Goal: Task Accomplishment & Management: Manage account settings

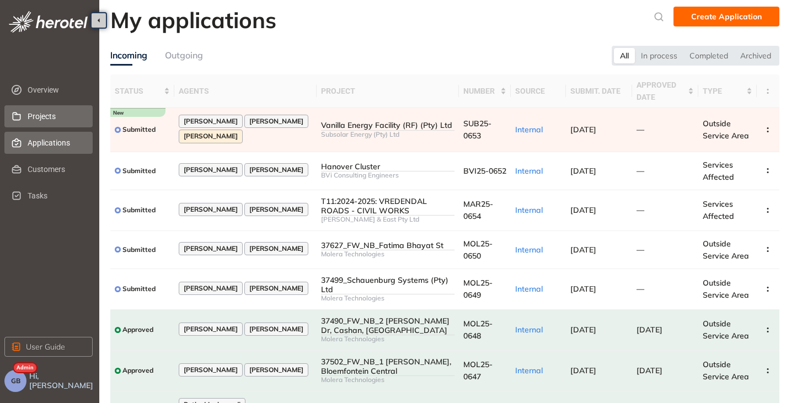
click at [41, 119] on span "Projects" at bounding box center [56, 116] width 56 height 22
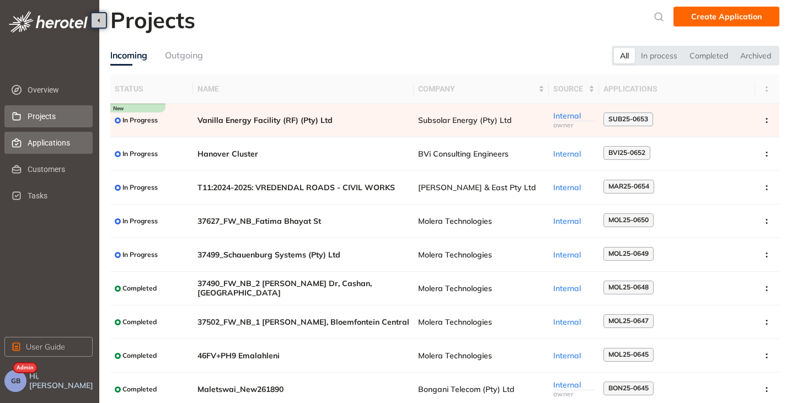
click at [37, 146] on span "Applications" at bounding box center [56, 143] width 56 height 22
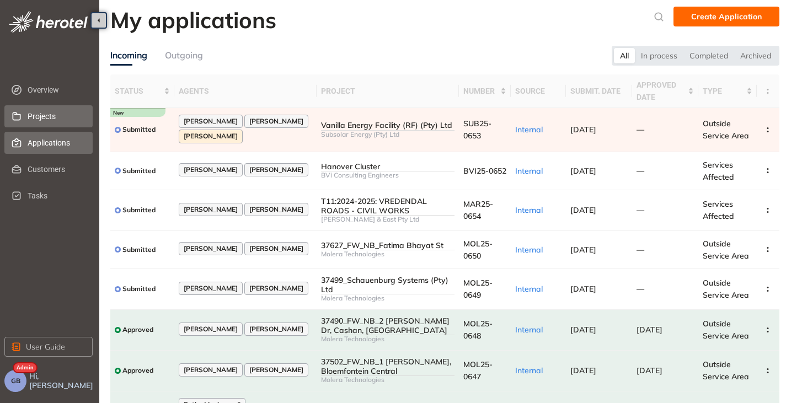
click at [35, 120] on span "Projects" at bounding box center [56, 116] width 56 height 22
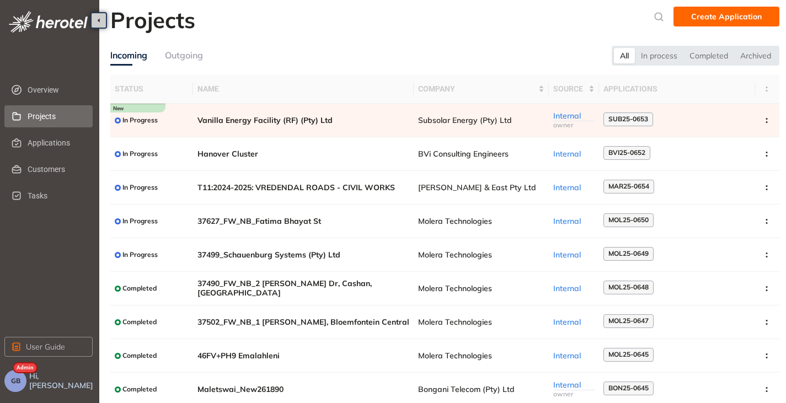
click at [15, 382] on span "GB" at bounding box center [15, 381] width 9 height 8
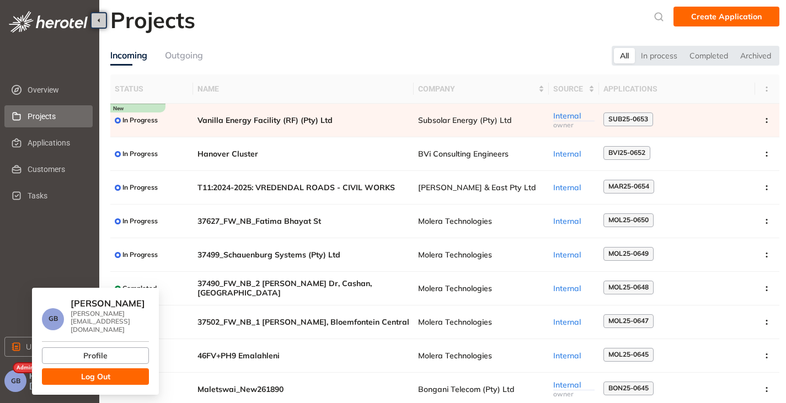
click at [104, 371] on span "Log Out" at bounding box center [95, 377] width 29 height 12
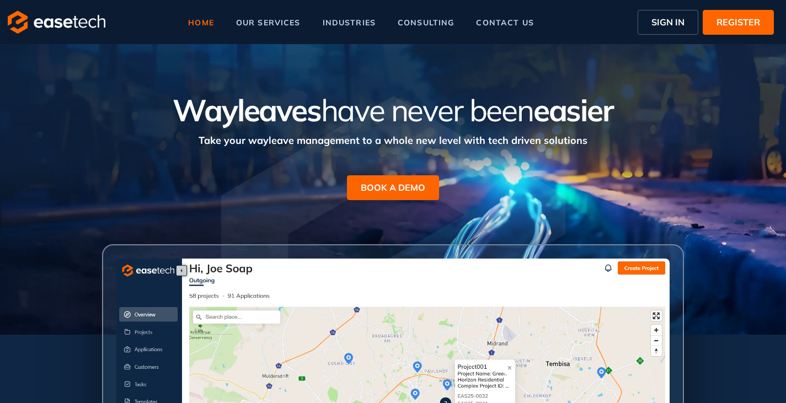
click at [674, 18] on span "SIGN IN" at bounding box center [667, 21] width 33 height 13
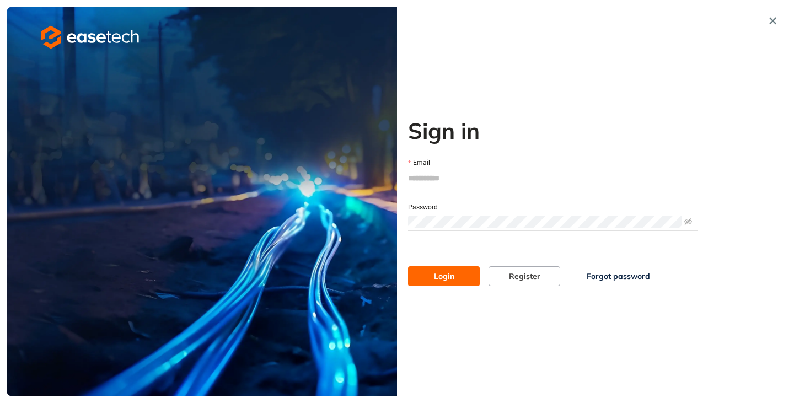
click at [435, 178] on input "Email" at bounding box center [553, 178] width 290 height 17
type input "**********"
click at [435, 277] on span "Login" at bounding box center [444, 276] width 20 height 12
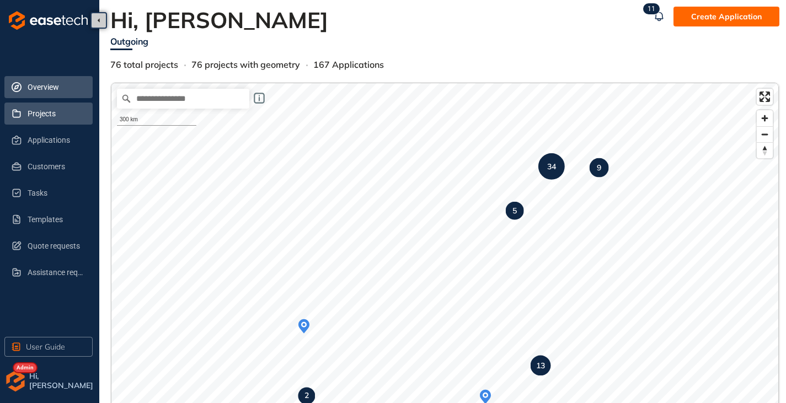
click at [41, 117] on span "Projects" at bounding box center [56, 114] width 56 height 22
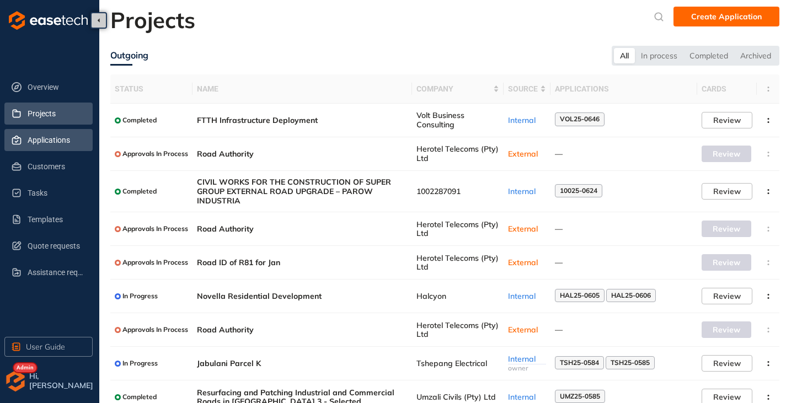
click at [44, 137] on span "Applications" at bounding box center [56, 140] width 56 height 22
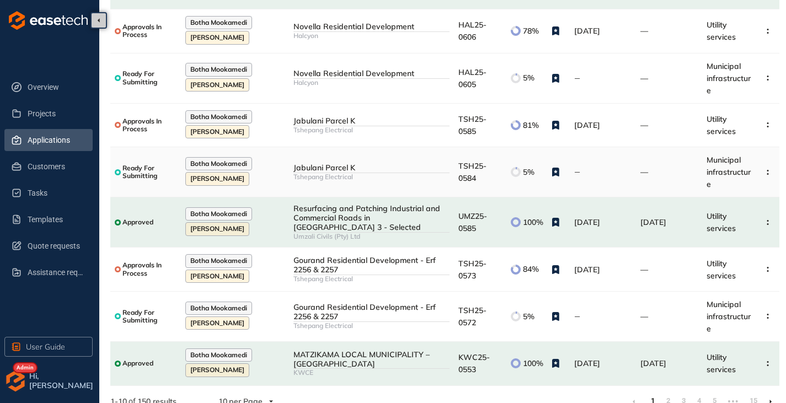
scroll to position [200, 0]
click at [20, 383] on img "button" at bounding box center [15, 381] width 22 height 22
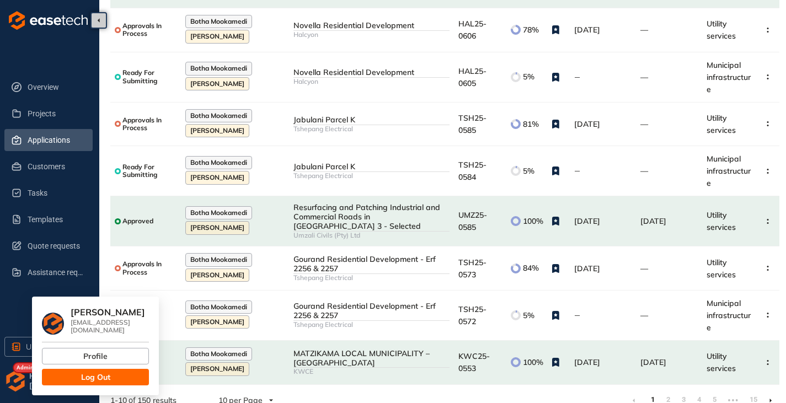
click at [89, 371] on span "Log Out" at bounding box center [95, 377] width 29 height 12
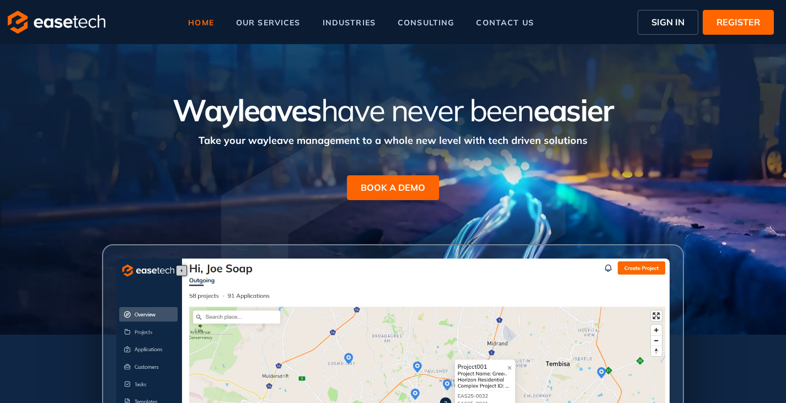
click at [673, 26] on span "SIGN IN" at bounding box center [667, 21] width 33 height 13
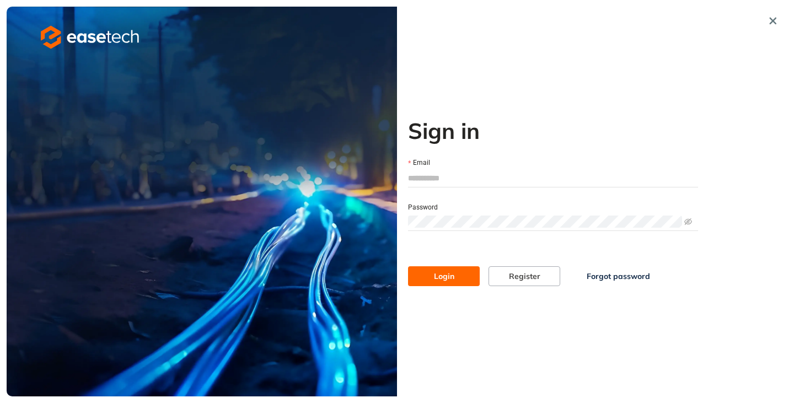
click at [479, 173] on input "Email" at bounding box center [553, 178] width 290 height 17
type input "**********"
click at [408, 266] on button "Login" at bounding box center [444, 276] width 72 height 20
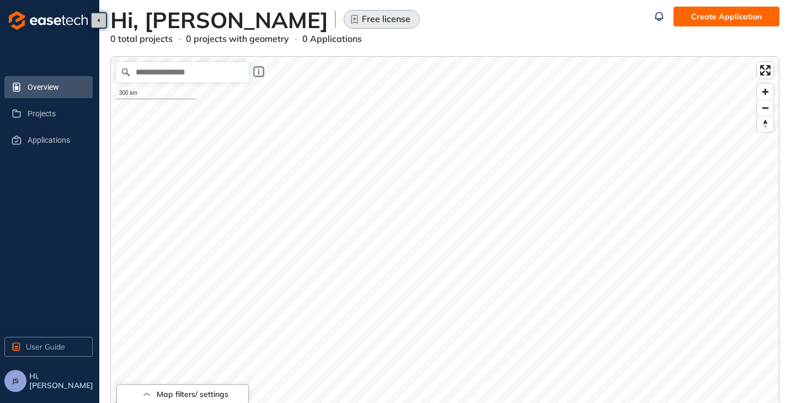
click at [702, 26] on div "Create Application" at bounding box center [714, 26] width 130 height 39
click at [706, 19] on span "Create Application" at bounding box center [726, 16] width 71 height 12
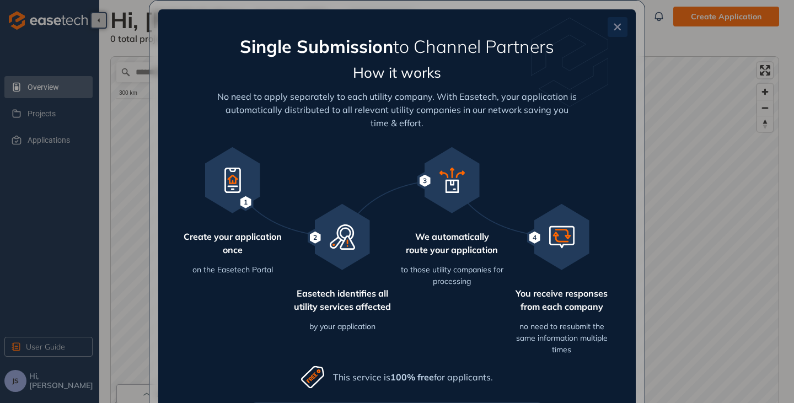
click at [616, 31] on button "Close" at bounding box center [618, 27] width 20 height 20
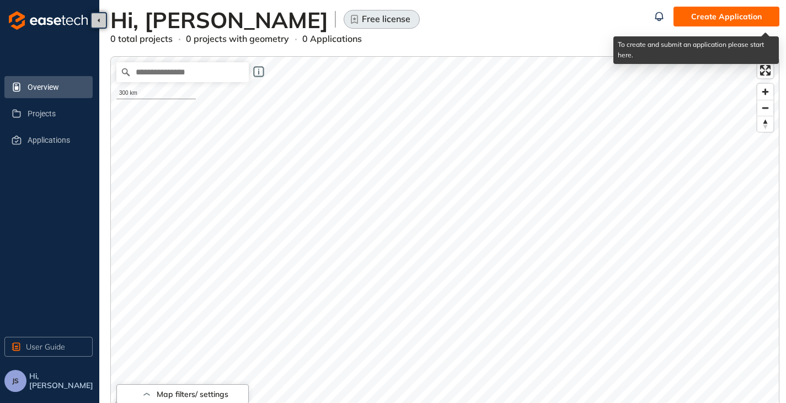
click at [691, 17] on button "Create Application" at bounding box center [726, 17] width 106 height 20
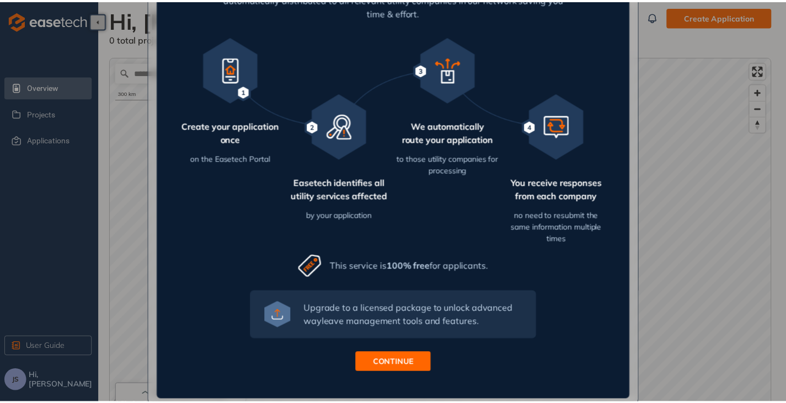
scroll to position [117, 0]
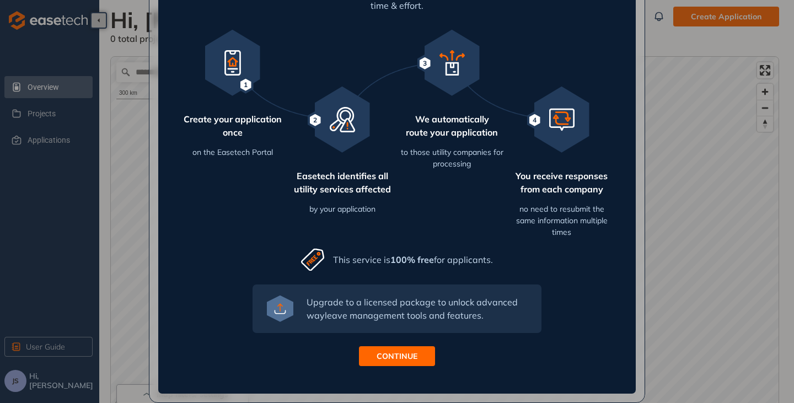
click at [378, 358] on span "CONTINUE" at bounding box center [397, 356] width 41 height 12
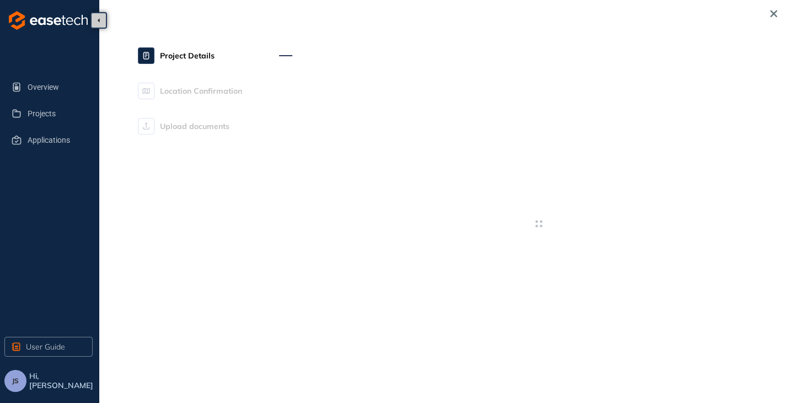
type textarea "**********"
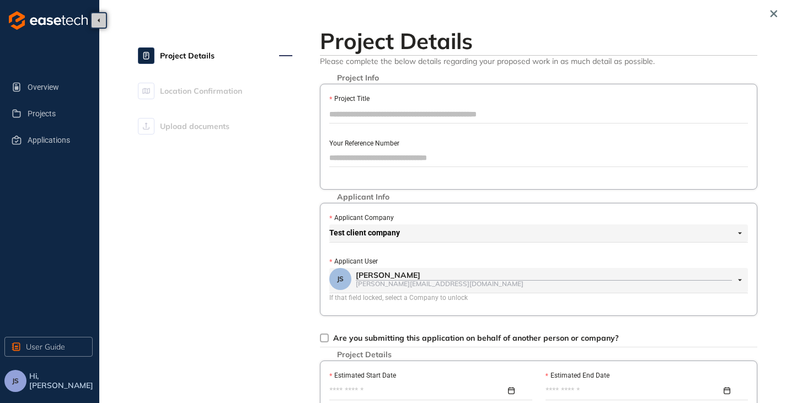
click at [399, 116] on input "Project Title" at bounding box center [538, 114] width 419 height 17
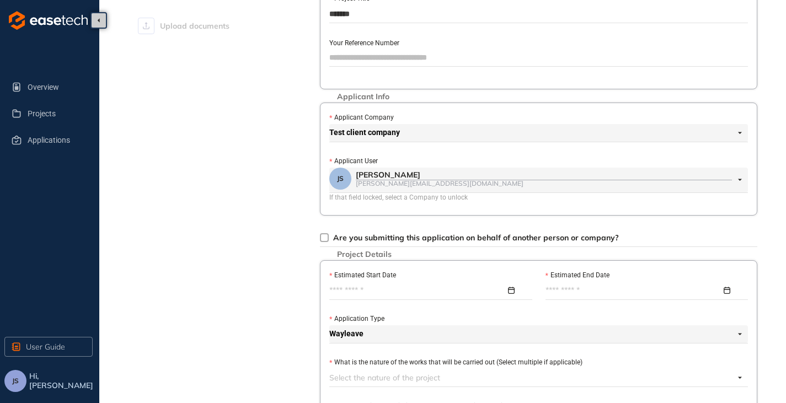
scroll to position [110, 0]
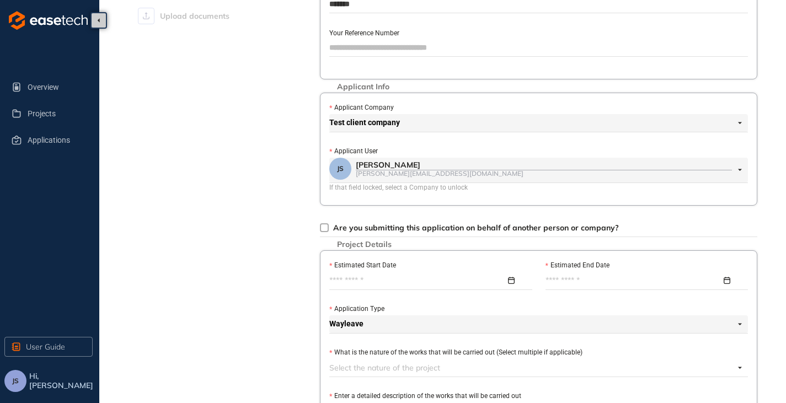
type input "*******"
click at [365, 276] on input "Estimated Start Date" at bounding box center [417, 281] width 176 height 12
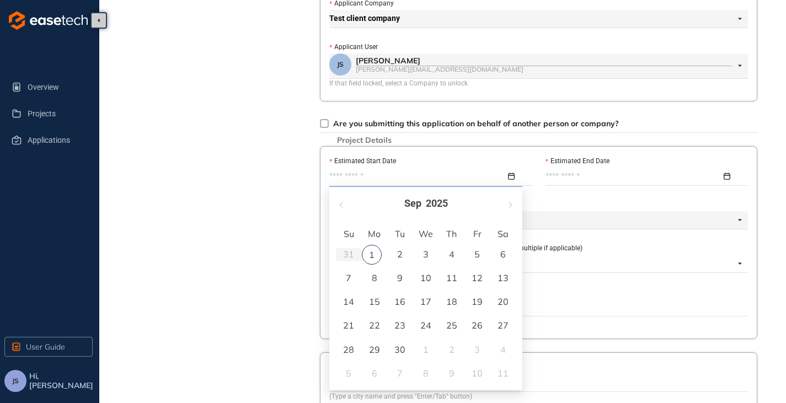
scroll to position [221, 0]
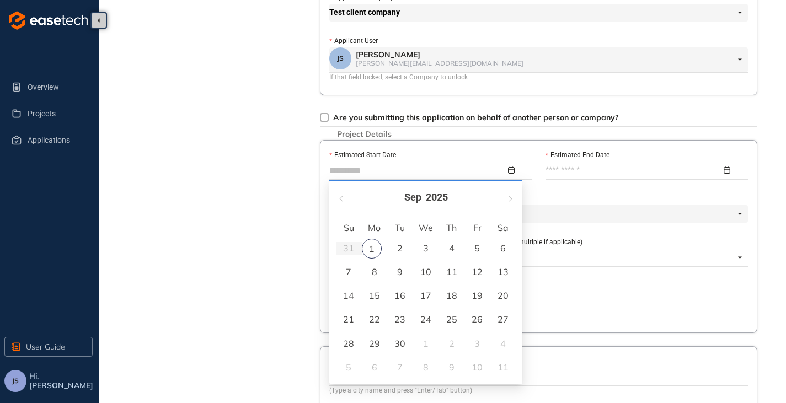
type input "**********"
click at [349, 295] on div "14" at bounding box center [348, 295] width 13 height 13
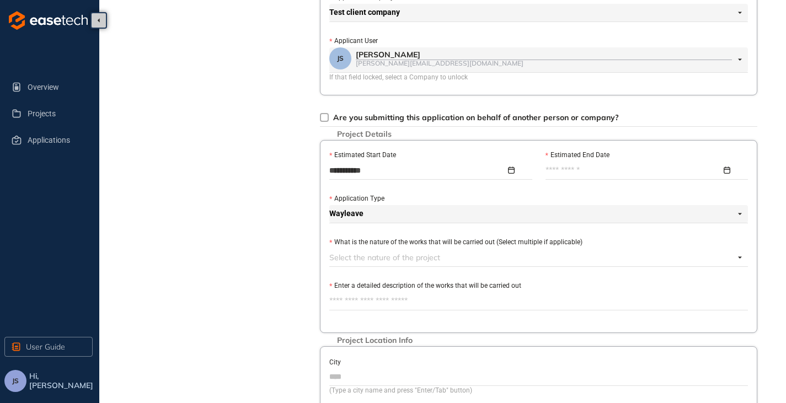
click at [574, 165] on input "Estimated End Date" at bounding box center [633, 170] width 176 height 12
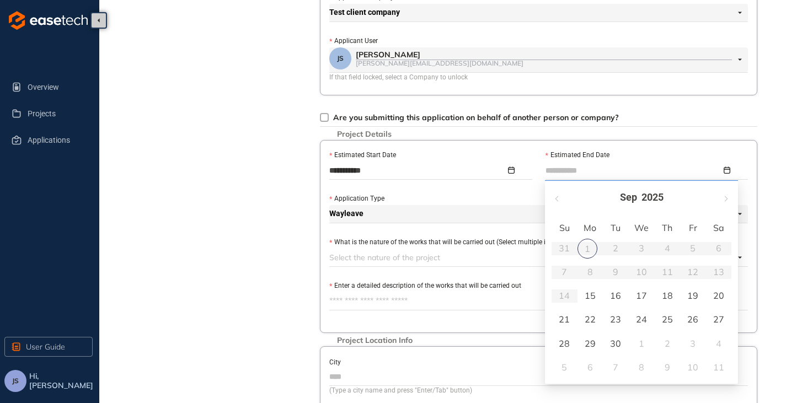
type input "**********"
click at [615, 341] on div "30" at bounding box center [615, 343] width 13 height 13
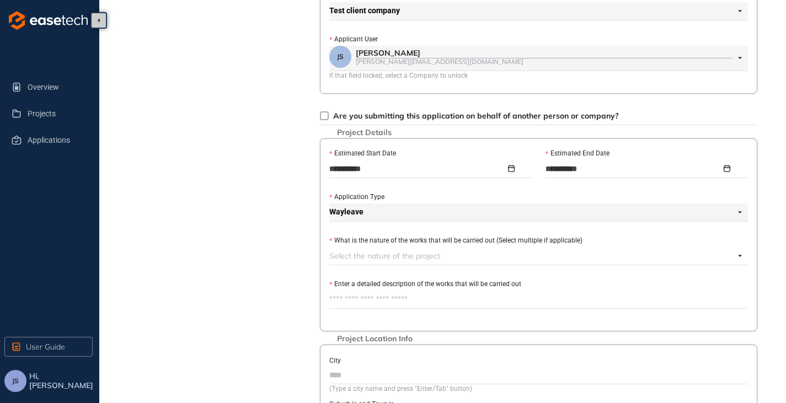
scroll to position [276, 0]
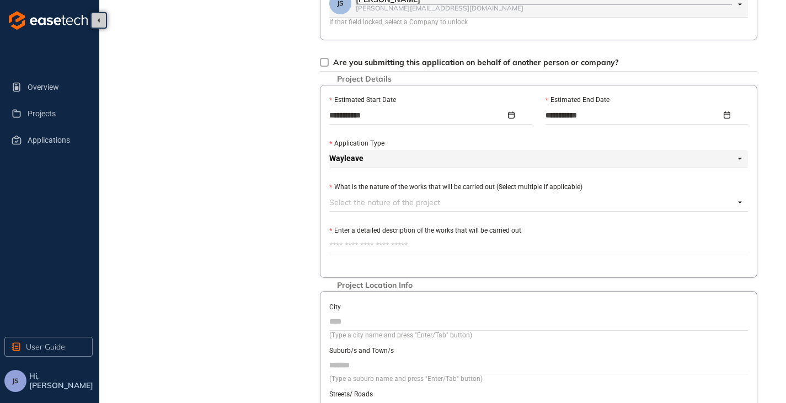
click at [354, 200] on div at bounding box center [531, 202] width 405 height 13
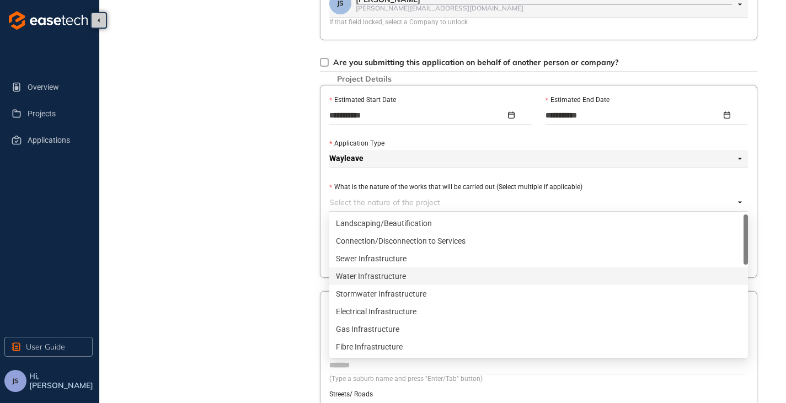
click at [363, 279] on div "Water Infrastructure" at bounding box center [538, 276] width 405 height 12
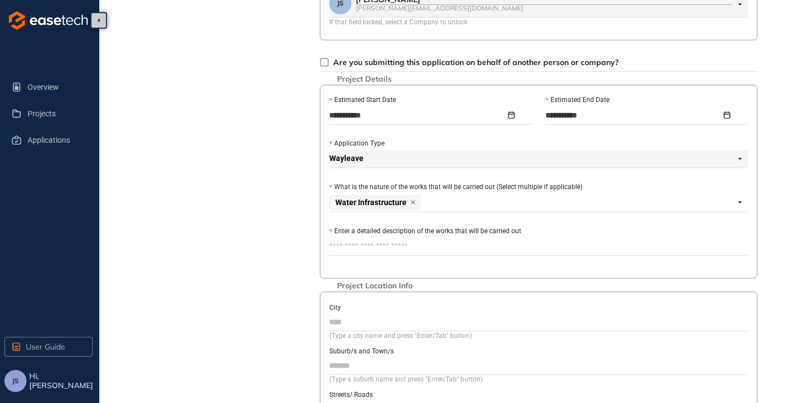
click at [262, 274] on div "Project Details Location Confirmation Upload documents" at bounding box center [215, 140] width 154 height 787
click at [362, 263] on div "**********" at bounding box center [538, 182] width 437 height 194
click at [372, 250] on textarea "Enter a detailed description of the works that will be carried out" at bounding box center [538, 247] width 419 height 18
type textarea "*"
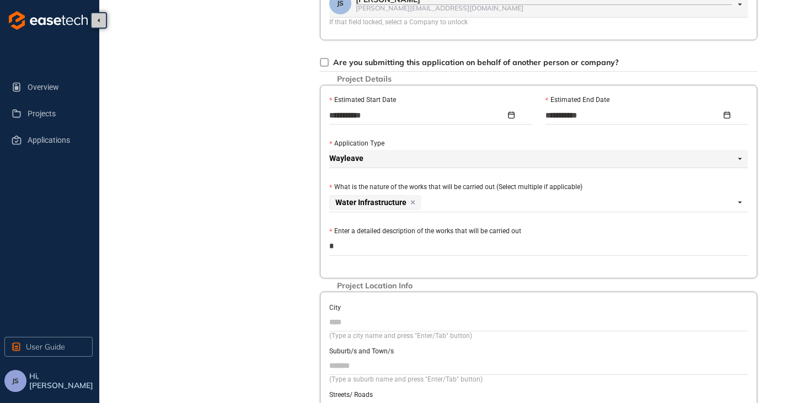
type textarea "**"
type textarea "***"
type textarea "****"
type textarea "*****"
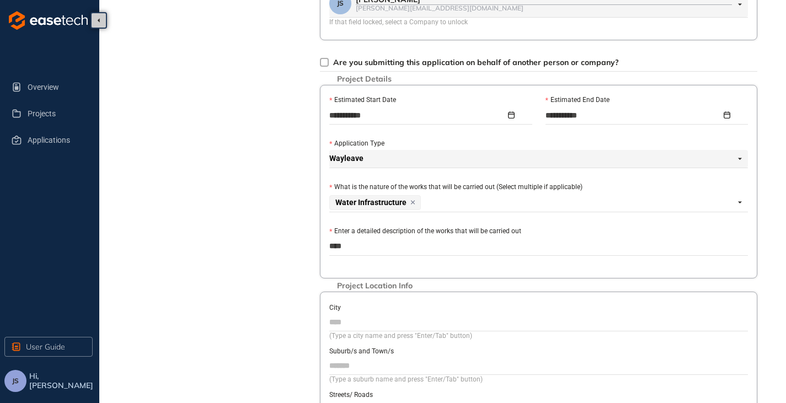
type textarea "*****"
type textarea "******"
type textarea "*******"
type textarea "********"
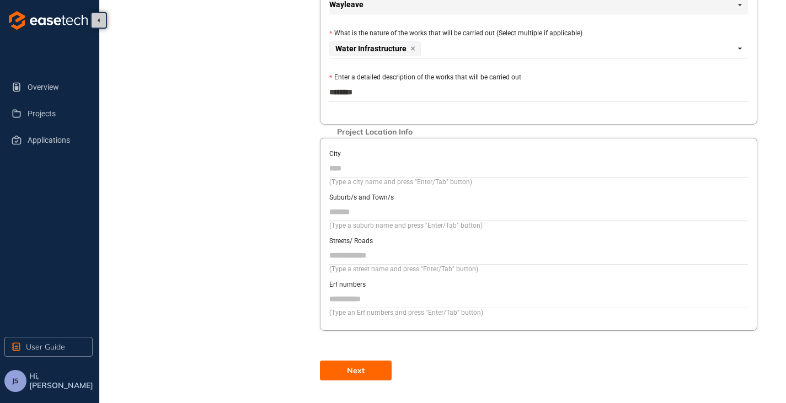
scroll to position [430, 0]
type textarea "********"
click at [377, 167] on input "City" at bounding box center [538, 167] width 419 height 17
click at [366, 369] on button "Next" at bounding box center [356, 370] width 72 height 20
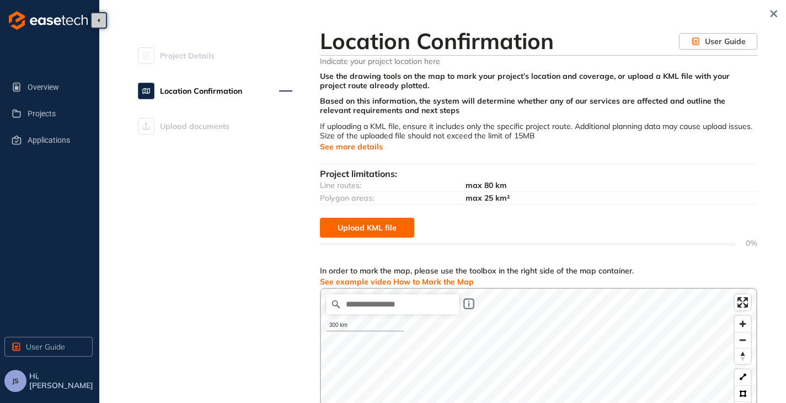
click at [338, 147] on span "See more details" at bounding box center [351, 147] width 63 height 12
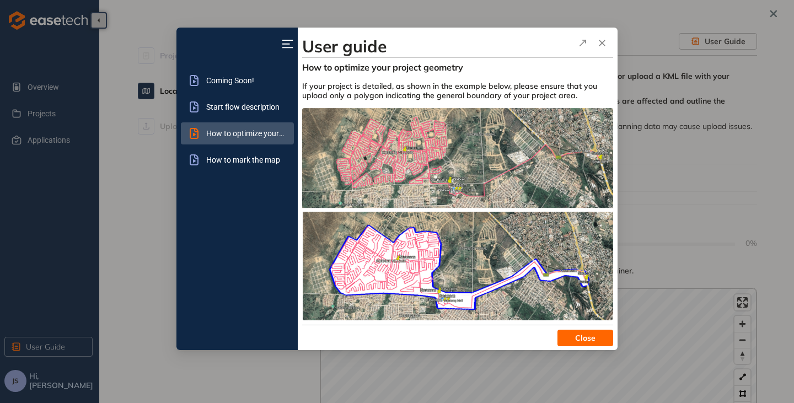
click at [583, 336] on span "Close" at bounding box center [585, 338] width 20 height 12
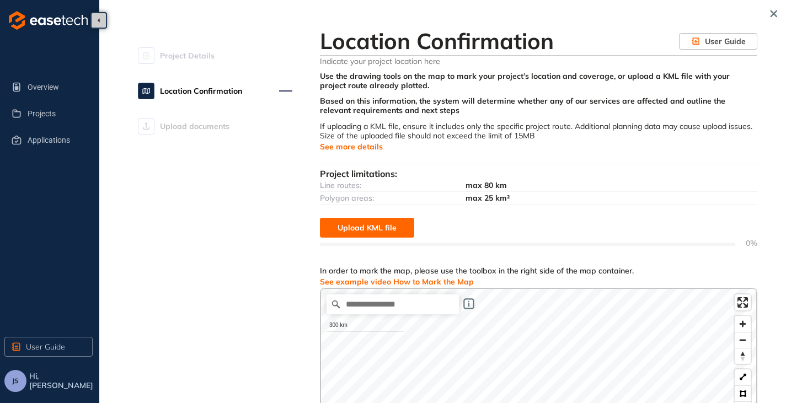
click at [397, 280] on span "See example video How to Mark the Map" at bounding box center [397, 282] width 154 height 12
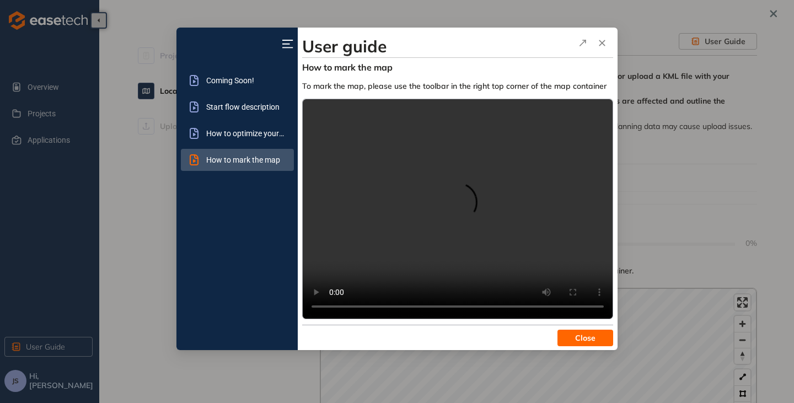
click at [590, 335] on span "Close" at bounding box center [585, 338] width 20 height 12
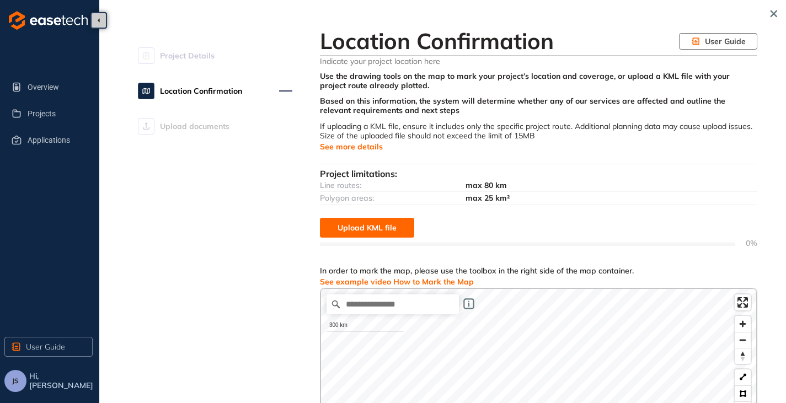
click at [731, 41] on span "User Guide" at bounding box center [725, 41] width 41 height 12
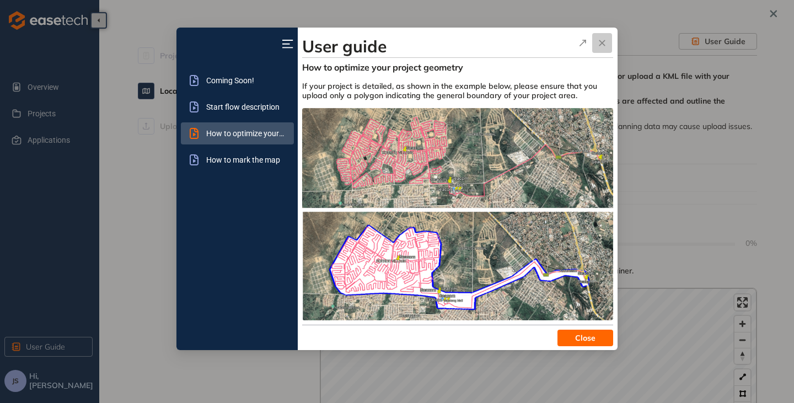
click at [604, 36] on icon "button" at bounding box center [602, 42] width 11 height 13
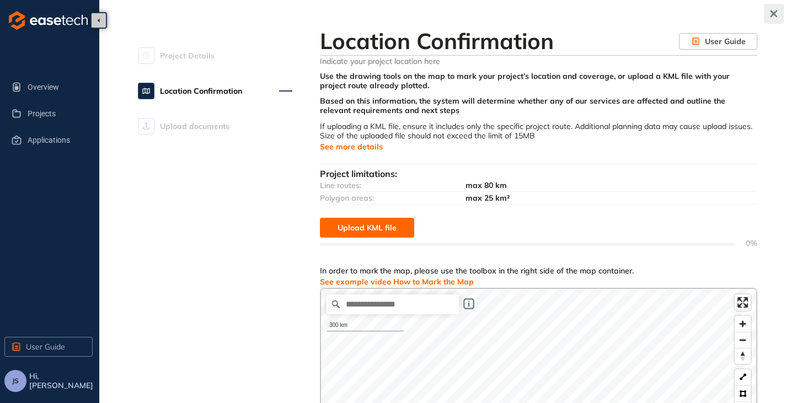
click at [778, 15] on icon "button" at bounding box center [773, 14] width 11 height 8
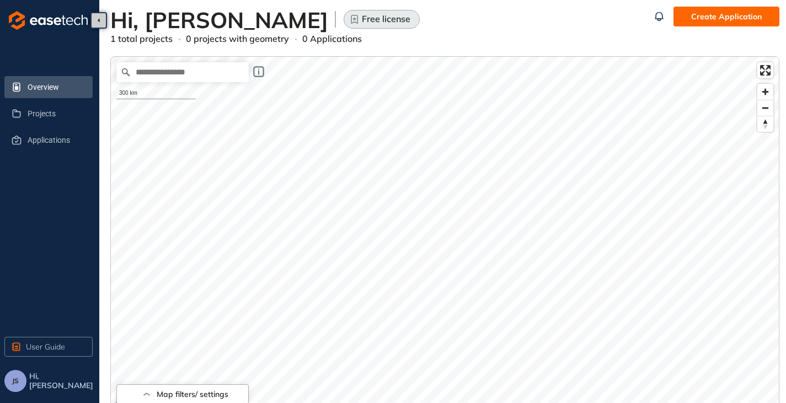
click at [17, 381] on span "JS" at bounding box center [15, 381] width 7 height 8
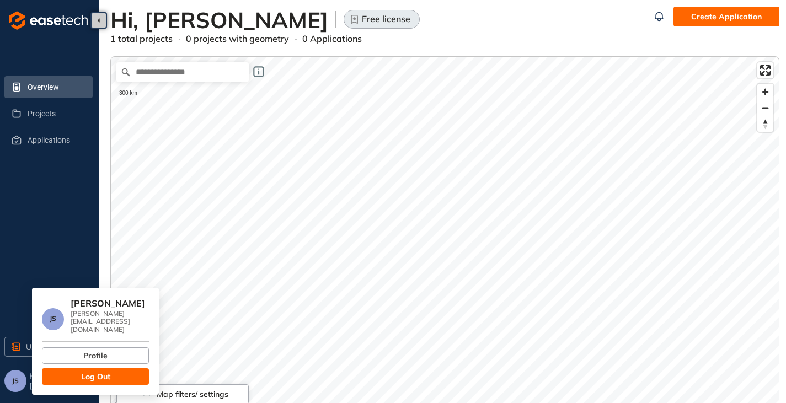
click at [100, 371] on span "Log Out" at bounding box center [95, 377] width 29 height 12
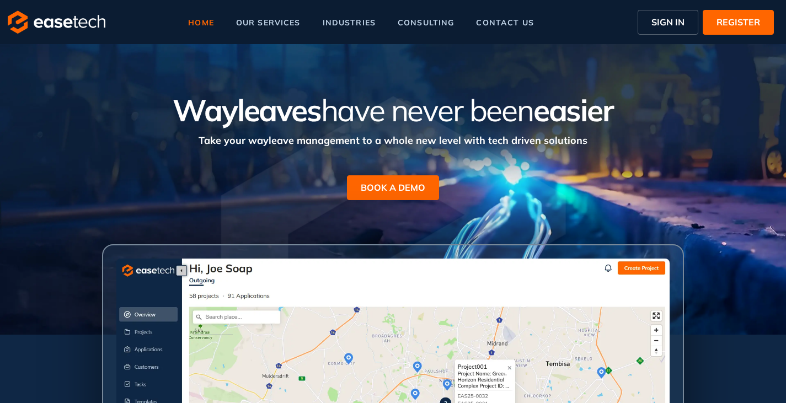
click at [681, 15] on span "SIGN IN" at bounding box center [667, 21] width 33 height 13
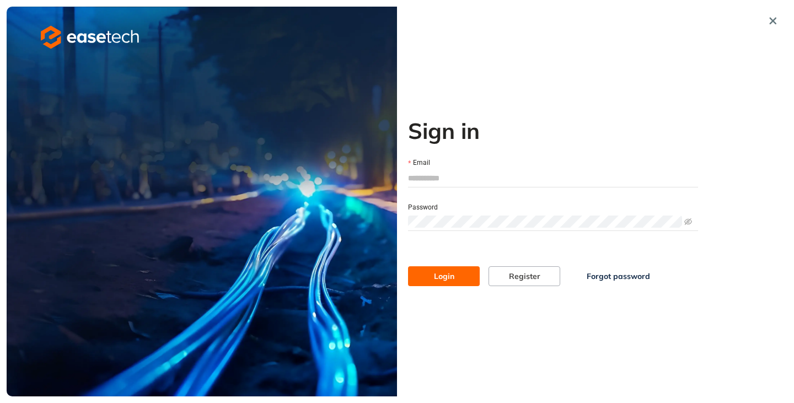
click at [434, 179] on input "Email" at bounding box center [553, 178] width 290 height 17
type input "**********"
click at [435, 271] on span "Login" at bounding box center [444, 276] width 20 height 12
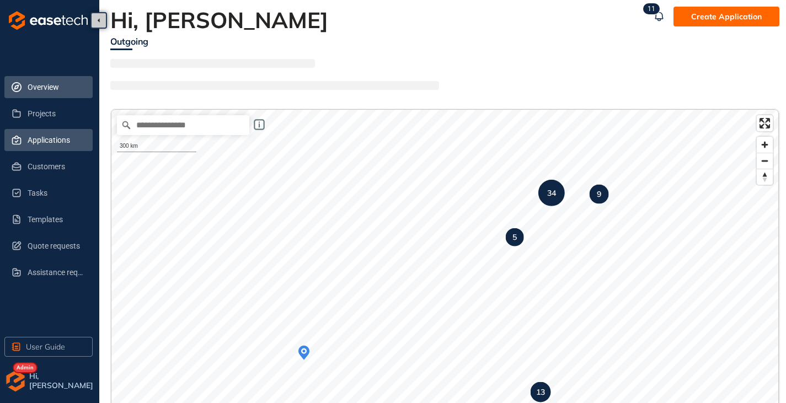
click at [40, 144] on span "Applications" at bounding box center [56, 140] width 56 height 22
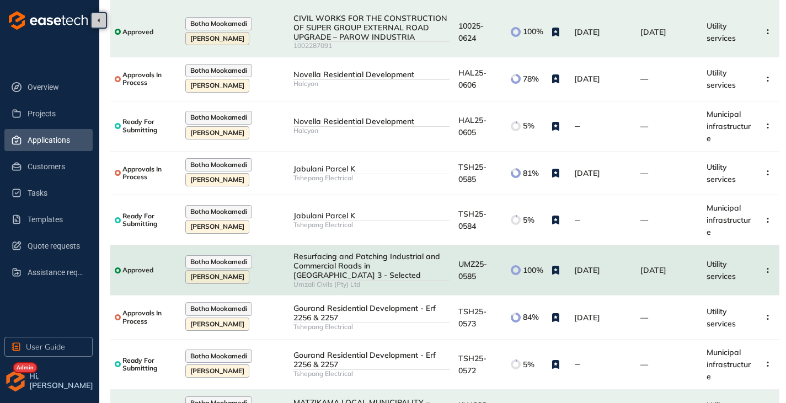
scroll to position [200, 0]
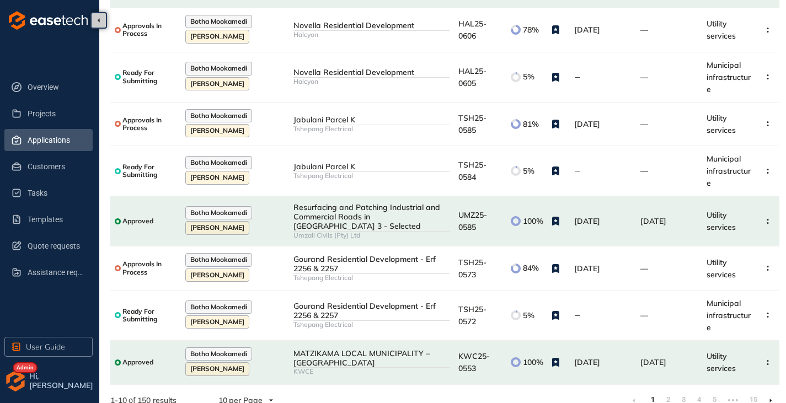
click at [769, 392] on li at bounding box center [771, 401] width 18 height 18
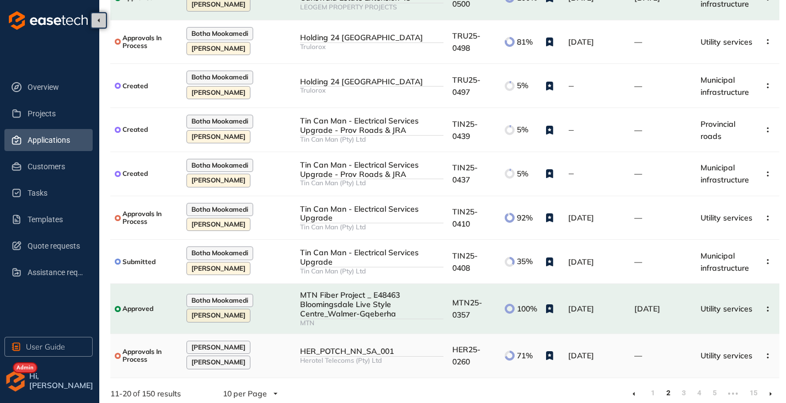
scroll to position [182, 0]
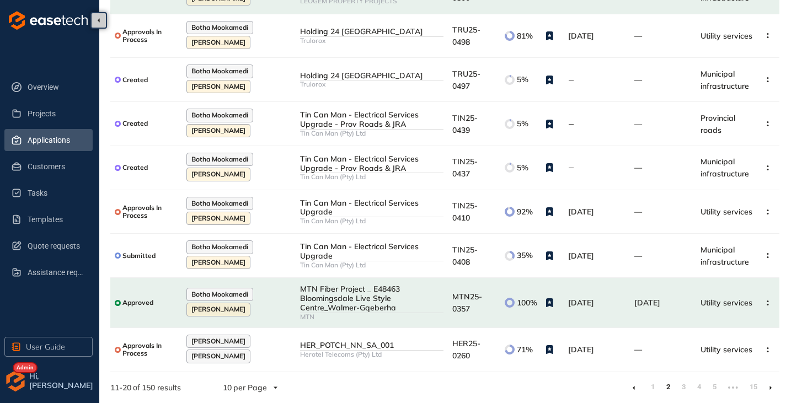
click at [770, 386] on icon at bounding box center [770, 388] width 3 height 5
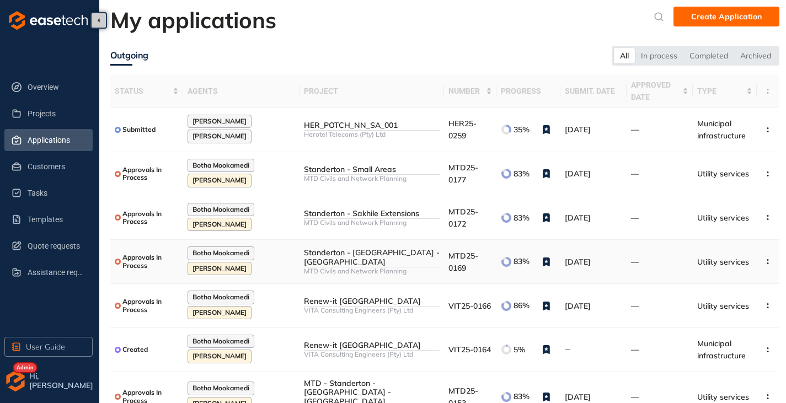
click at [444, 248] on td "MTD25-0169" at bounding box center [470, 262] width 52 height 44
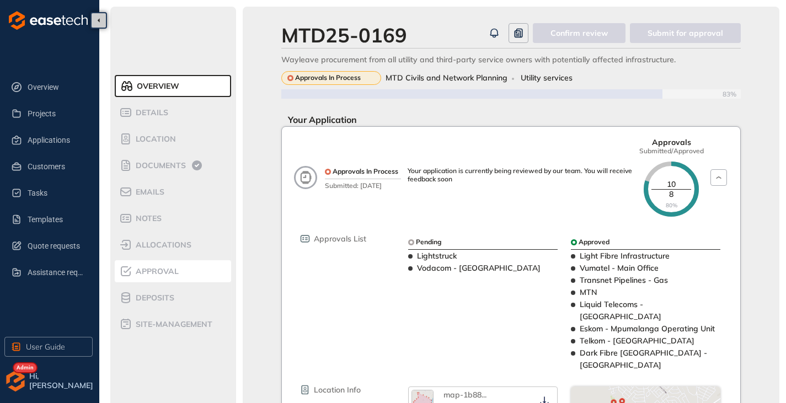
click at [155, 266] on div "Approval" at bounding box center [166, 271] width 94 height 13
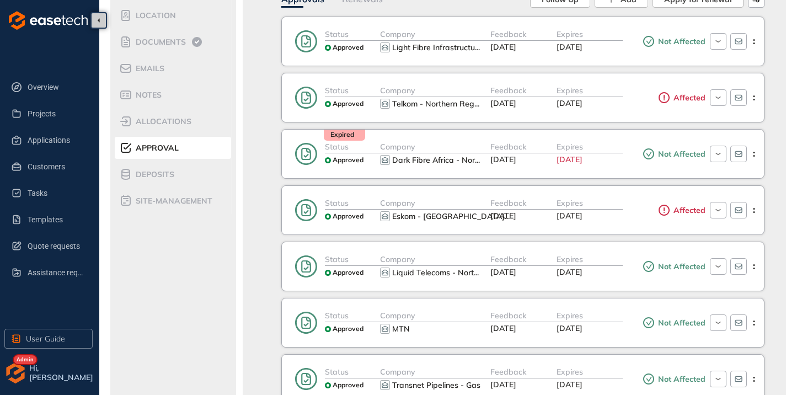
scroll to position [55, 0]
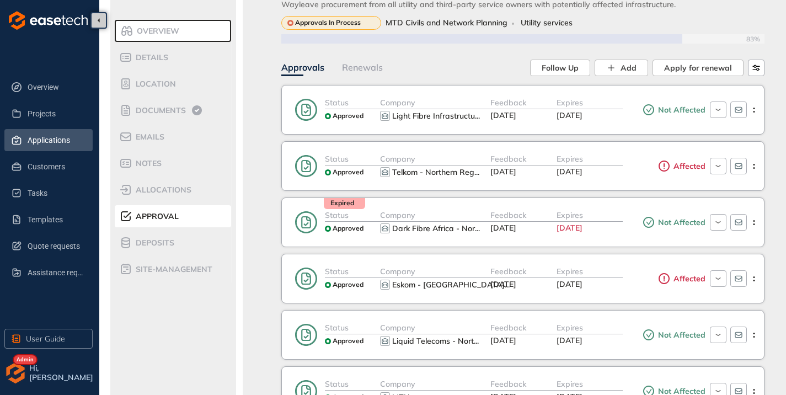
click at [42, 145] on span "Applications" at bounding box center [56, 140] width 56 height 22
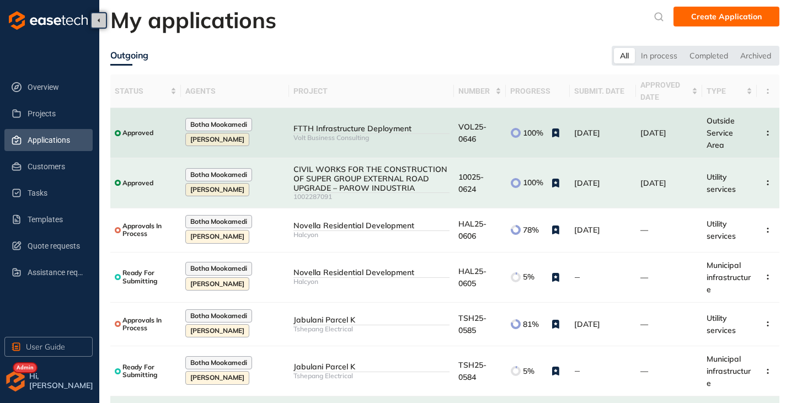
click at [388, 137] on div "Volt Business Consulting" at bounding box center [371, 138] width 156 height 8
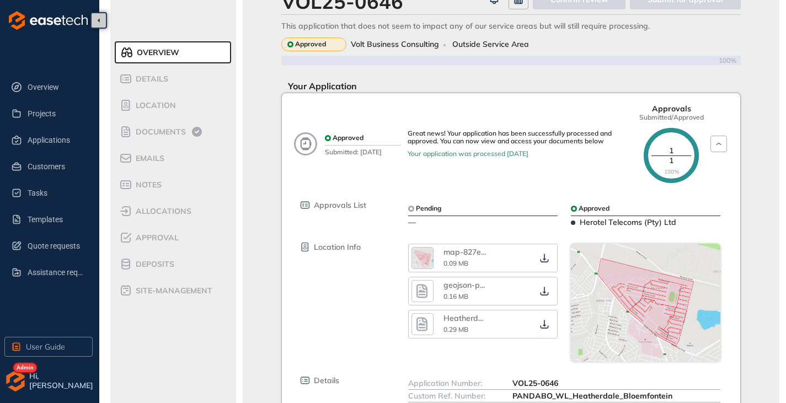
scroll to position [55, 0]
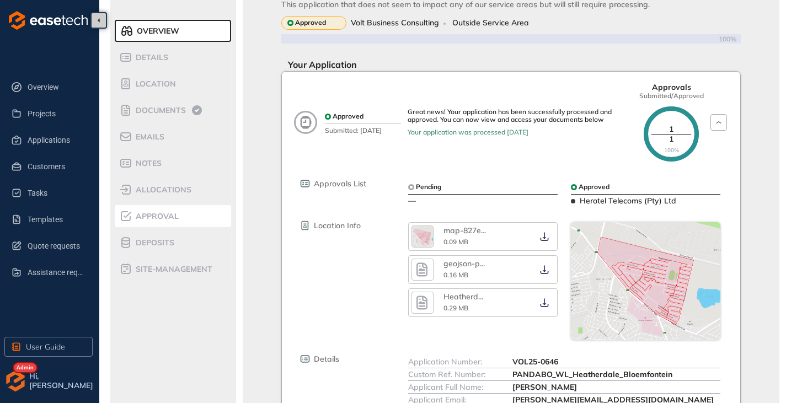
click at [160, 222] on div "Approval" at bounding box center [166, 216] width 94 height 13
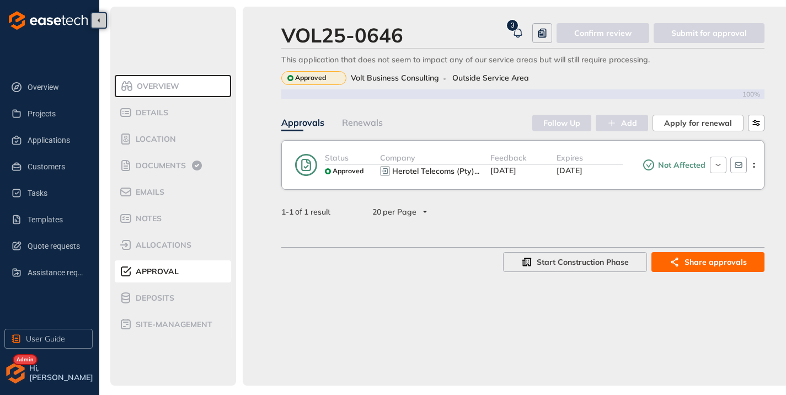
click at [8, 381] on img "button" at bounding box center [15, 373] width 22 height 22
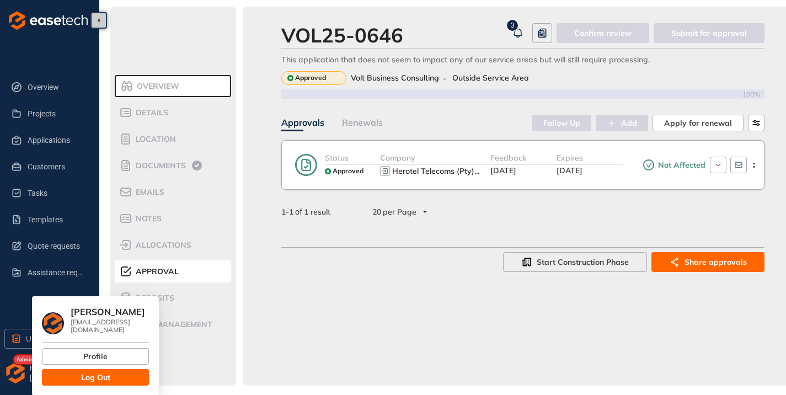
click at [96, 371] on span "Log Out" at bounding box center [95, 377] width 29 height 12
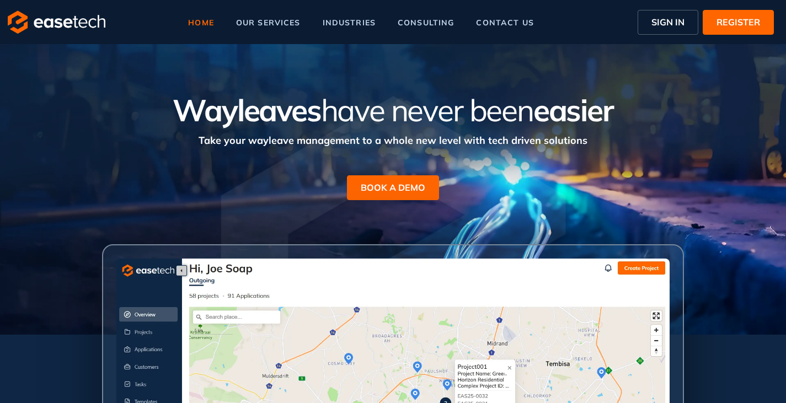
click at [668, 19] on span "SIGN IN" at bounding box center [667, 21] width 33 height 13
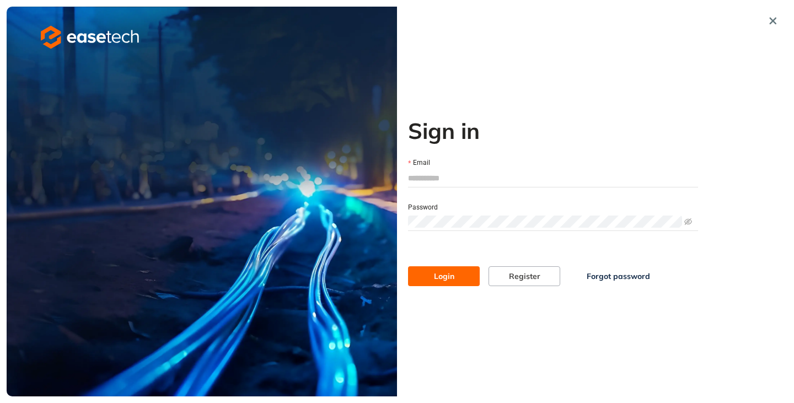
click at [458, 183] on input "Email" at bounding box center [553, 178] width 290 height 17
type input "**********"
click at [408, 266] on button "Login" at bounding box center [444, 276] width 72 height 20
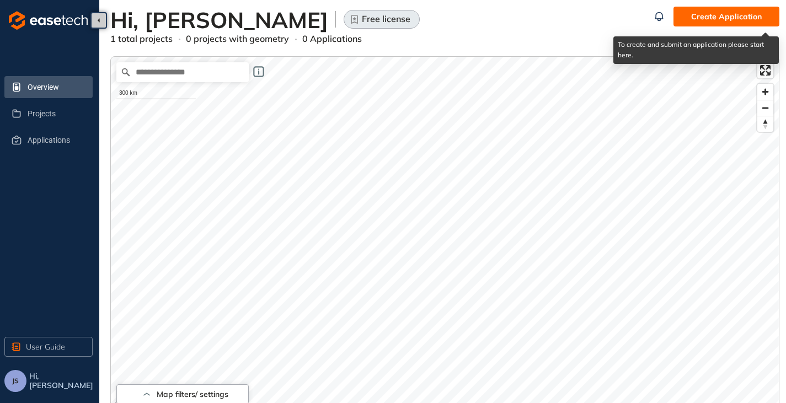
click at [702, 14] on span "Create Application" at bounding box center [726, 16] width 71 height 12
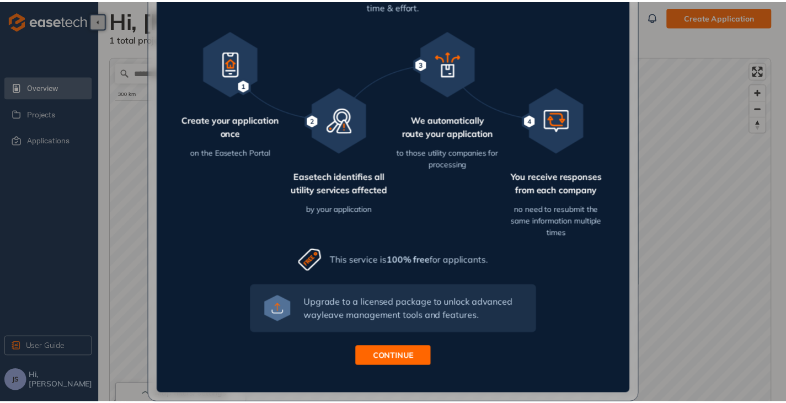
scroll to position [117, 0]
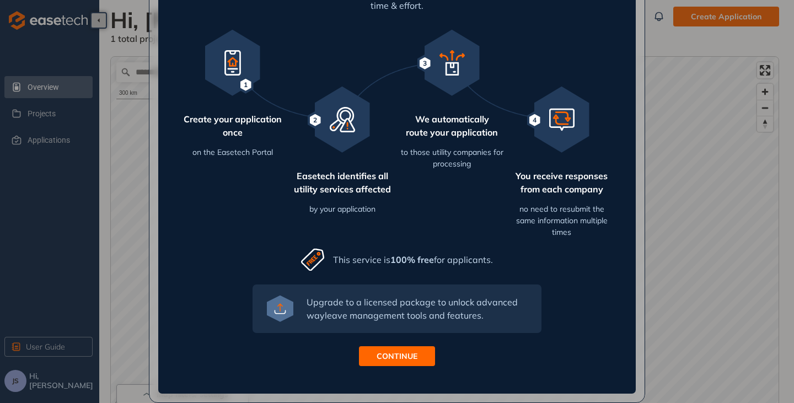
click at [399, 363] on button "CONTINUE" at bounding box center [397, 356] width 76 height 20
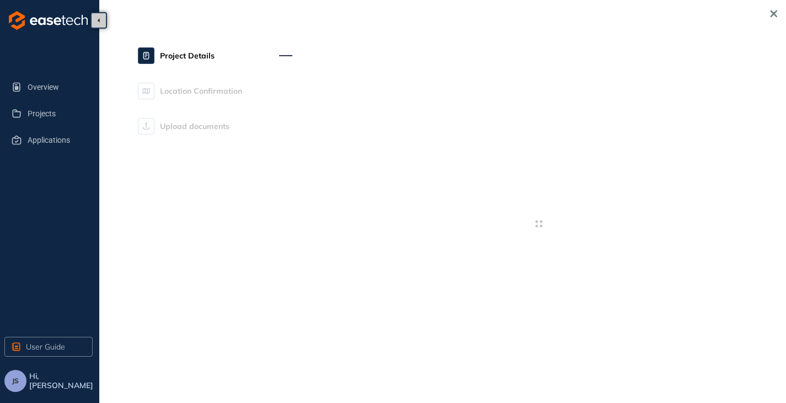
type textarea "**********"
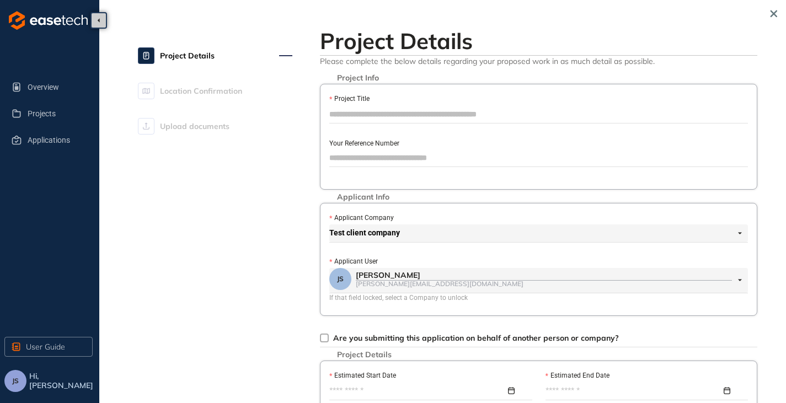
click at [348, 119] on input "Project Title" at bounding box center [538, 114] width 419 height 17
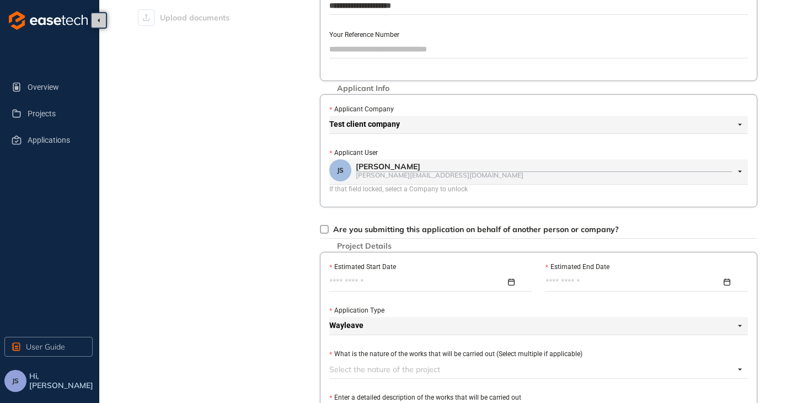
scroll to position [110, 0]
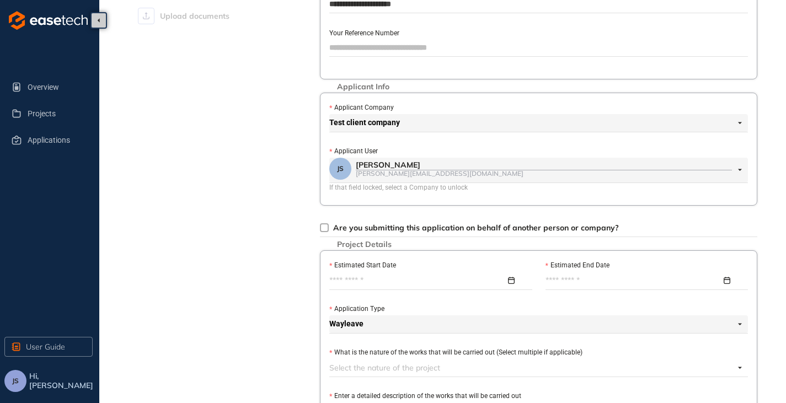
type input "**********"
click at [379, 277] on input "Estimated Start Date" at bounding box center [417, 281] width 176 height 12
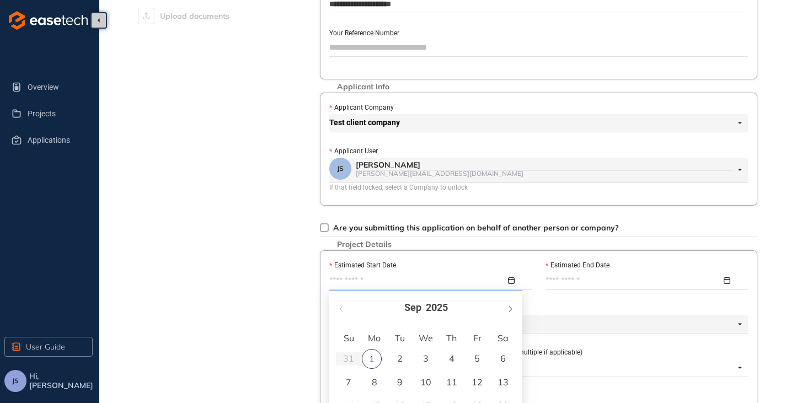
click at [510, 307] on span "button" at bounding box center [510, 309] width 6 height 6
type input "**********"
click at [431, 362] on div "1" at bounding box center [425, 358] width 13 height 13
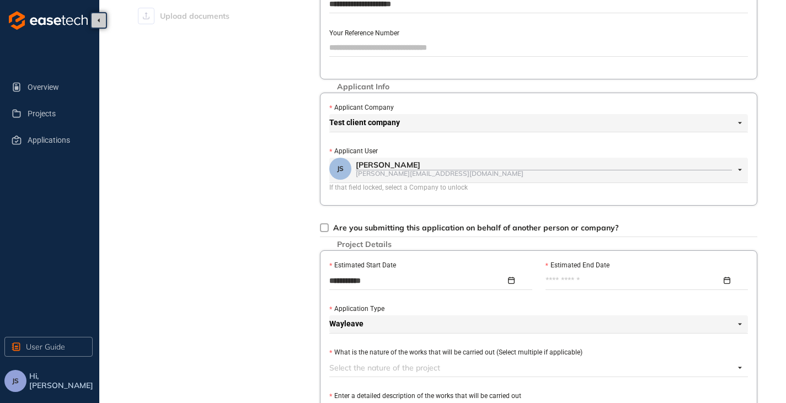
click at [635, 280] on input "Estimated End Date" at bounding box center [633, 281] width 176 height 12
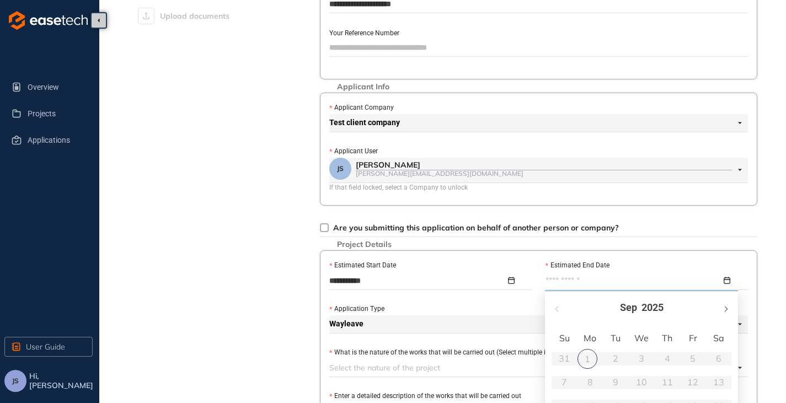
click at [725, 308] on span "button" at bounding box center [726, 309] width 6 height 6
click at [726, 308] on span "button" at bounding box center [726, 309] width 6 height 6
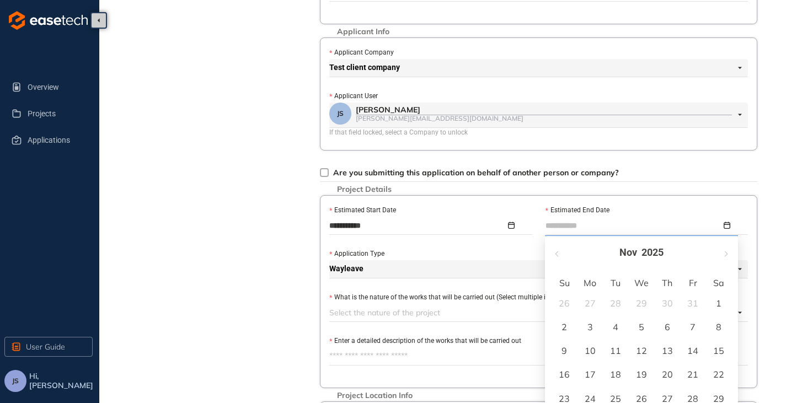
type input "**********"
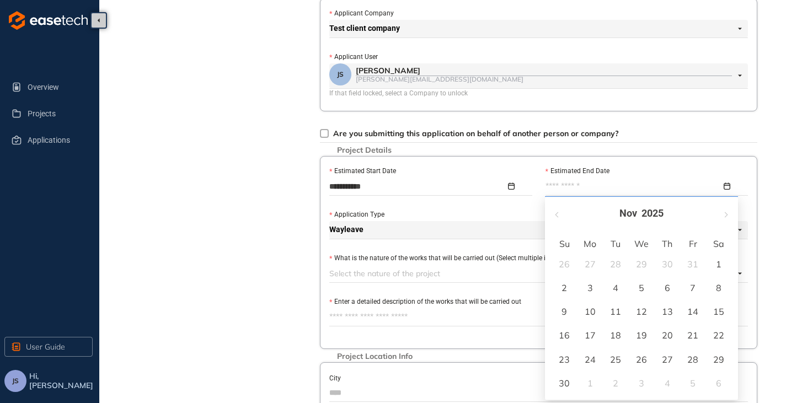
scroll to position [276, 0]
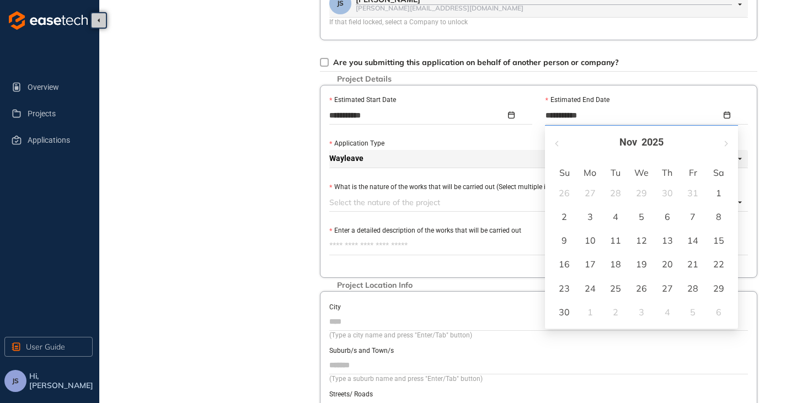
type input "**********"
click at [573, 309] on td "30" at bounding box center [565, 313] width 26 height 24
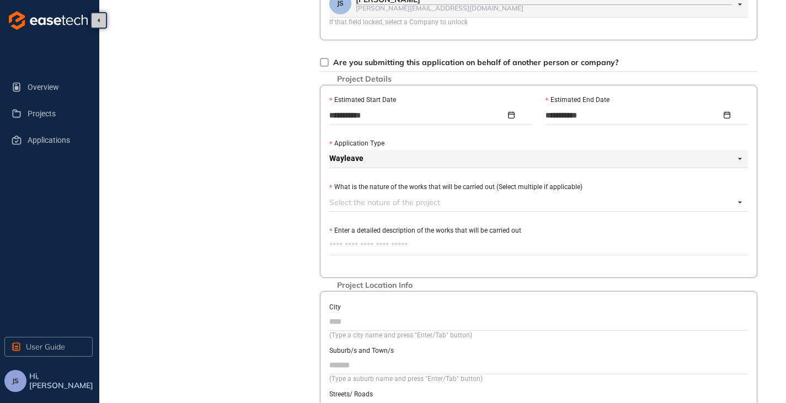
click at [346, 208] on div at bounding box center [531, 202] width 405 height 13
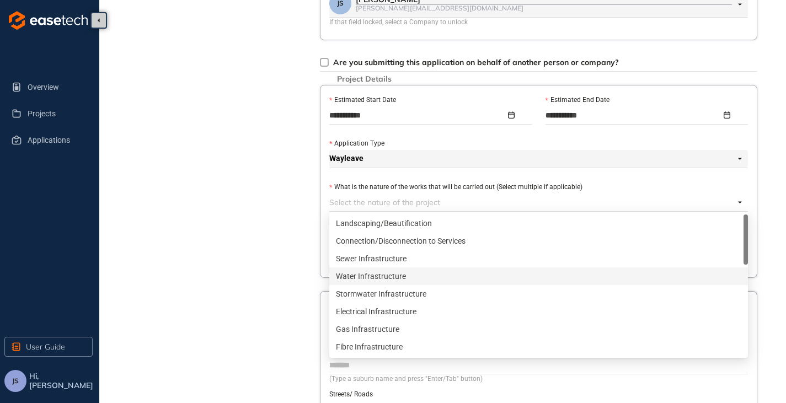
click at [356, 278] on div "Water Infrastructure" at bounding box center [538, 276] width 405 height 12
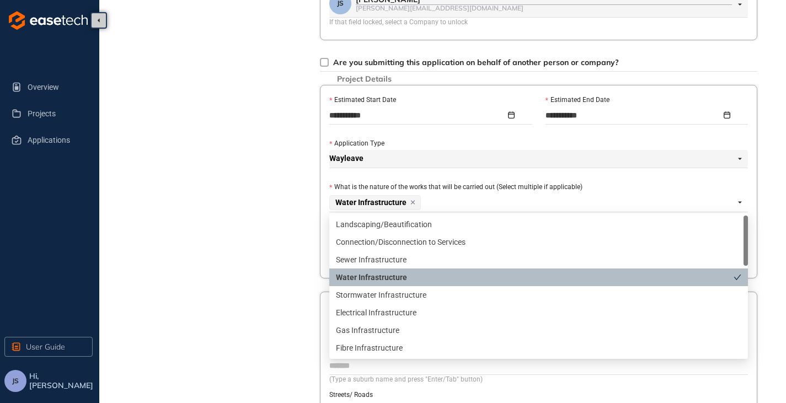
click at [241, 253] on div "Project Details Location Confirmation Upload documents" at bounding box center [215, 140] width 154 height 787
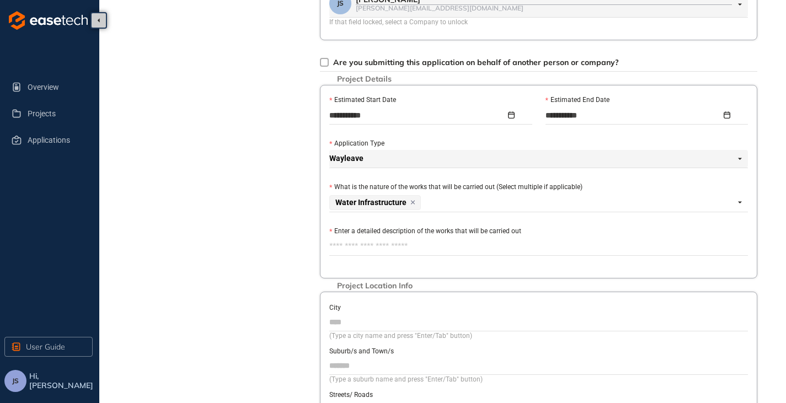
drag, startPoint x: 353, startPoint y: 237, endPoint x: 357, endPoint y: 241, distance: 5.9
click at [354, 237] on label "Enter a detailed description of the works that will be carried out" at bounding box center [425, 231] width 192 height 10
click at [354, 238] on textarea "Enter a detailed description of the works that will be carried out" at bounding box center [538, 247] width 419 height 18
type textarea "*"
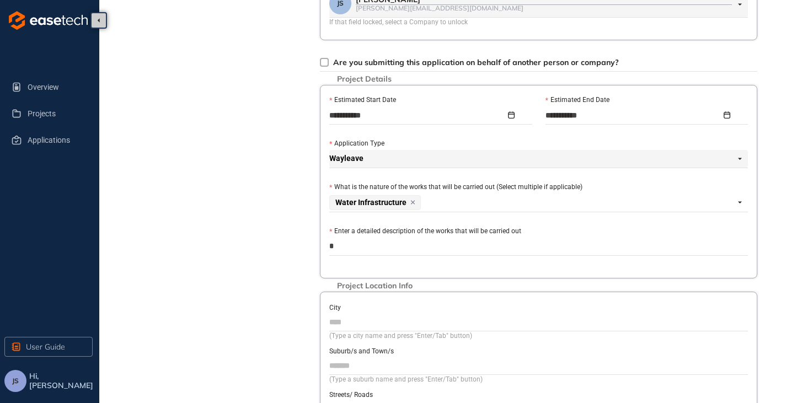
type textarea "**********"
type textarea "*"
type textarea "**"
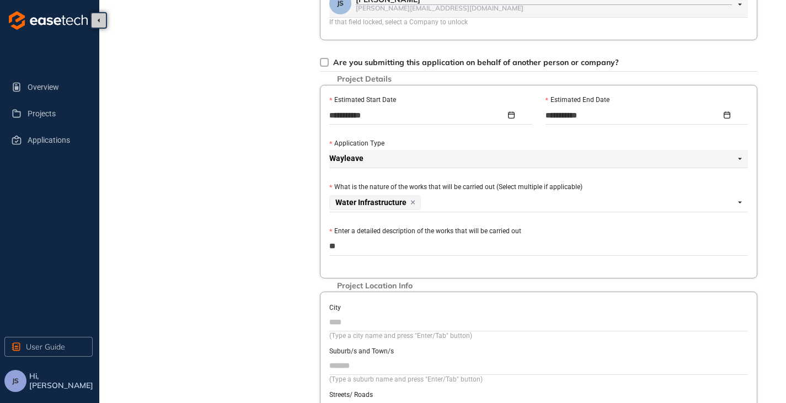
type textarea "***"
type textarea "****"
type textarea "*****"
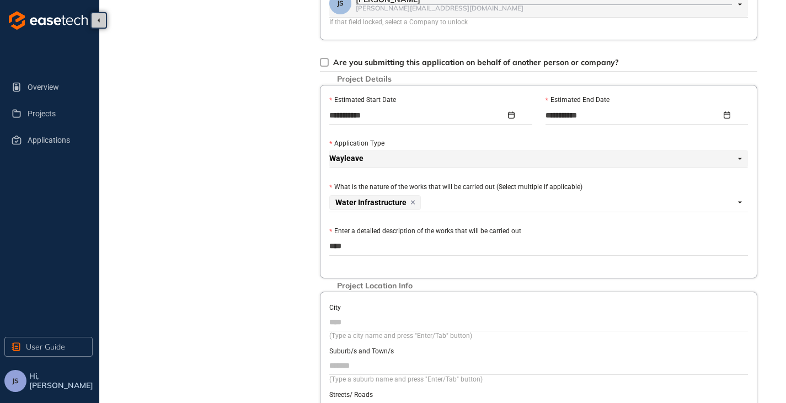
type textarea "*****"
type textarea "*******"
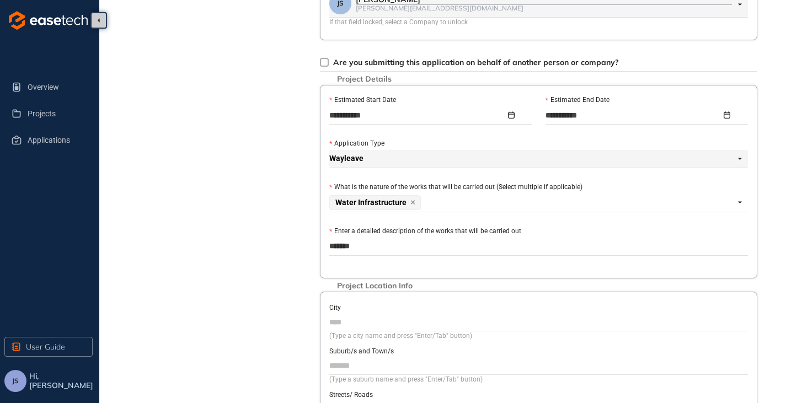
type textarea "********"
type textarea "*********"
type textarea "**********"
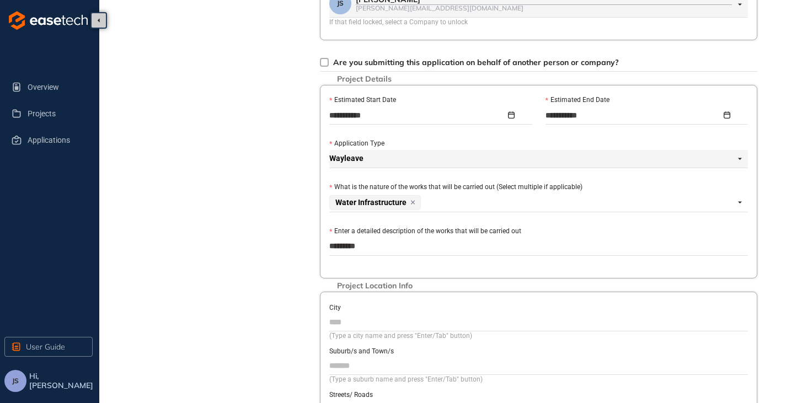
type textarea "**********"
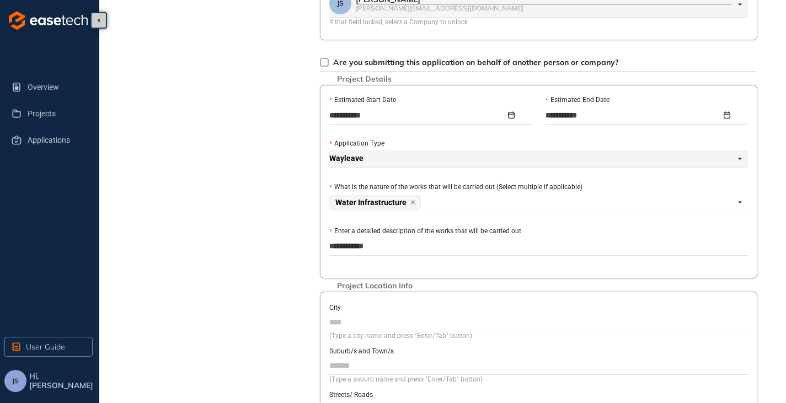
type textarea "**********"
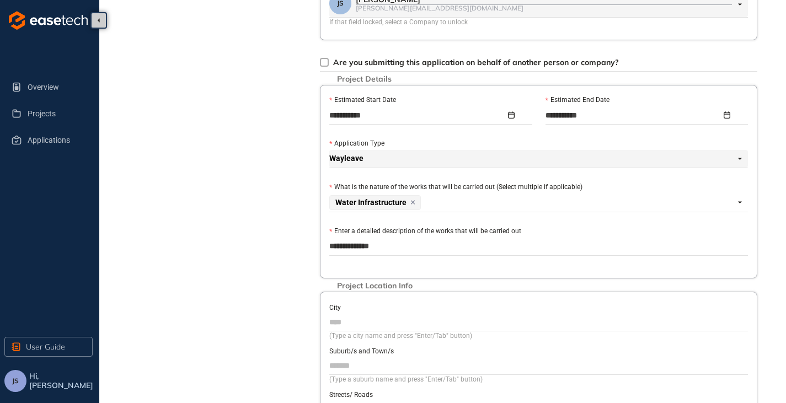
type textarea "**********"
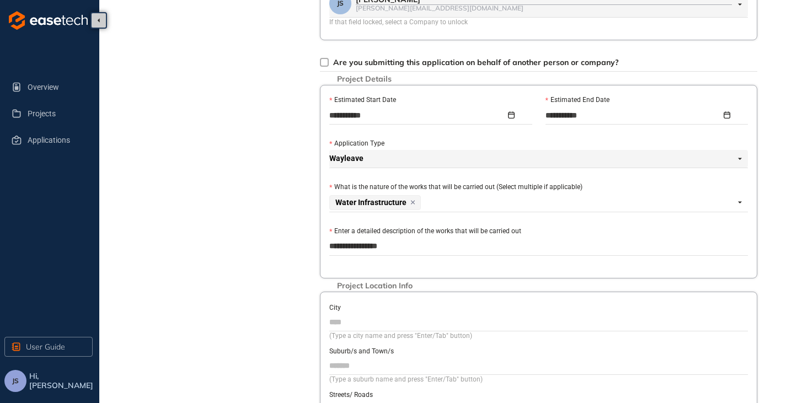
type textarea "**********"
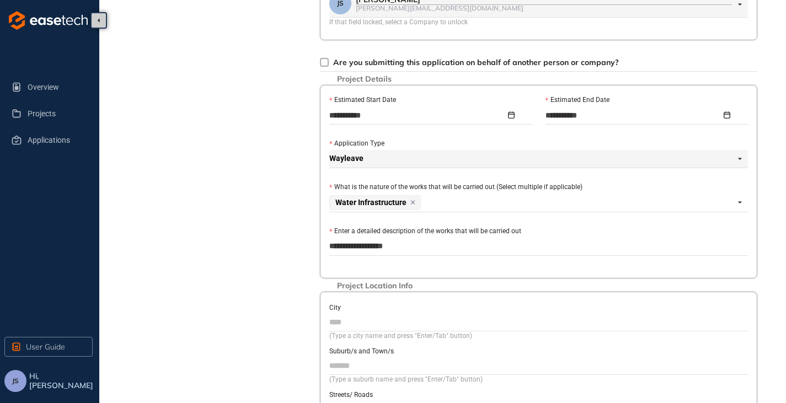
type textarea "**********"
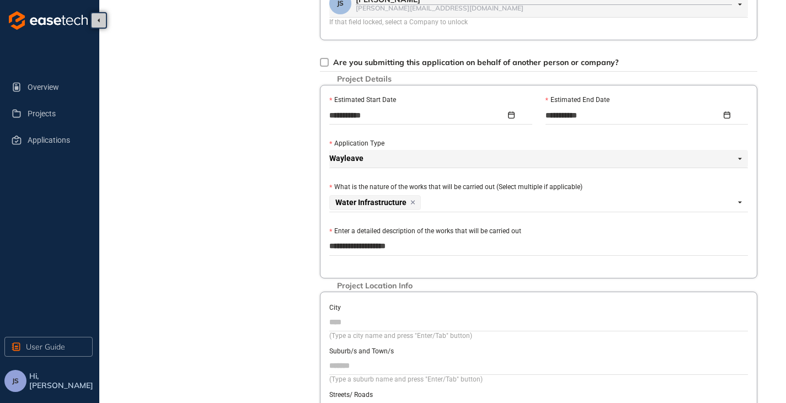
type textarea "**********"
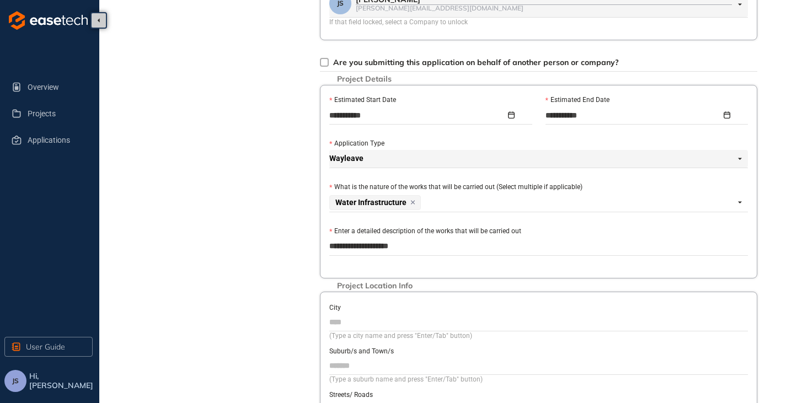
type textarea "**********"
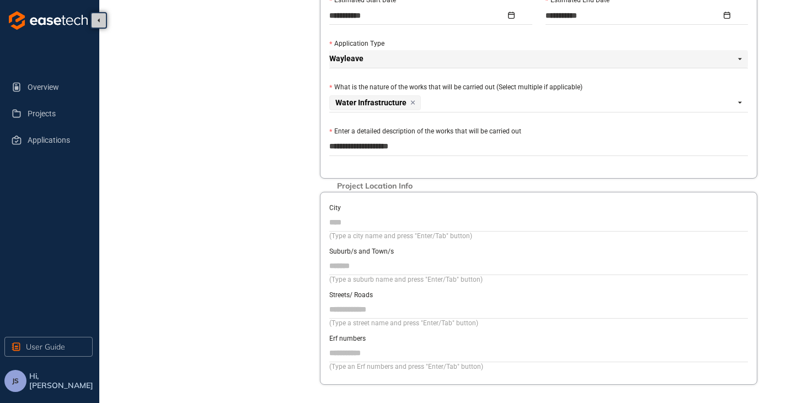
scroll to position [430, 0]
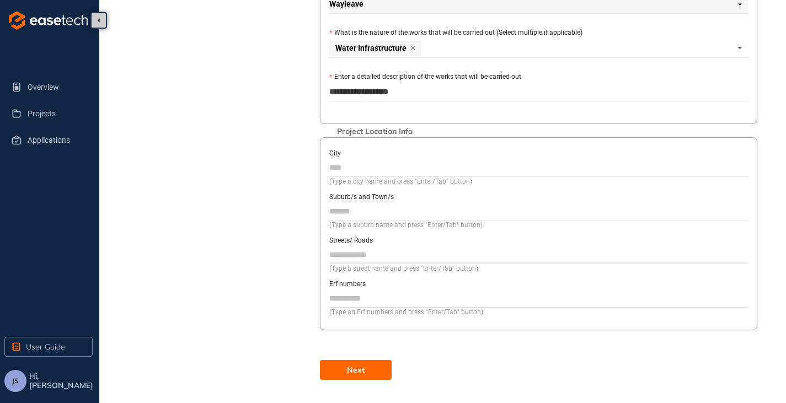
click at [361, 165] on input "City" at bounding box center [538, 167] width 419 height 17
type input "**********"
click at [370, 207] on input "Suburb/s and Town/s" at bounding box center [538, 211] width 419 height 17
type input "****"
click at [347, 365] on span "Next" at bounding box center [356, 370] width 18 height 12
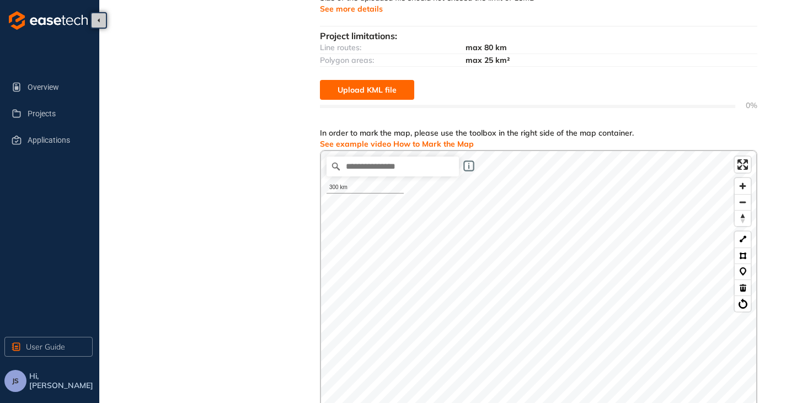
scroll to position [165, 0]
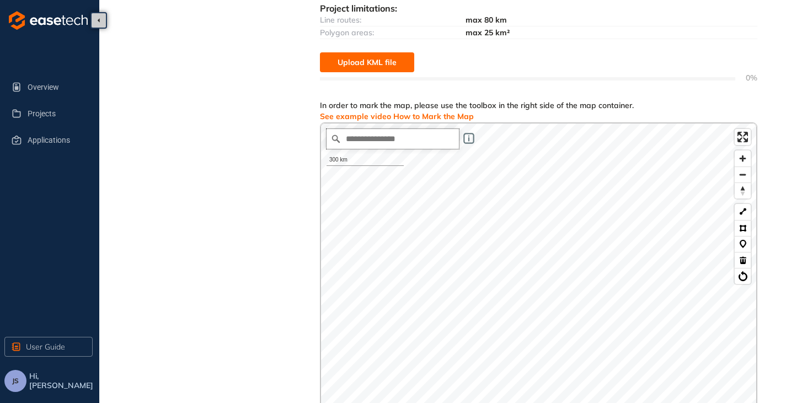
click at [374, 138] on input "Search place..." at bounding box center [393, 139] width 132 height 20
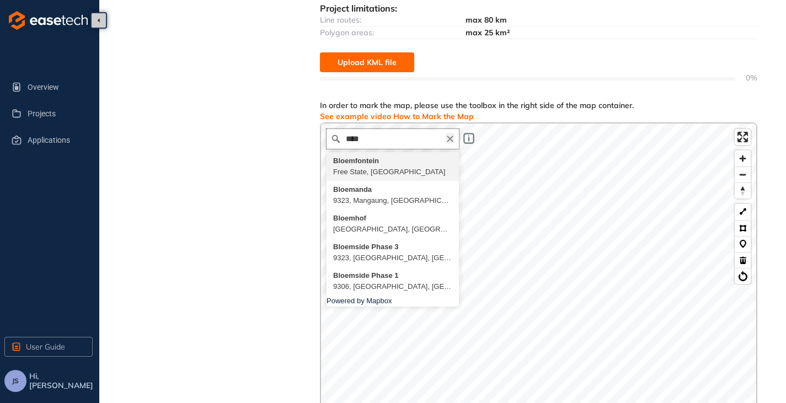
type input "****"
click at [448, 142] on icon "Clear" at bounding box center [450, 139] width 9 height 9
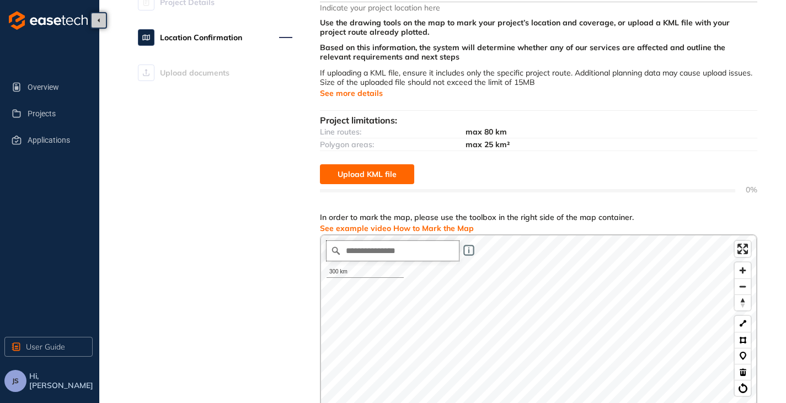
scroll to position [0, 0]
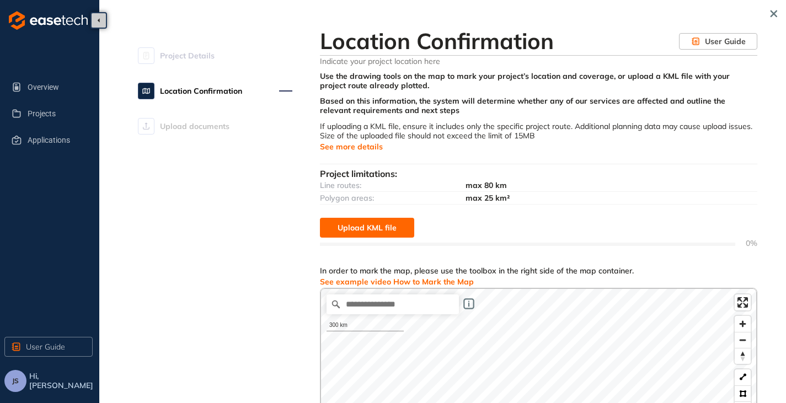
click at [350, 146] on span "See more details" at bounding box center [351, 147] width 63 height 12
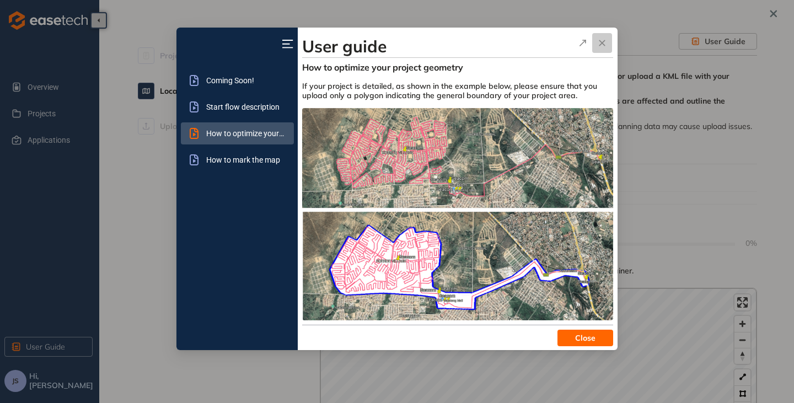
click at [603, 44] on icon "button" at bounding box center [602, 42] width 5 height 5
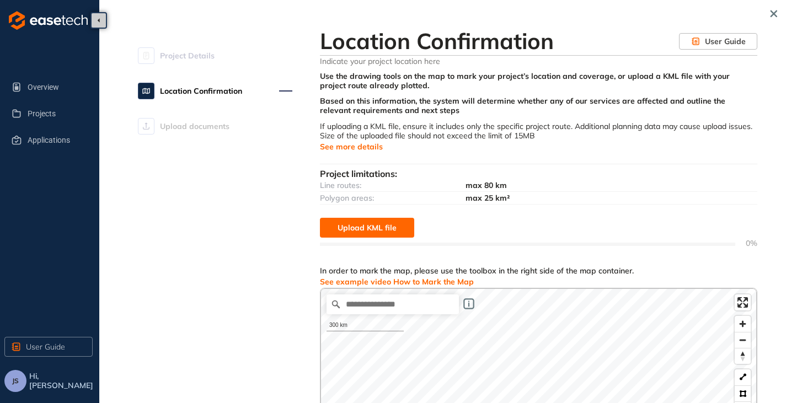
click at [354, 144] on span "See more details" at bounding box center [351, 147] width 63 height 12
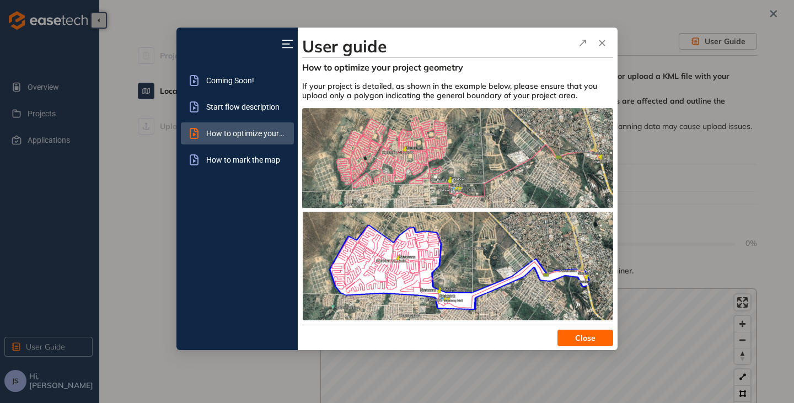
click at [587, 336] on span "Close" at bounding box center [585, 338] width 20 height 12
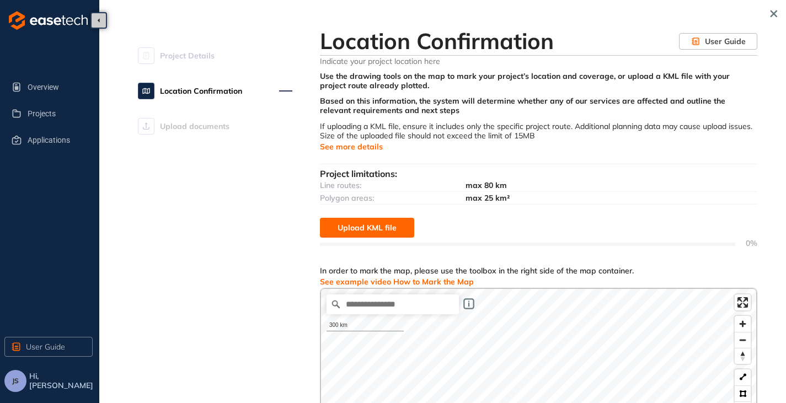
click at [378, 278] on span "See example video How to Mark the Map" at bounding box center [397, 282] width 154 height 12
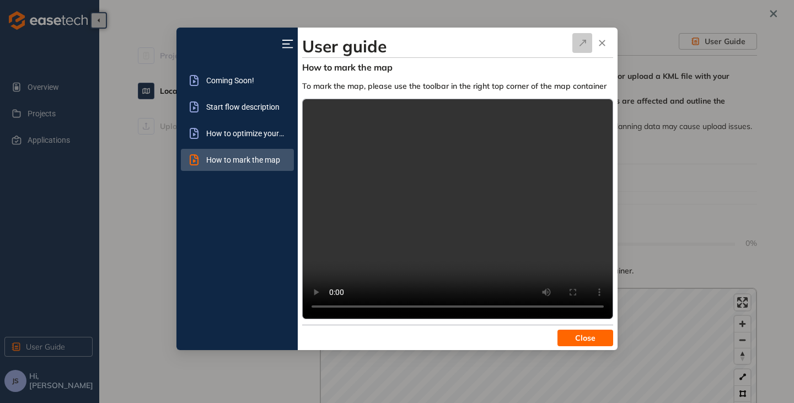
click at [580, 49] on icon "button" at bounding box center [582, 42] width 11 height 13
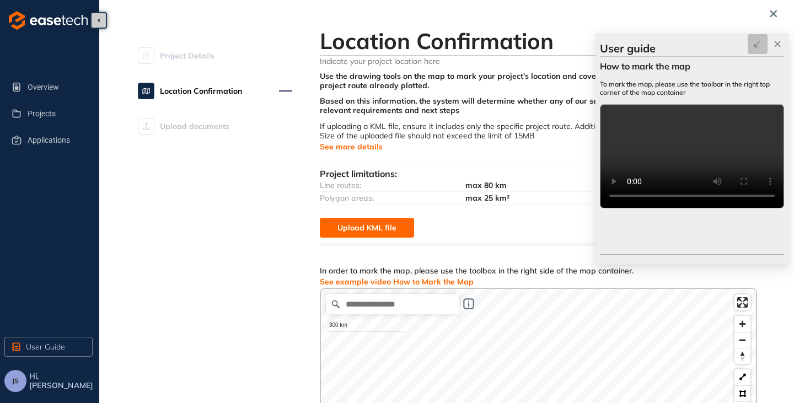
click at [751, 45] on button "button" at bounding box center [758, 44] width 20 height 20
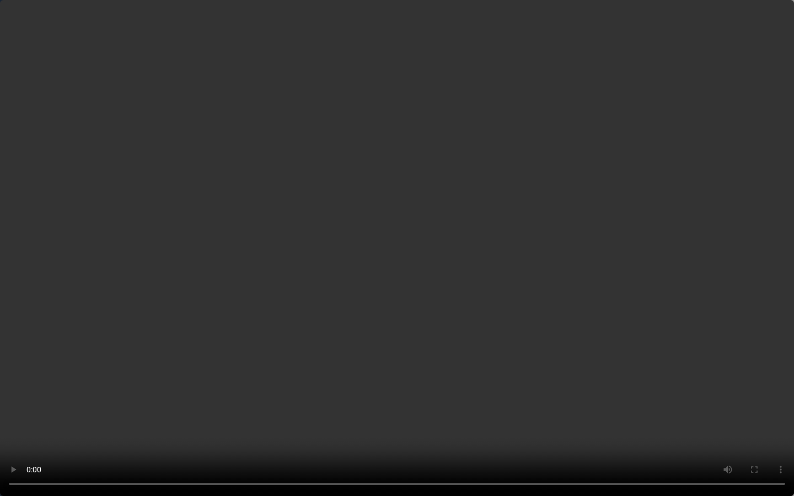
click at [750, 83] on video at bounding box center [397, 248] width 794 height 496
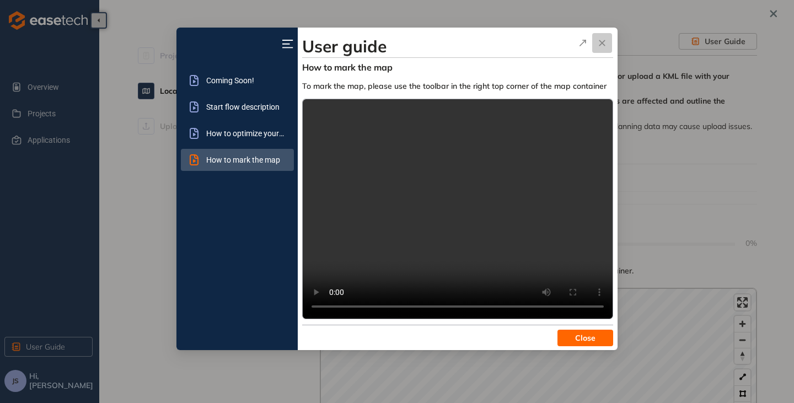
click at [602, 38] on icon "button" at bounding box center [602, 42] width 11 height 13
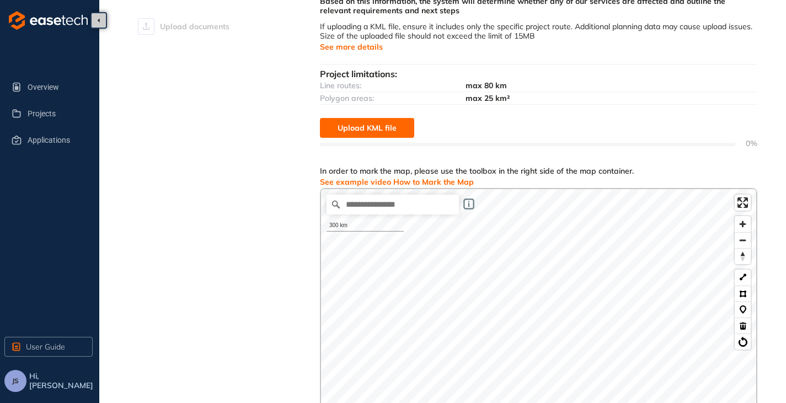
scroll to position [110, 0]
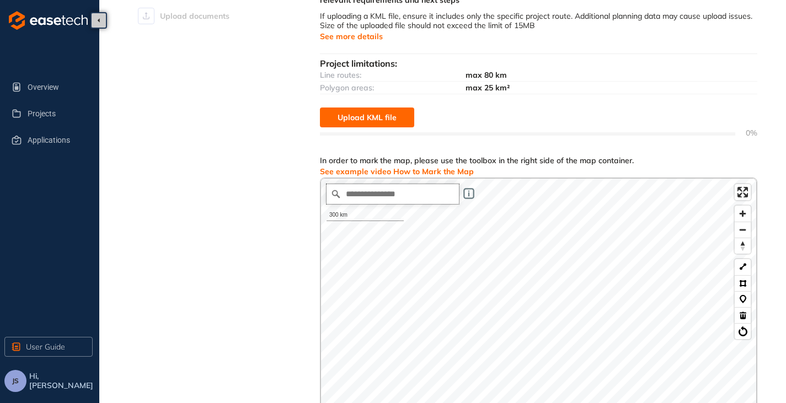
click at [378, 194] on input "Search place..." at bounding box center [393, 194] width 132 height 20
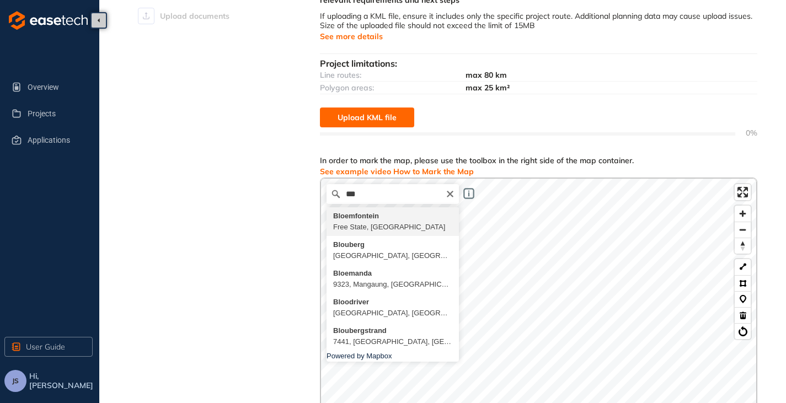
type input "**********"
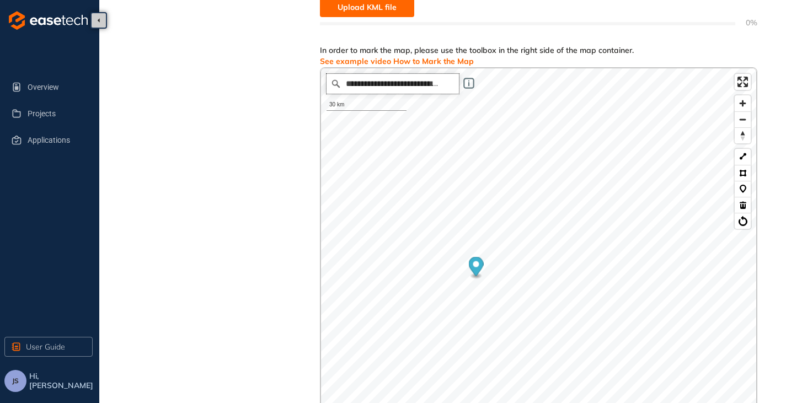
scroll to position [386, 0]
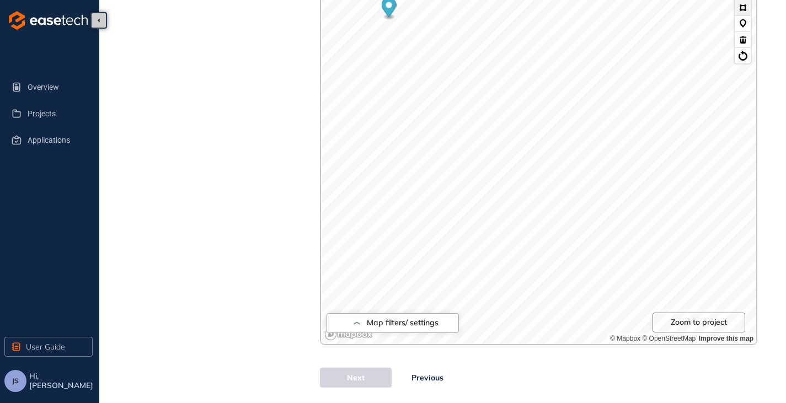
click at [742, 5] on button at bounding box center [743, 7] width 16 height 16
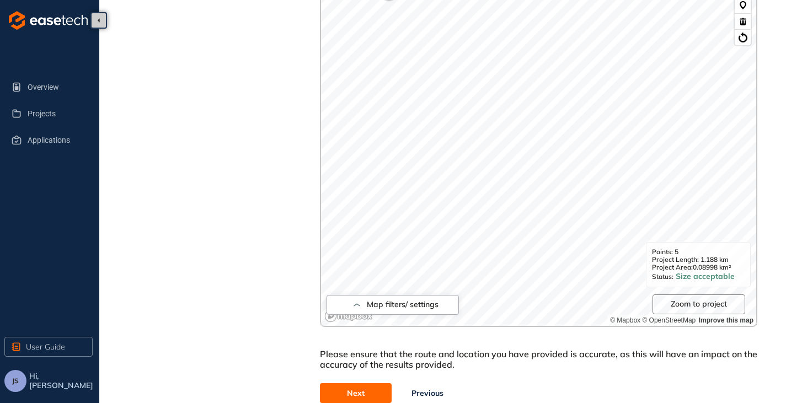
scroll to position [427, 0]
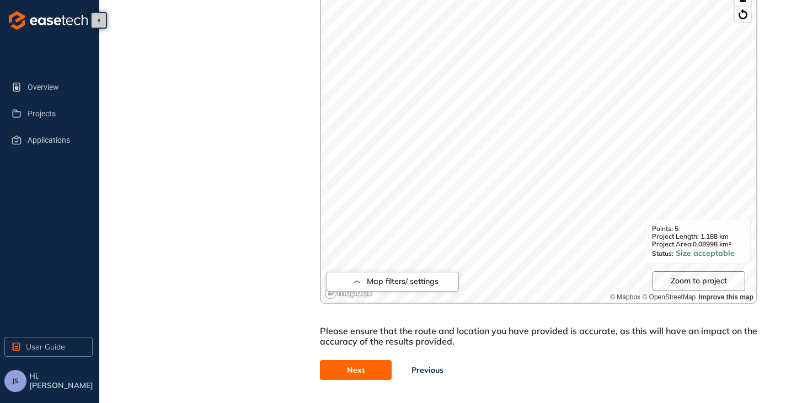
click at [363, 370] on span "Next" at bounding box center [356, 370] width 18 height 12
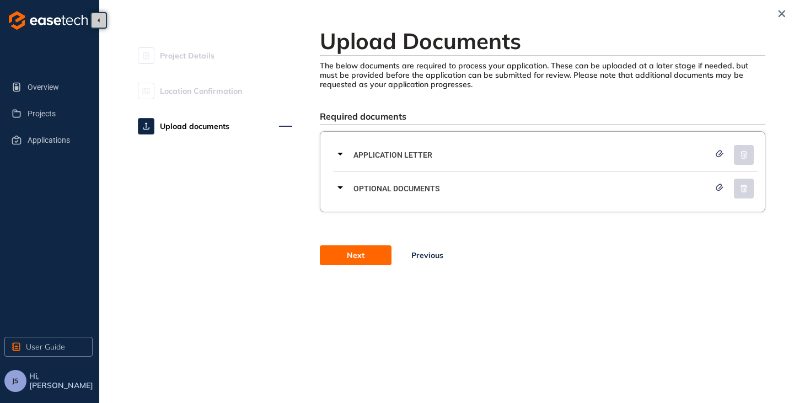
click at [347, 260] on span "Next" at bounding box center [356, 255] width 18 height 12
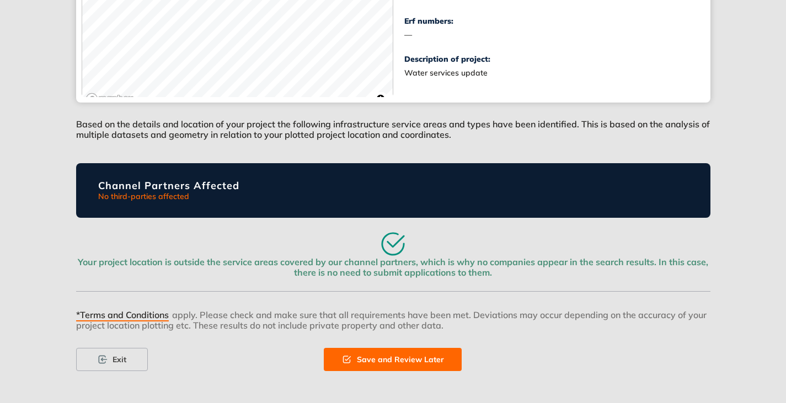
scroll to position [317, 0]
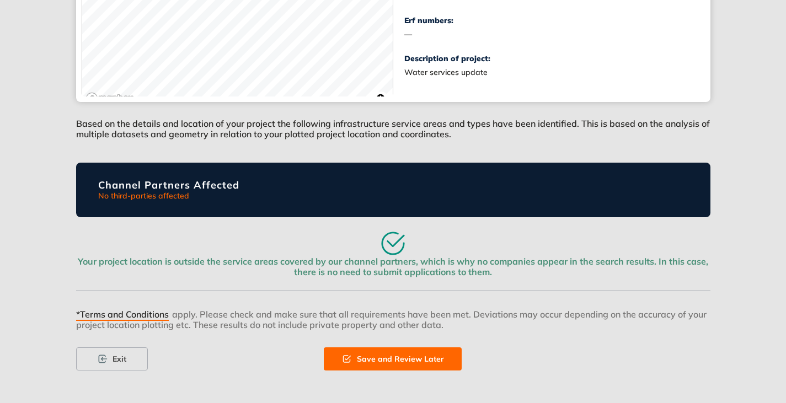
click at [394, 356] on span "Save and Review Later" at bounding box center [400, 359] width 87 height 12
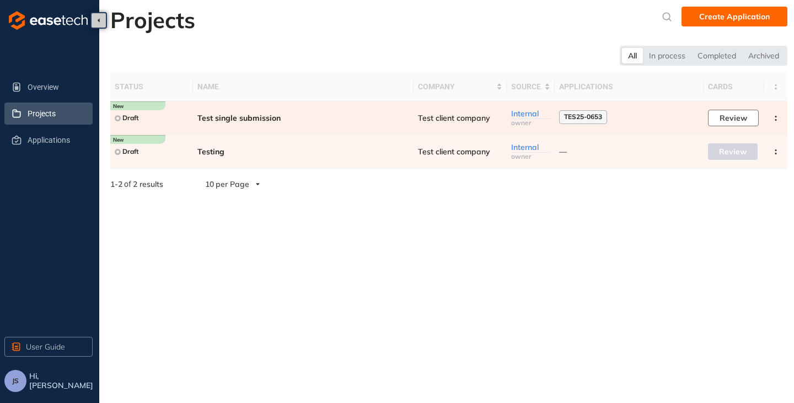
click at [724, 121] on span "Review" at bounding box center [734, 118] width 28 height 12
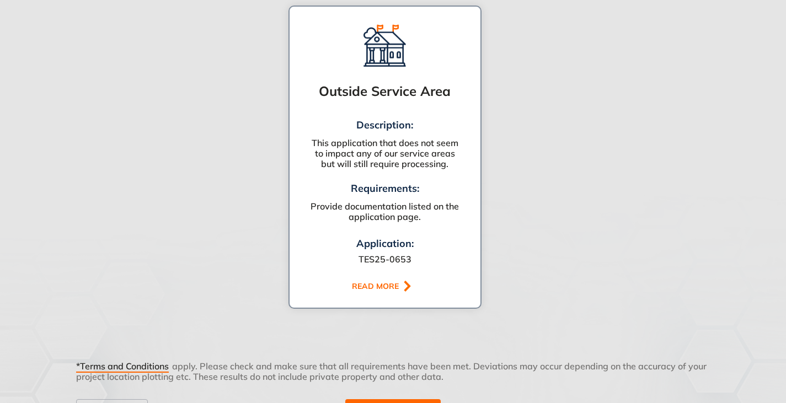
scroll to position [717, 0]
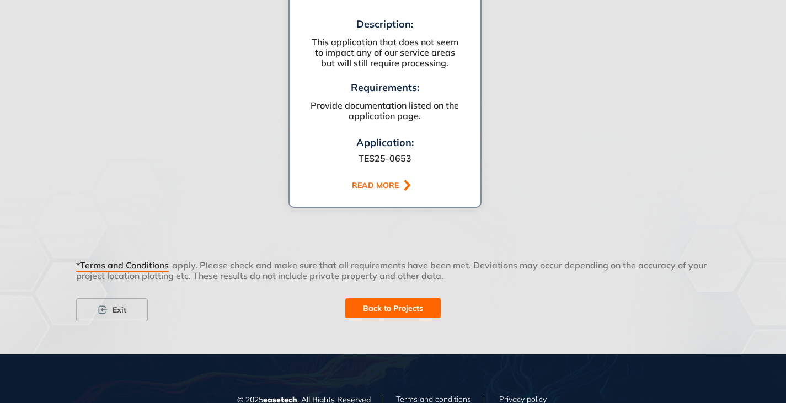
click at [400, 309] on span "Back to Projects" at bounding box center [393, 308] width 60 height 12
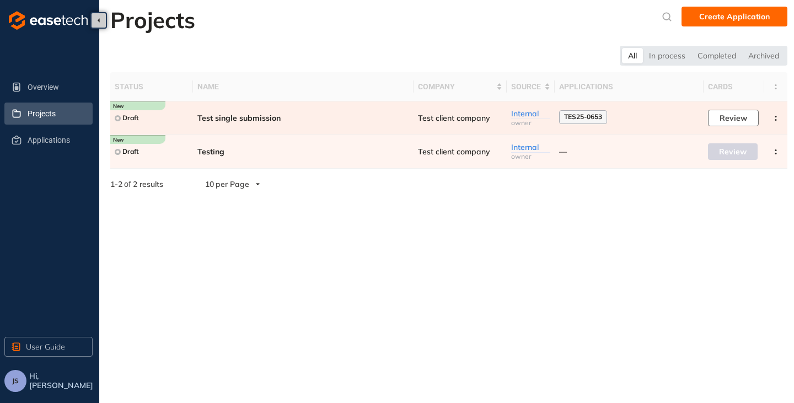
click at [739, 117] on span "Review" at bounding box center [734, 118] width 28 height 12
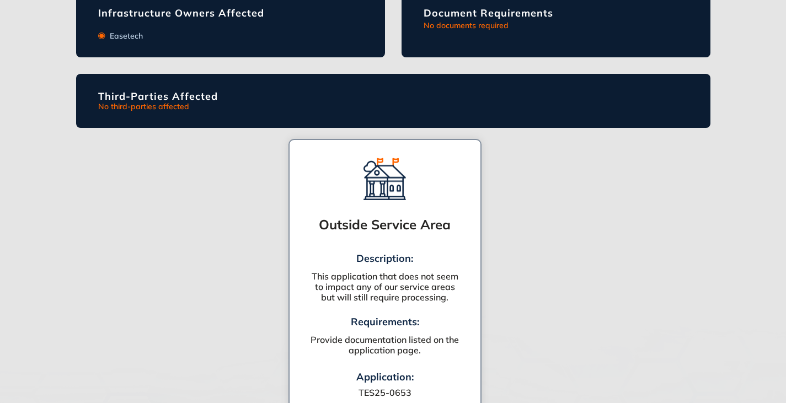
scroll to position [758, 0]
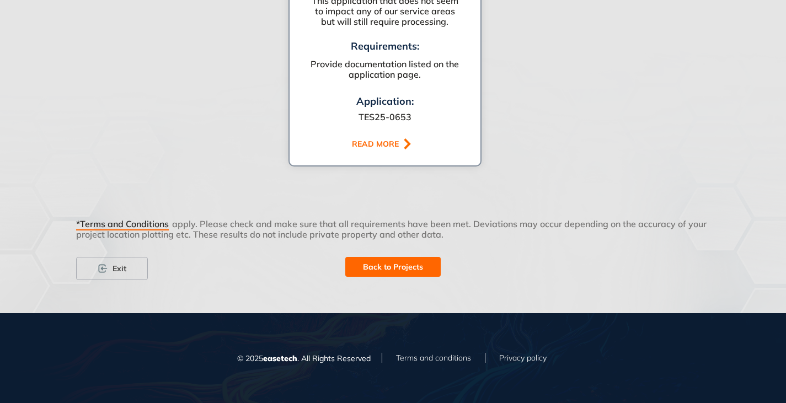
click at [389, 261] on span "Back to Projects" at bounding box center [393, 267] width 60 height 12
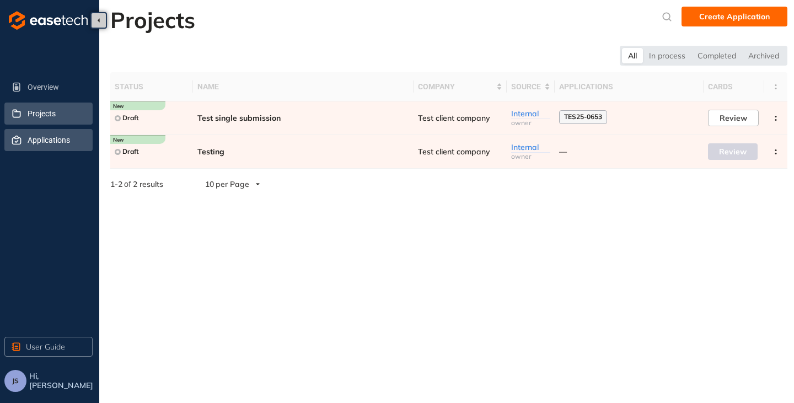
click at [38, 148] on span "Applications" at bounding box center [56, 140] width 56 height 22
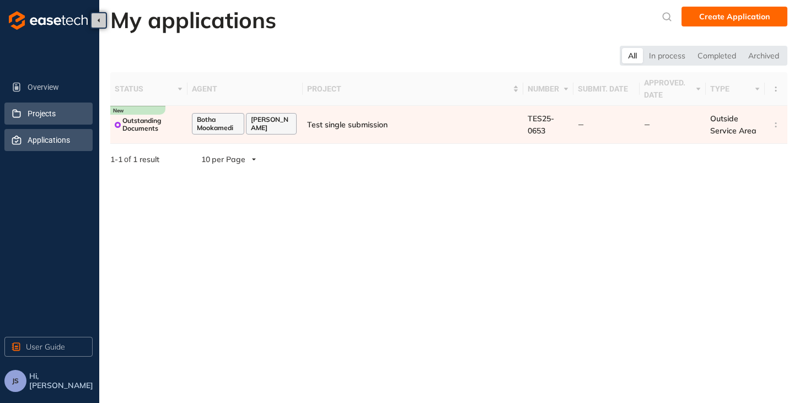
click at [49, 120] on span "Projects" at bounding box center [56, 114] width 56 height 22
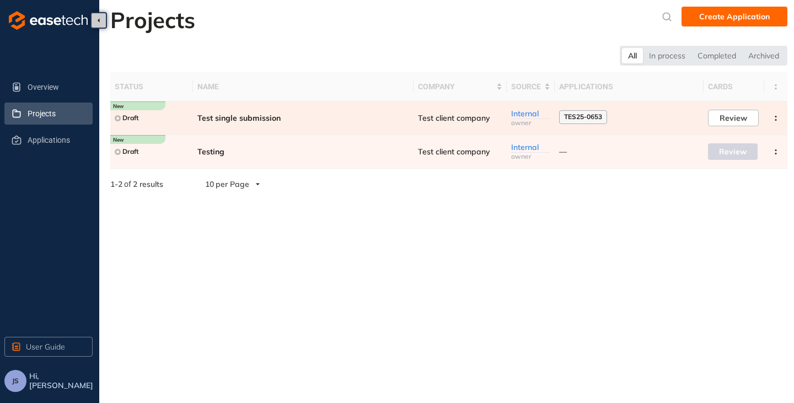
click at [387, 122] on span "Test single submission" at bounding box center [303, 118] width 212 height 9
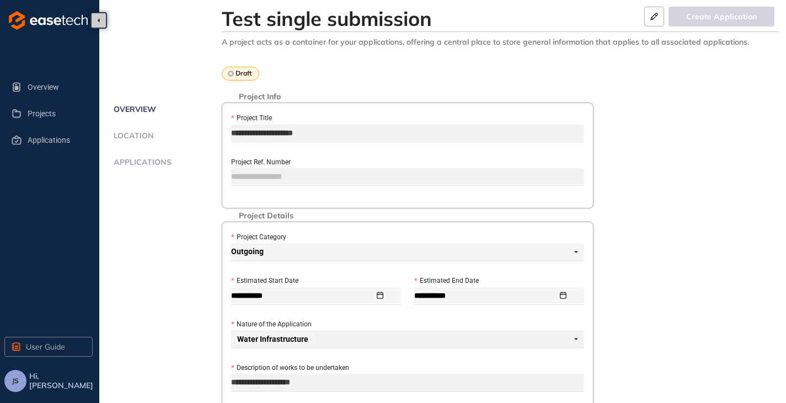
click at [132, 159] on span "Applications" at bounding box center [140, 162] width 61 height 9
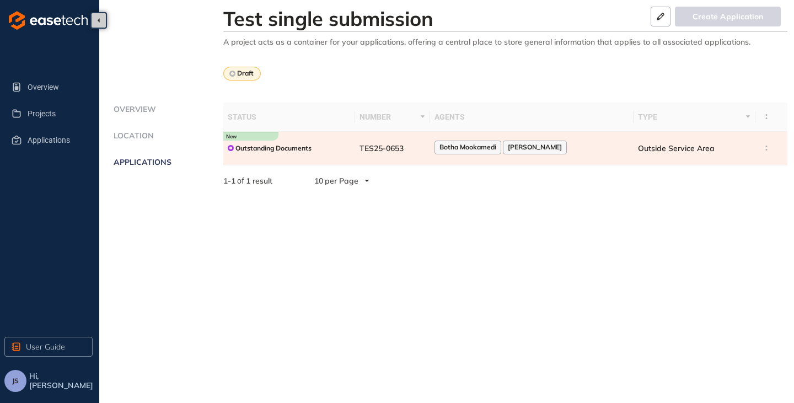
click at [430, 153] on td "TES25-0653" at bounding box center [393, 149] width 76 height 34
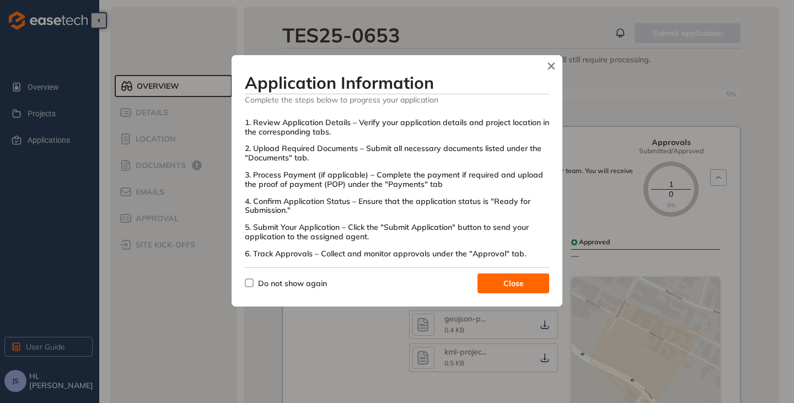
click at [515, 279] on span "Close" at bounding box center [514, 283] width 20 height 12
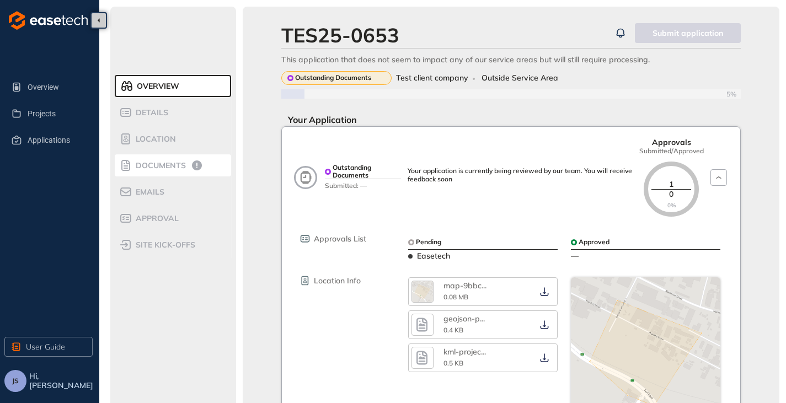
click at [156, 167] on span "Documents" at bounding box center [158, 165] width 53 height 9
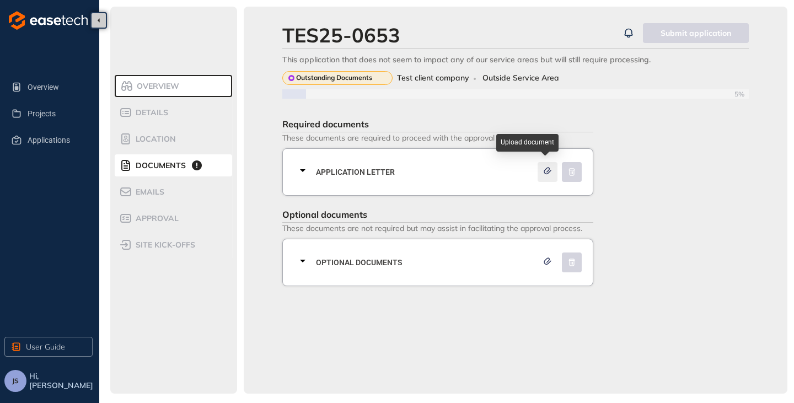
click at [547, 170] on icon "button" at bounding box center [547, 171] width 11 height 8
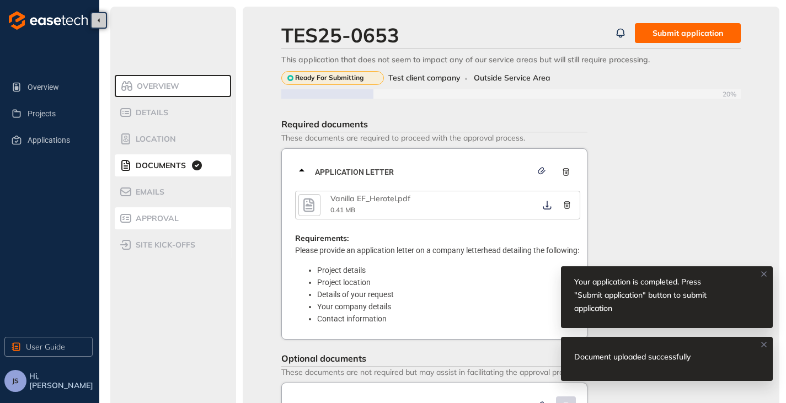
click at [152, 215] on span "Approval" at bounding box center [155, 218] width 46 height 9
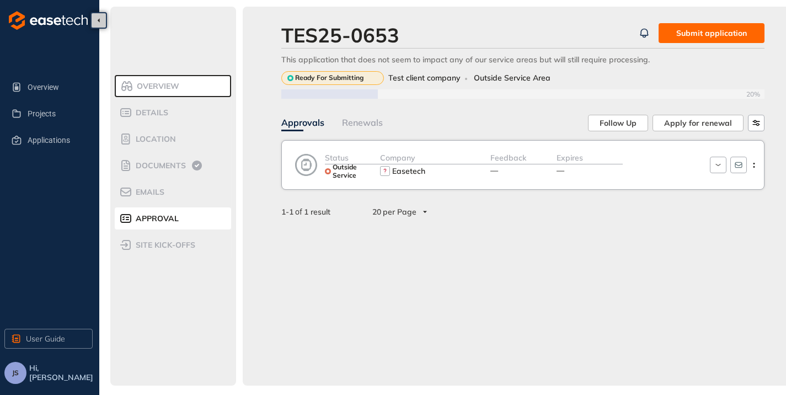
click at [705, 31] on span "Submit application" at bounding box center [711, 33] width 71 height 12
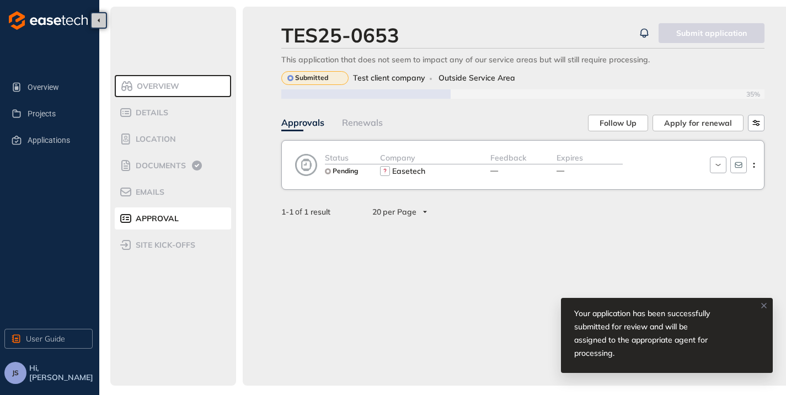
click at [408, 167] on div "Easetech" at bounding box center [408, 171] width 33 height 9
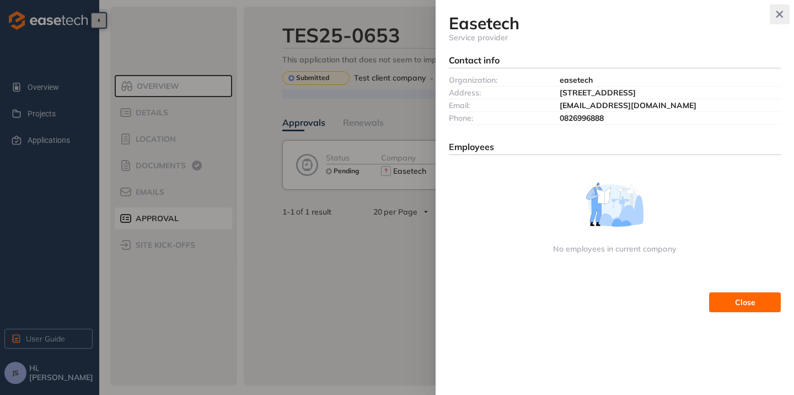
click at [778, 14] on icon "button" at bounding box center [779, 14] width 11 height 8
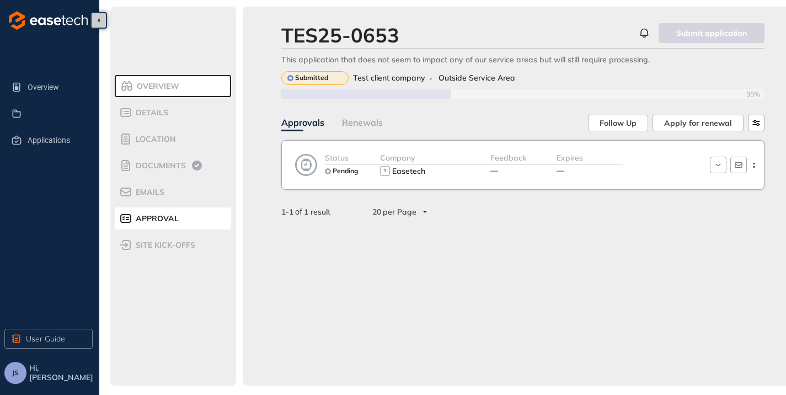
click at [45, 95] on span "Overview" at bounding box center [56, 87] width 56 height 22
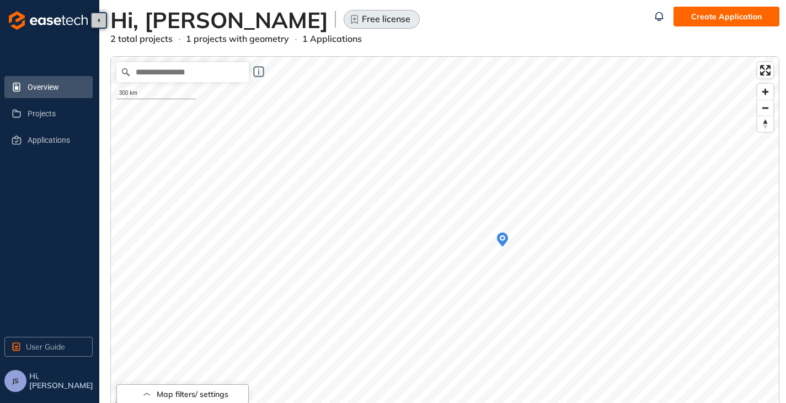
click at [16, 381] on span "JS" at bounding box center [15, 381] width 7 height 8
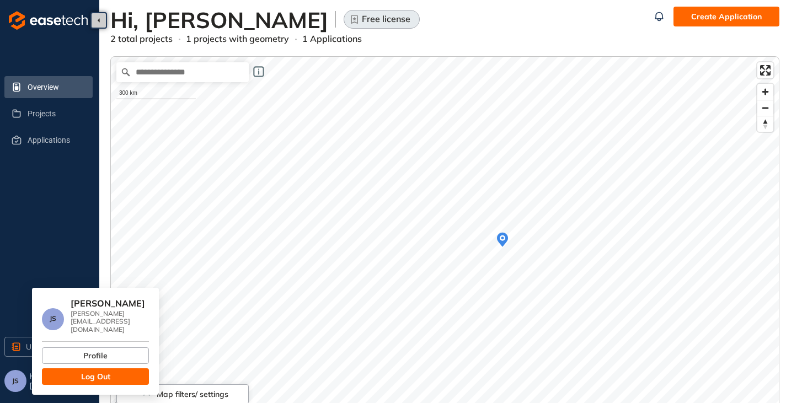
click at [105, 371] on span "Log Out" at bounding box center [95, 377] width 29 height 12
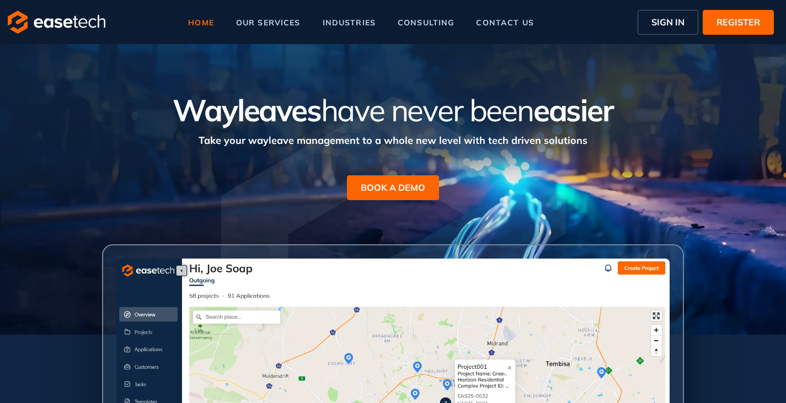
click at [668, 24] on span "SIGN IN" at bounding box center [667, 21] width 33 height 13
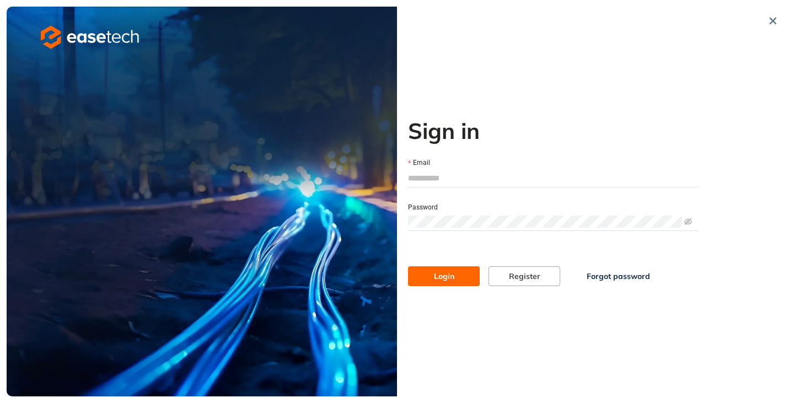
click at [457, 174] on input "Email" at bounding box center [553, 178] width 290 height 17
type input "**********"
click at [434, 276] on span "Login" at bounding box center [444, 276] width 20 height 12
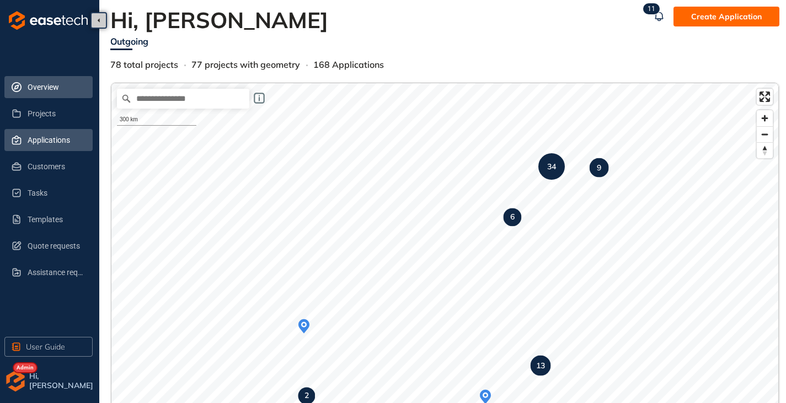
click at [35, 138] on span "Applications" at bounding box center [56, 140] width 56 height 22
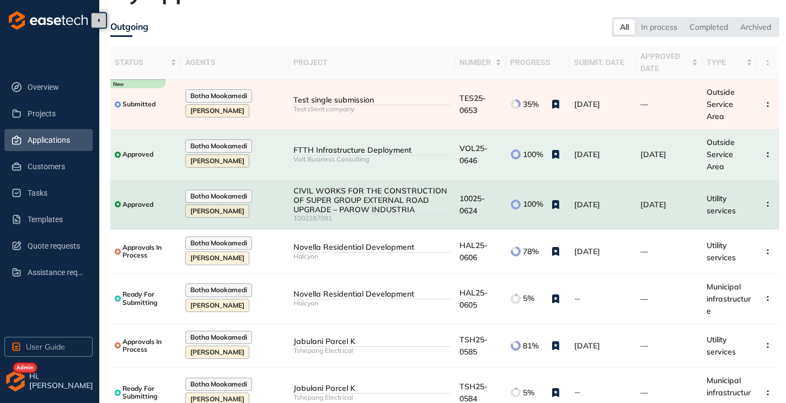
scroll to position [55, 0]
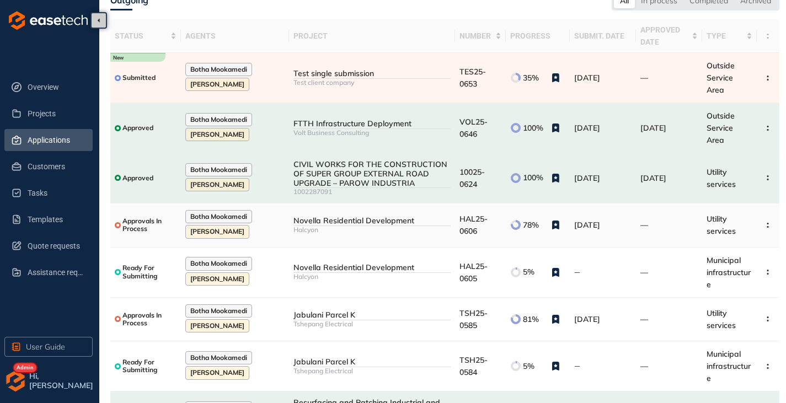
click at [379, 226] on div "Halcyon" at bounding box center [371, 230] width 157 height 8
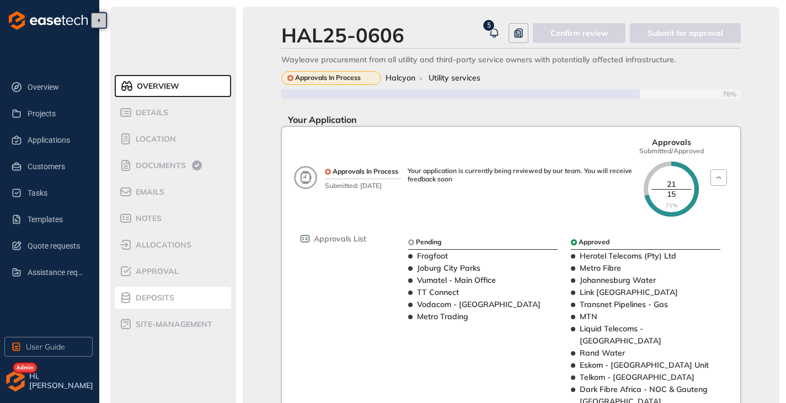
click at [164, 298] on span "Deposits" at bounding box center [153, 297] width 42 height 9
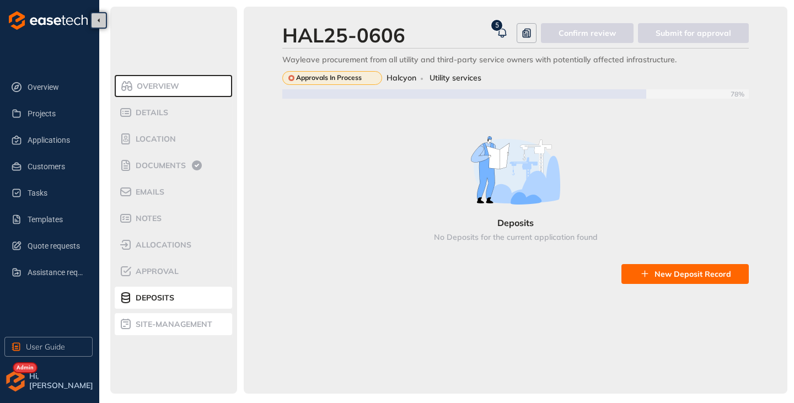
click at [170, 320] on span "site-management" at bounding box center [172, 324] width 80 height 9
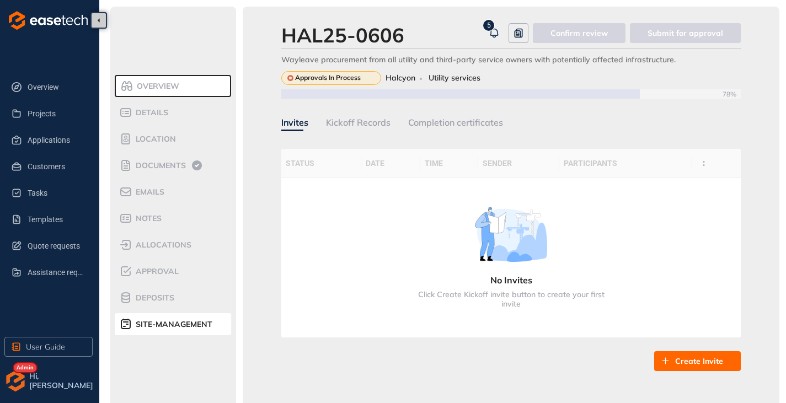
click at [679, 365] on span "Create Invite" at bounding box center [699, 361] width 48 height 12
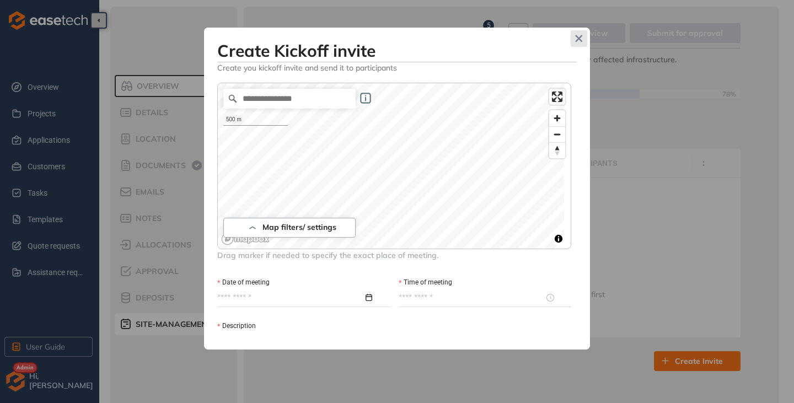
click at [573, 42] on span "Close" at bounding box center [579, 38] width 17 height 17
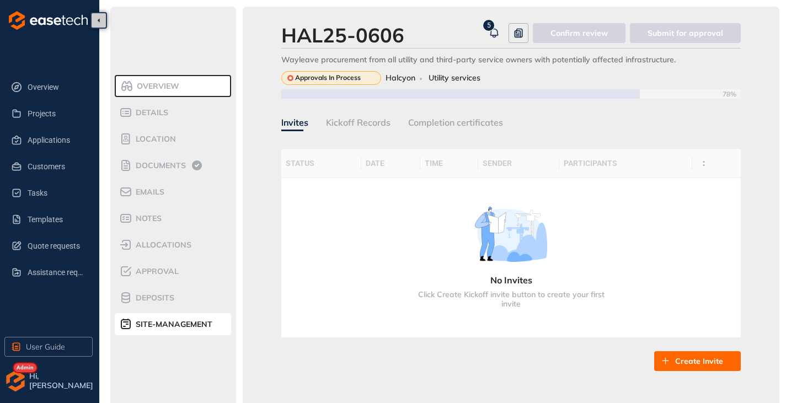
click at [358, 124] on div "Kickoff Records" at bounding box center [358, 123] width 65 height 14
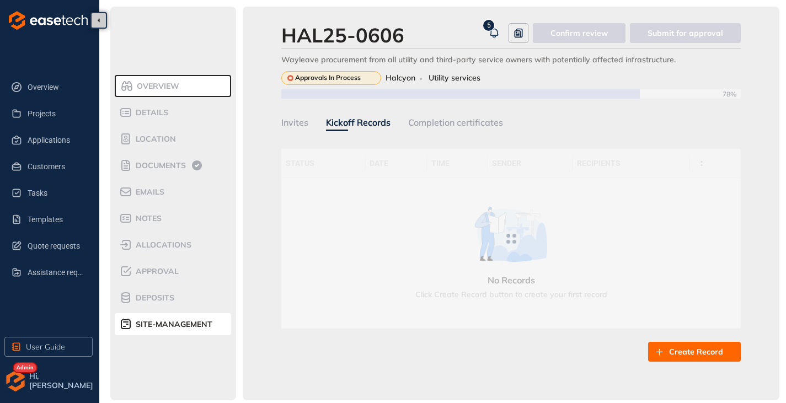
drag, startPoint x: 619, startPoint y: 284, endPoint x: 695, endPoint y: 304, distance: 79.2
click at [646, 299] on div at bounding box center [510, 239] width 459 height 180
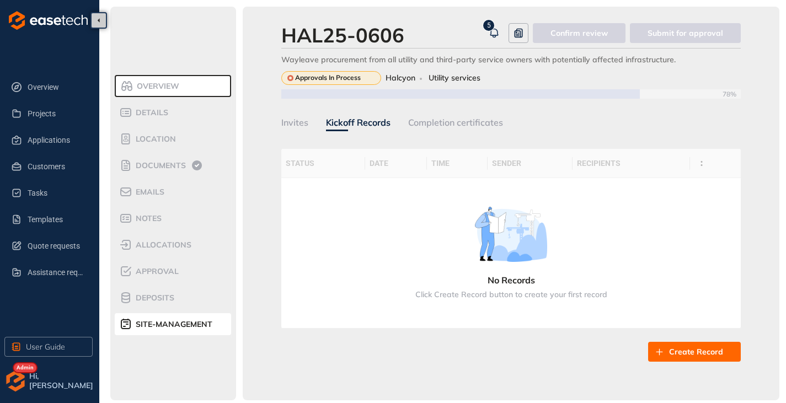
click at [681, 354] on span "Create Record" at bounding box center [696, 352] width 54 height 12
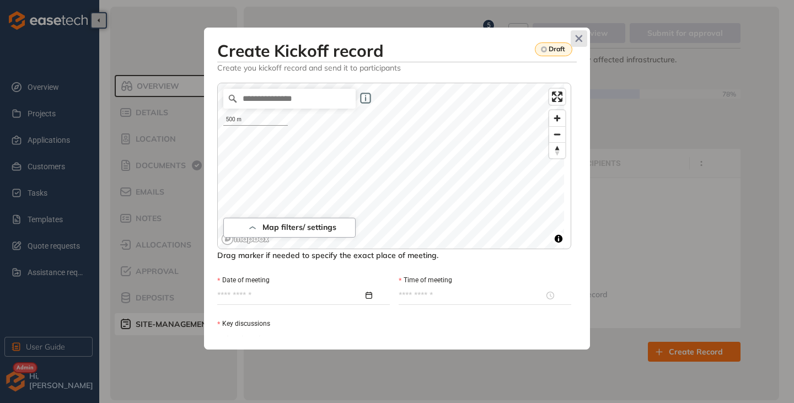
click at [581, 38] on icon "Close" at bounding box center [579, 39] width 8 height 8
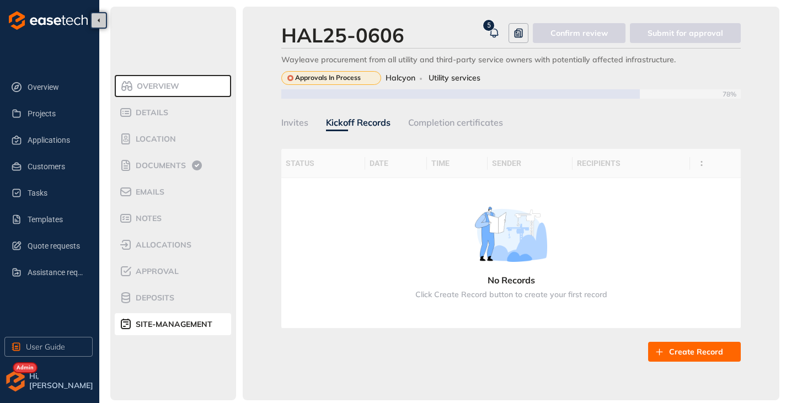
click at [299, 123] on div "Invites" at bounding box center [294, 123] width 27 height 14
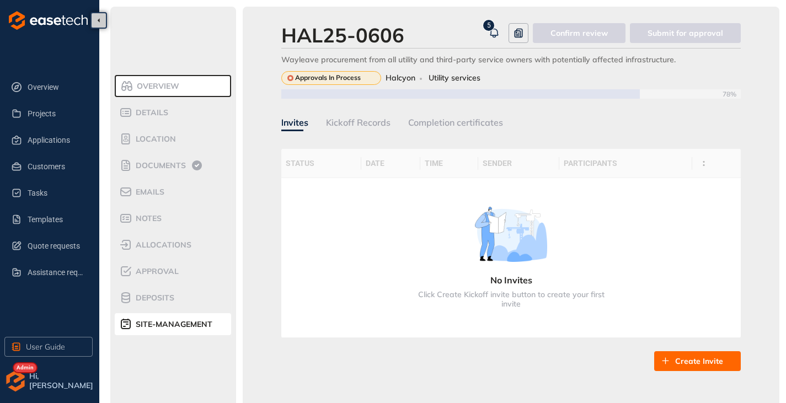
click at [709, 367] on button "Create Invite" at bounding box center [697, 361] width 87 height 20
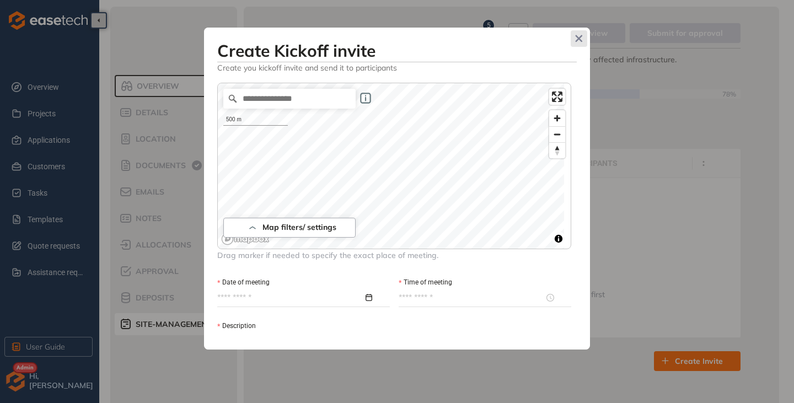
click at [578, 41] on icon "Close" at bounding box center [579, 39] width 8 height 8
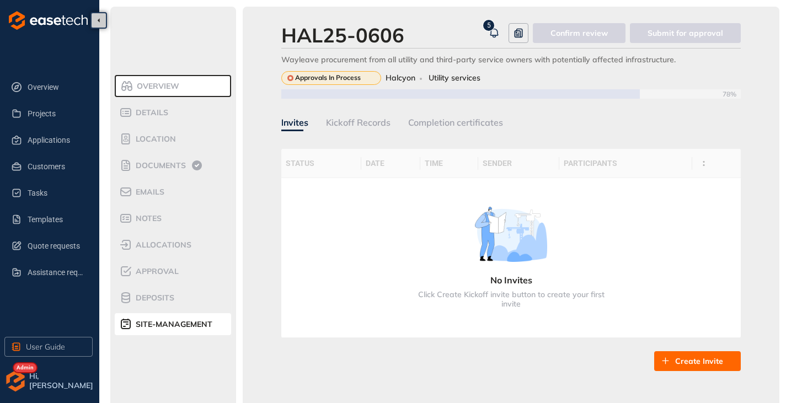
click at [343, 122] on div "Kickoff Records" at bounding box center [358, 123] width 65 height 14
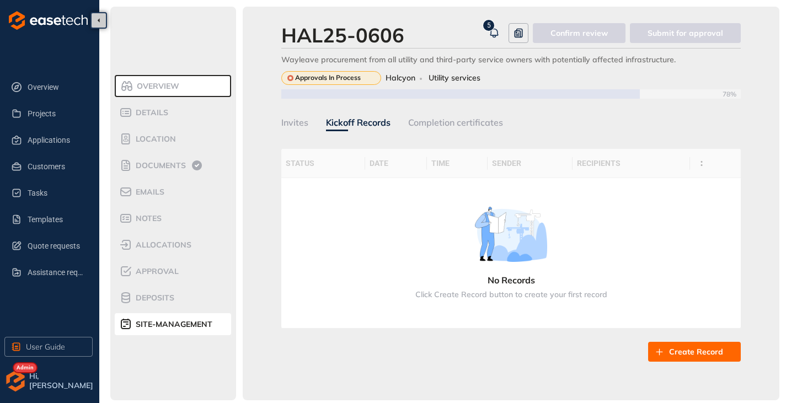
click at [688, 355] on span "Create Record" at bounding box center [696, 352] width 54 height 12
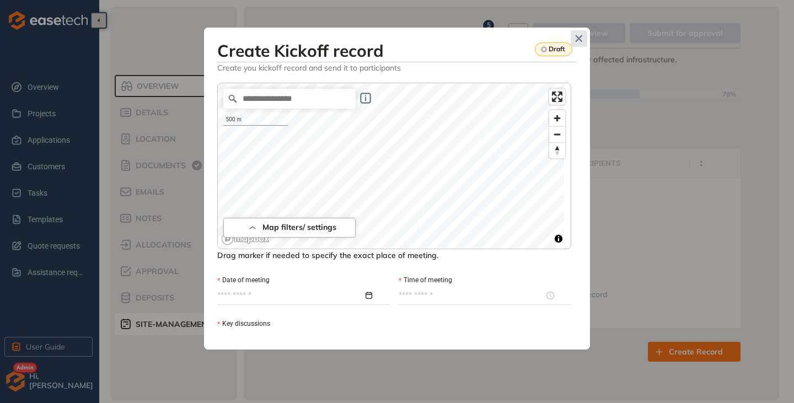
click at [579, 39] on icon "Close" at bounding box center [579, 38] width 7 height 7
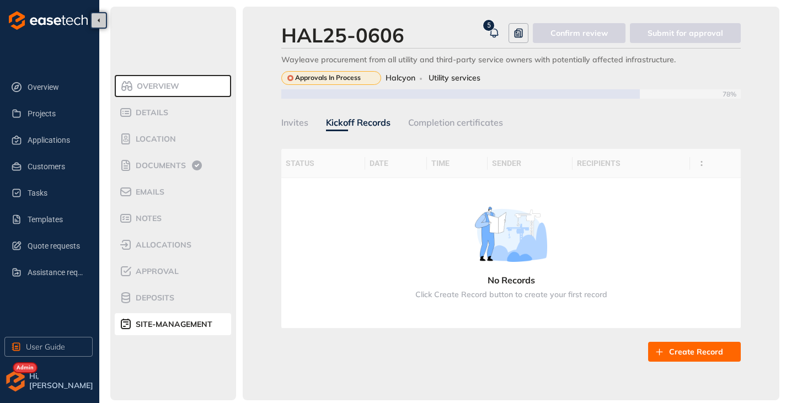
click at [451, 127] on div "Completion certificates" at bounding box center [455, 123] width 95 height 14
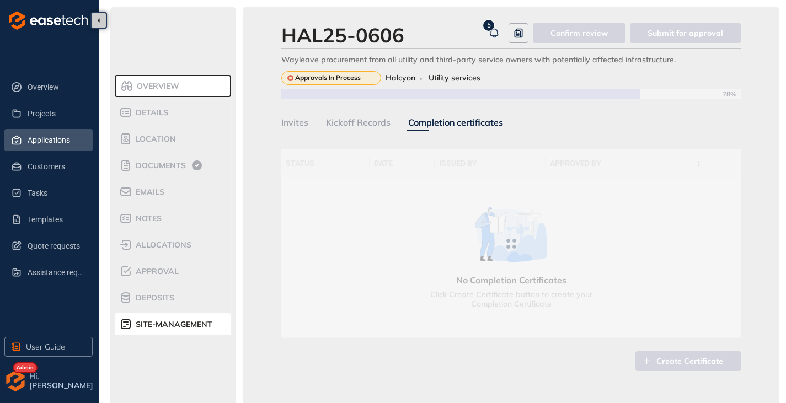
click at [53, 141] on span "Applications" at bounding box center [56, 140] width 56 height 22
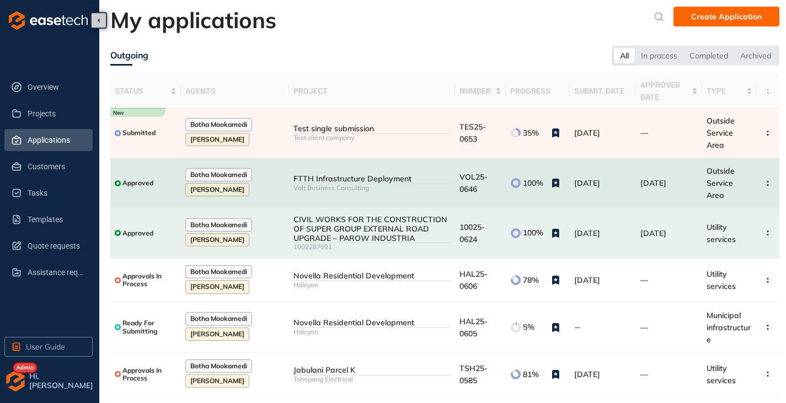
click at [411, 184] on div "Volt Business Consulting" at bounding box center [371, 188] width 157 height 8
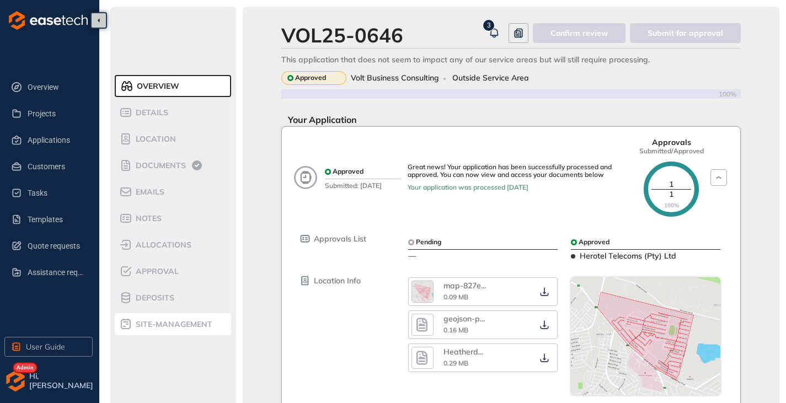
click at [164, 326] on span "site-management" at bounding box center [172, 324] width 80 height 9
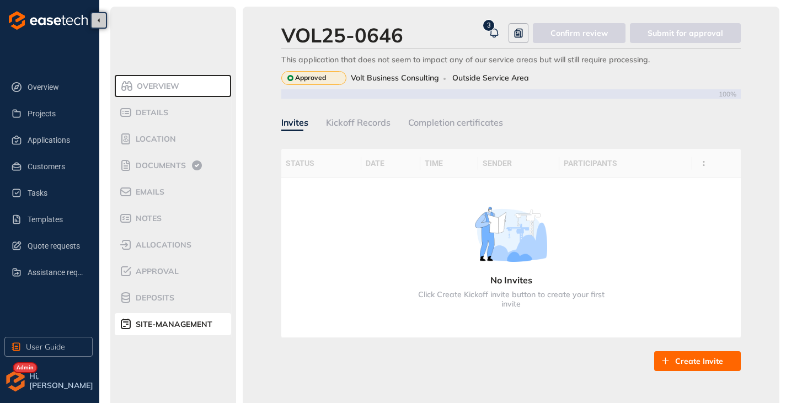
click at [468, 124] on div "Completion certificates" at bounding box center [455, 123] width 95 height 14
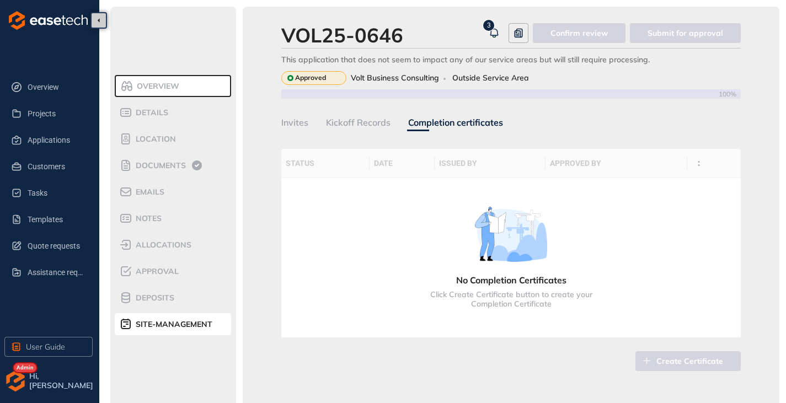
click at [350, 124] on div "Kickoff Records" at bounding box center [358, 123] width 65 height 14
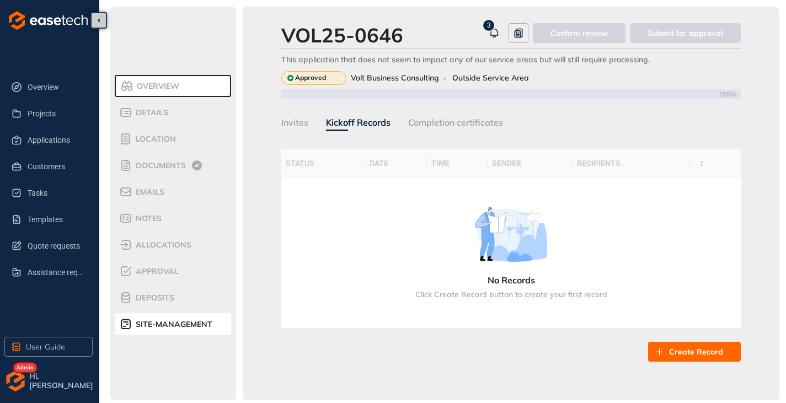
click at [466, 120] on div "Completion certificates" at bounding box center [455, 123] width 95 height 14
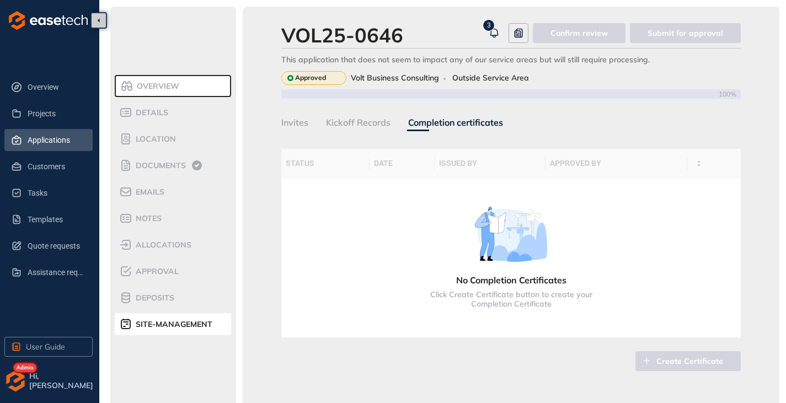
click at [25, 137] on li "Applications" at bounding box center [48, 140] width 88 height 22
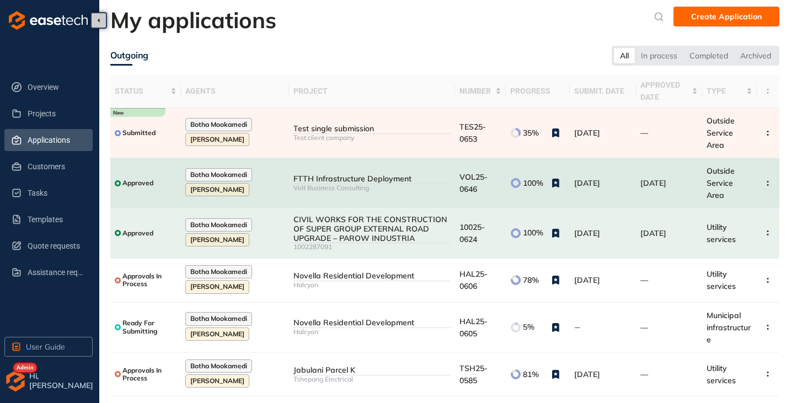
click at [381, 174] on div "FTTH Infrastructure Deployment" at bounding box center [371, 178] width 157 height 9
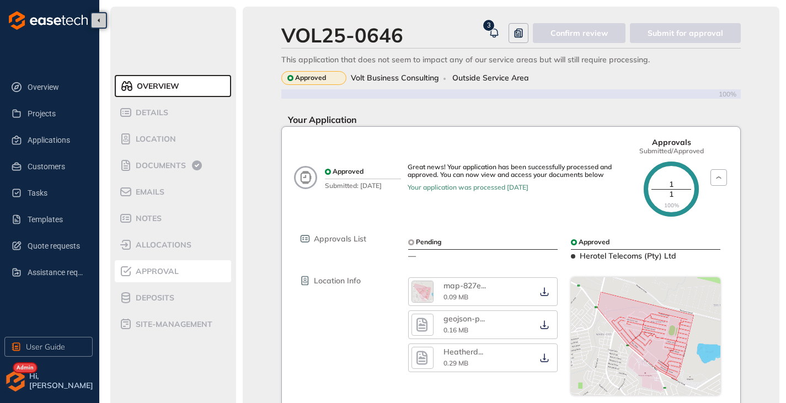
click at [162, 275] on span "Approval" at bounding box center [155, 271] width 46 height 9
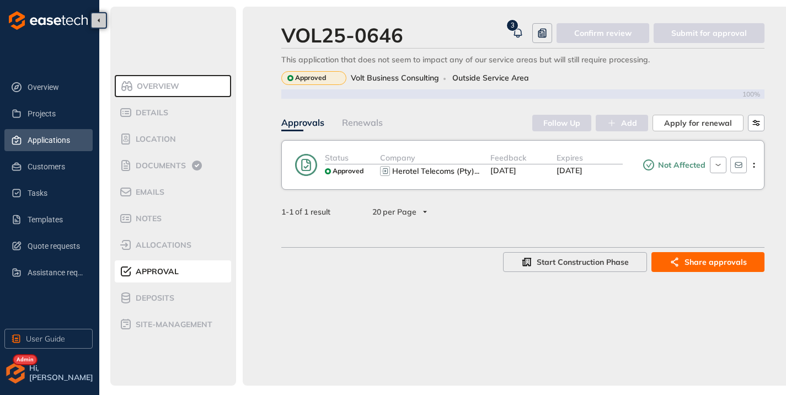
click at [33, 137] on span "Applications" at bounding box center [56, 140] width 56 height 22
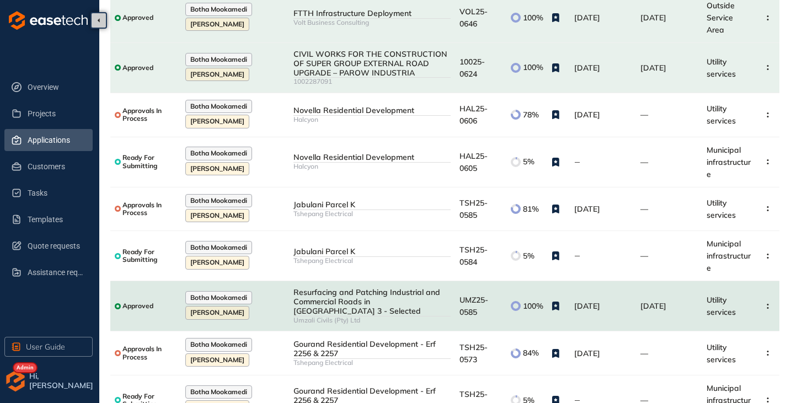
scroll to position [200, 0]
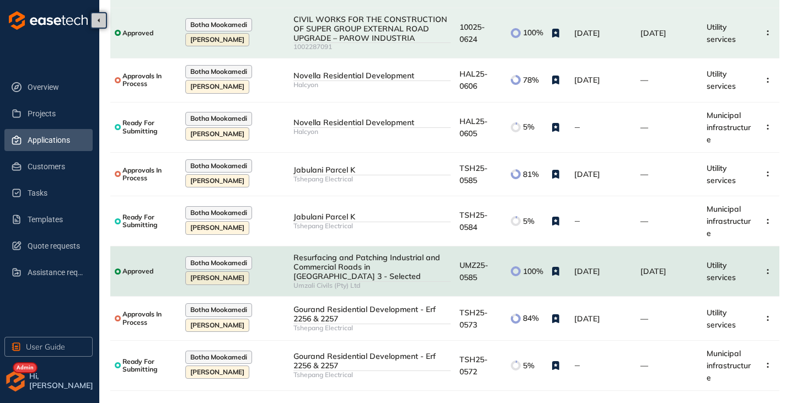
click at [410, 282] on div "Umzali Civils (Pty) Ltd" at bounding box center [371, 286] width 157 height 8
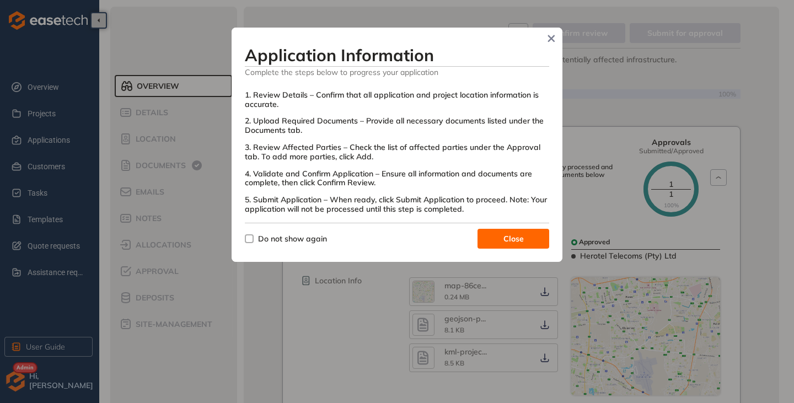
click at [510, 240] on span "Close" at bounding box center [514, 239] width 20 height 12
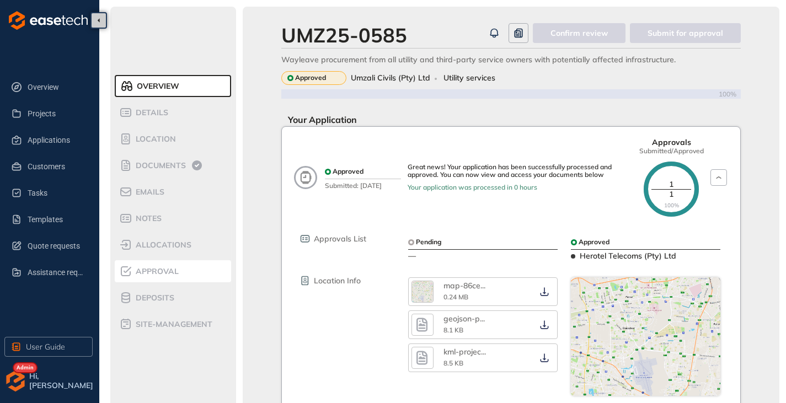
click at [157, 268] on span "Approval" at bounding box center [155, 271] width 46 height 9
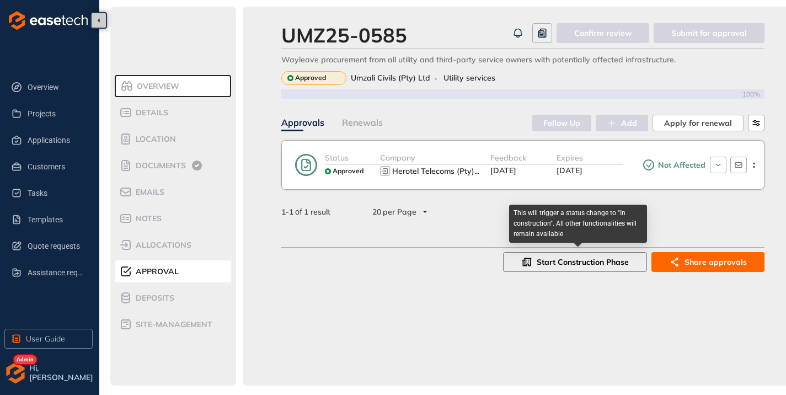
click at [547, 263] on span "Start Construction Phase" at bounding box center [583, 262] width 92 height 12
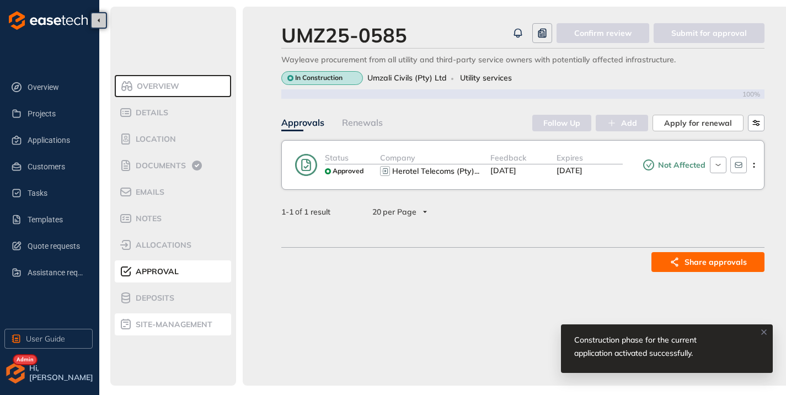
click at [145, 330] on div "site-management" at bounding box center [166, 324] width 94 height 13
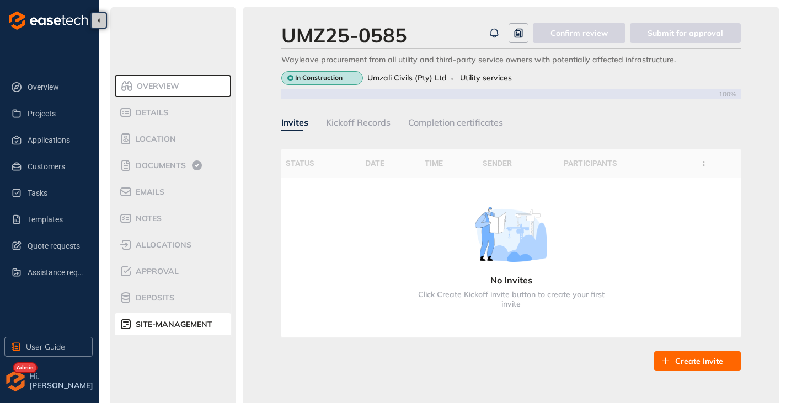
click at [477, 124] on div "Completion certificates" at bounding box center [455, 123] width 95 height 14
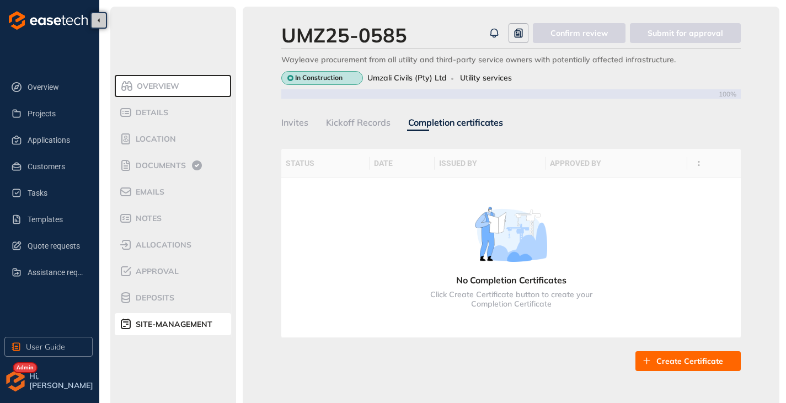
click at [664, 362] on span "Create Certificate" at bounding box center [689, 361] width 67 height 12
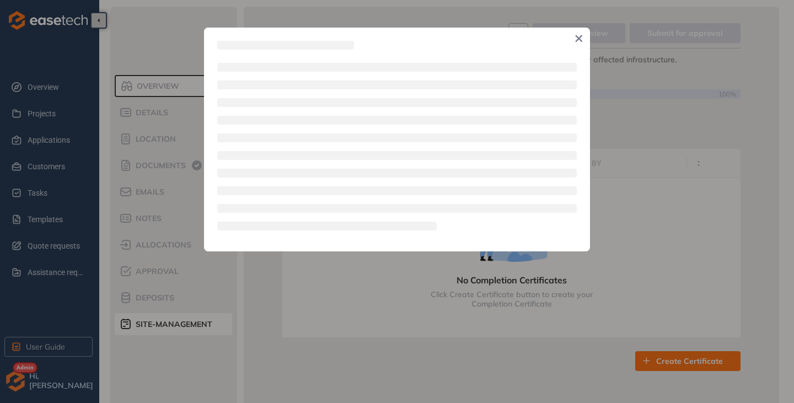
type textarea "**********"
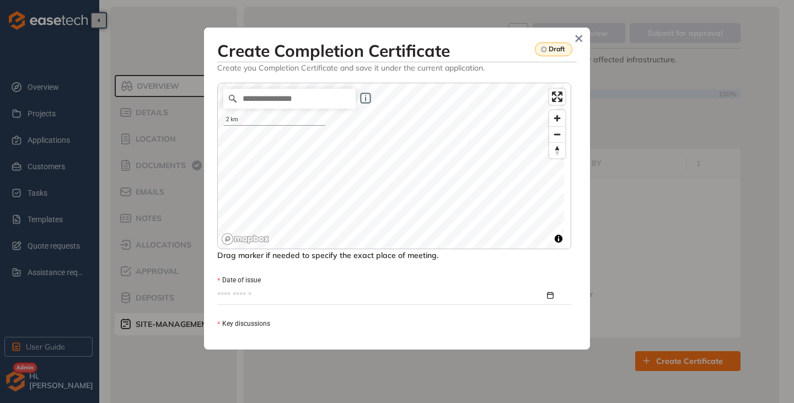
click at [379, 256] on div "2 km © Mapbox © OpenStreetMap Improve this map Drag marker if needed to specify…" at bounding box center [394, 172] width 354 height 179
click at [583, 37] on span "Close" at bounding box center [579, 38] width 17 height 17
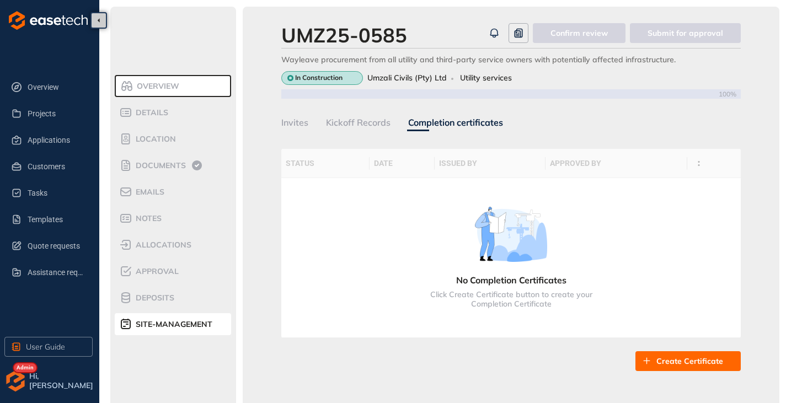
click at [161, 135] on span "Location" at bounding box center [154, 139] width 44 height 9
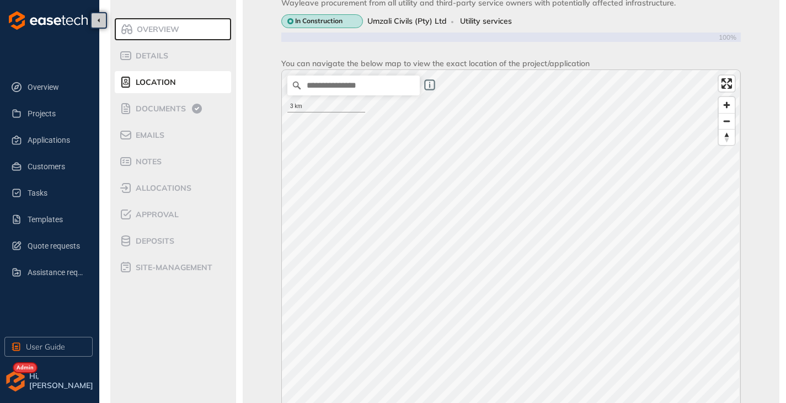
scroll to position [55, 0]
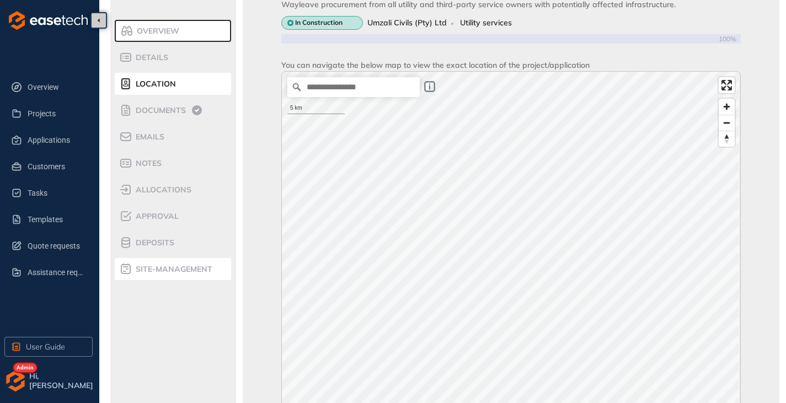
click at [142, 265] on span "site-management" at bounding box center [172, 269] width 80 height 9
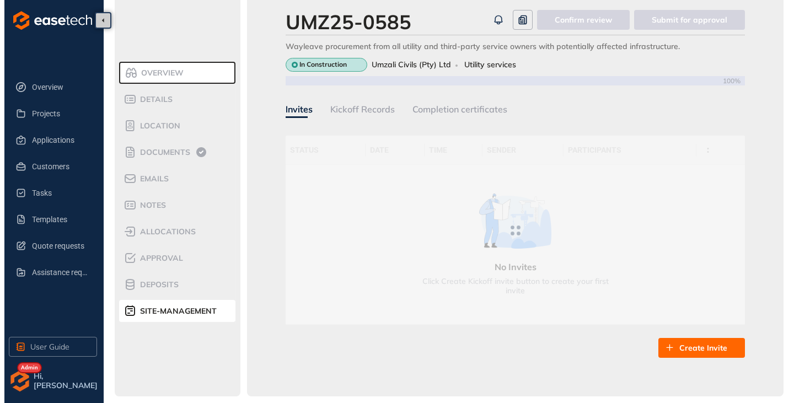
scroll to position [13, 0]
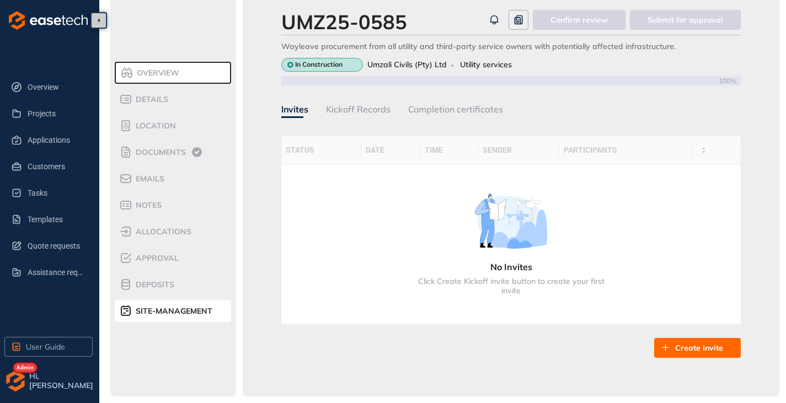
click at [490, 110] on div "Completion certificates" at bounding box center [455, 110] width 95 height 14
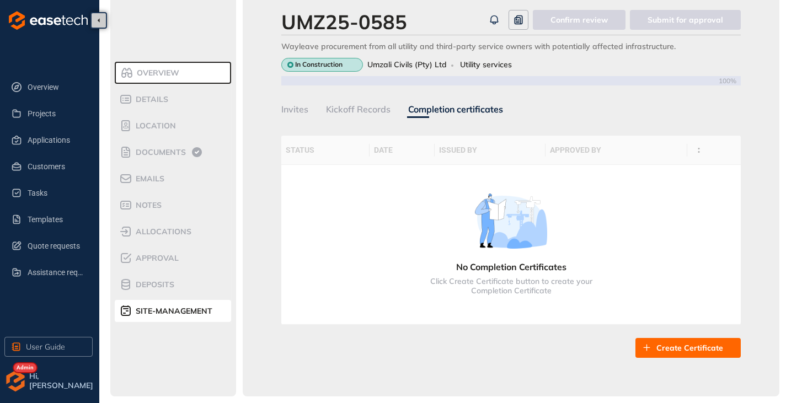
click at [669, 345] on span "Create Certificate" at bounding box center [689, 348] width 67 height 12
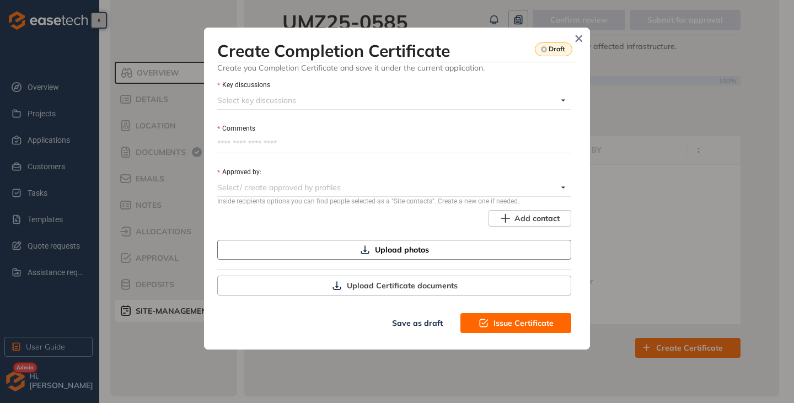
scroll to position [241, 0]
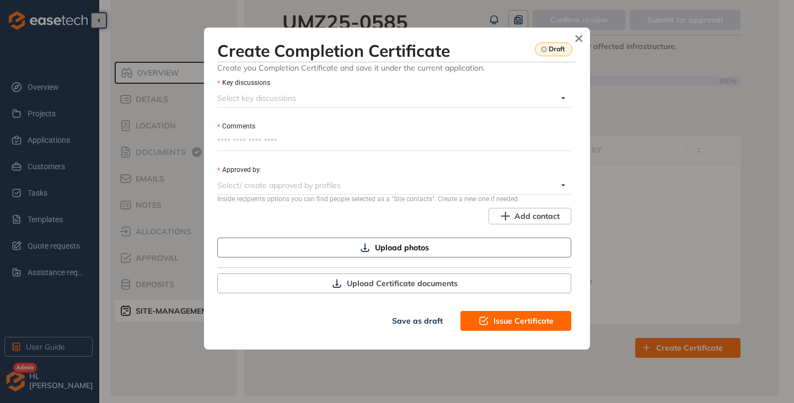
click at [382, 243] on span "Upload photos" at bounding box center [402, 248] width 54 height 12
click at [580, 35] on icon "Close" at bounding box center [579, 39] width 8 height 8
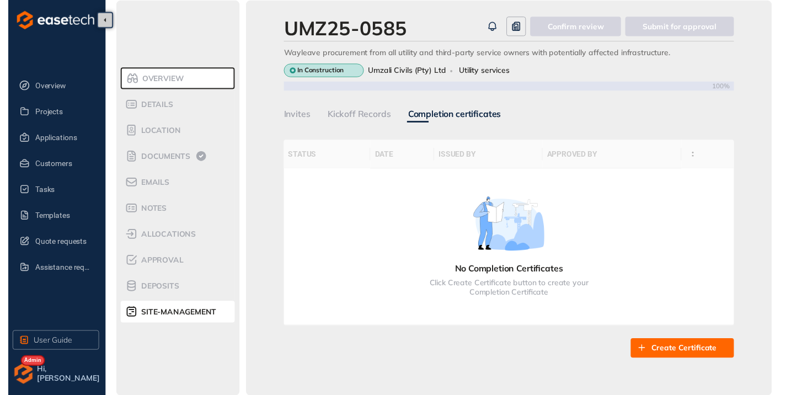
scroll to position [0, 0]
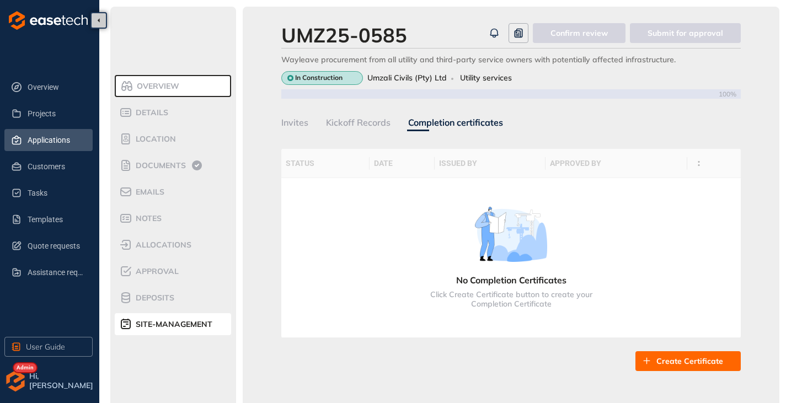
click at [40, 141] on span "Applications" at bounding box center [56, 140] width 56 height 22
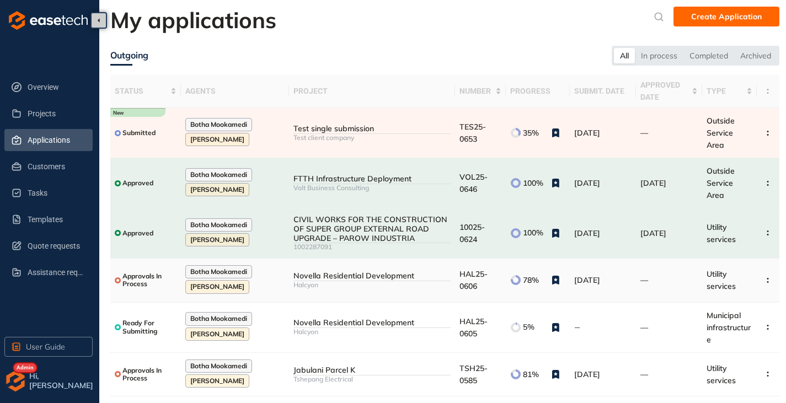
click at [381, 281] on div "Halcyon" at bounding box center [371, 285] width 157 height 8
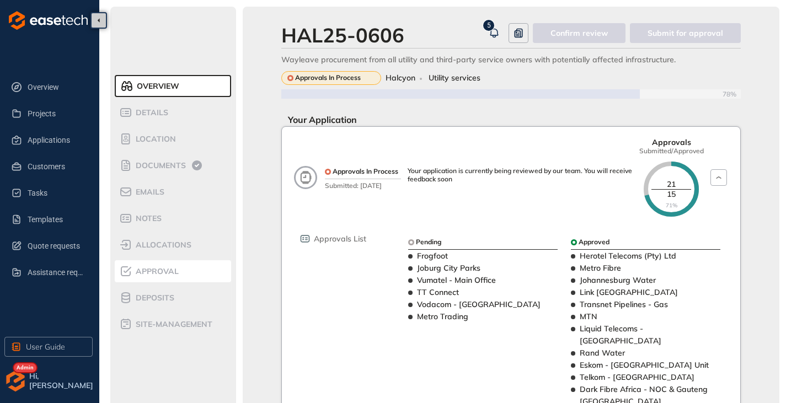
click at [158, 271] on span "Approval" at bounding box center [155, 271] width 46 height 9
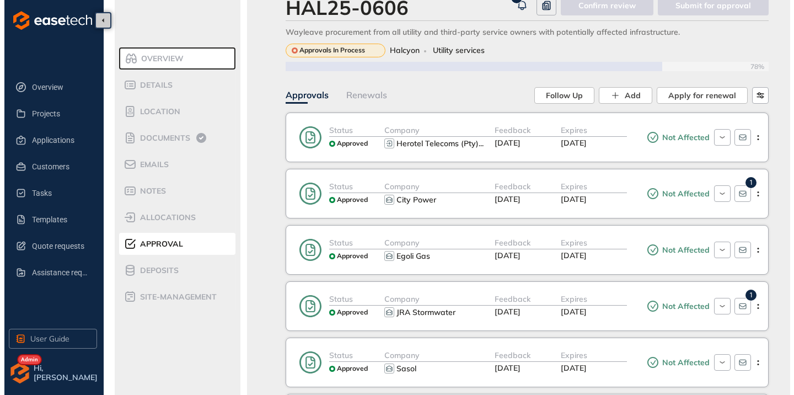
scroll to position [55, 0]
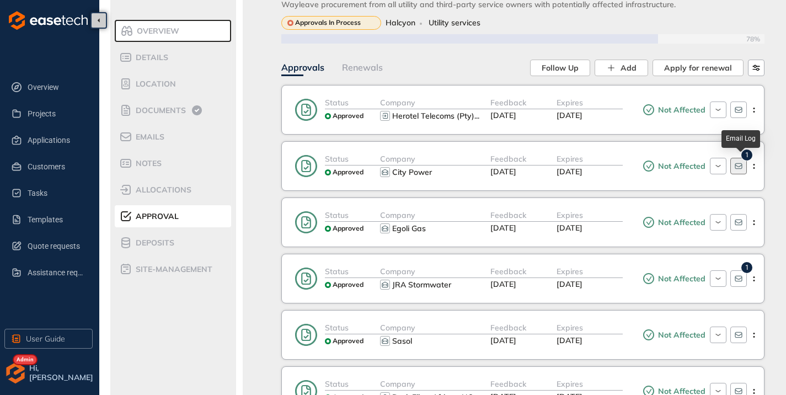
click at [741, 170] on icon "button" at bounding box center [738, 166] width 9 height 9
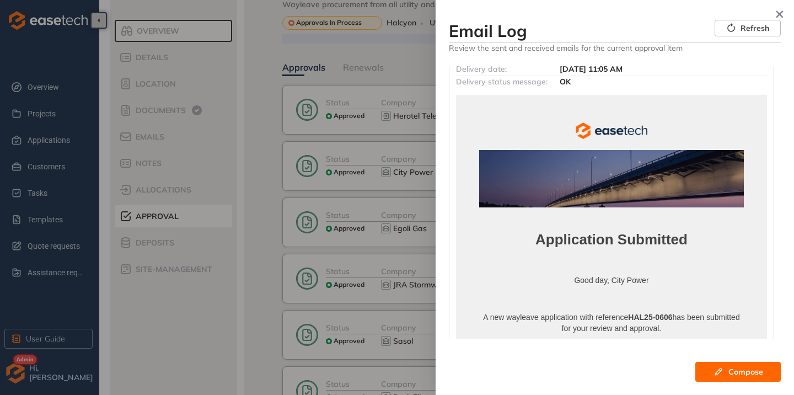
scroll to position [0, 0]
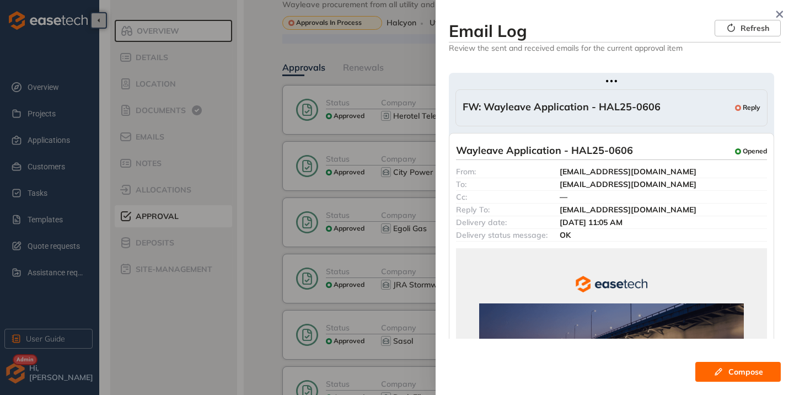
click at [613, 108] on span "FW: Wayleave Application - HAL25-0606" at bounding box center [562, 108] width 198 height 14
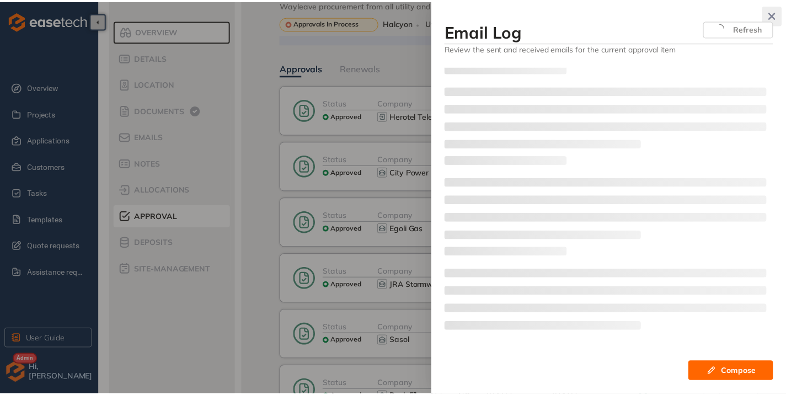
scroll to position [2, 0]
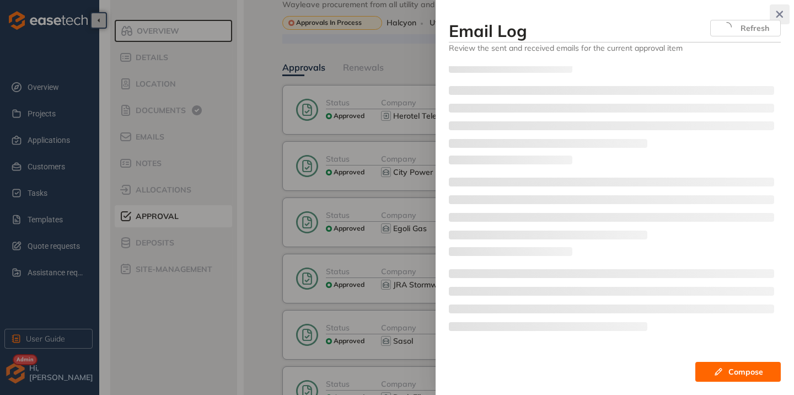
click at [779, 10] on icon "button" at bounding box center [779, 14] width 11 height 8
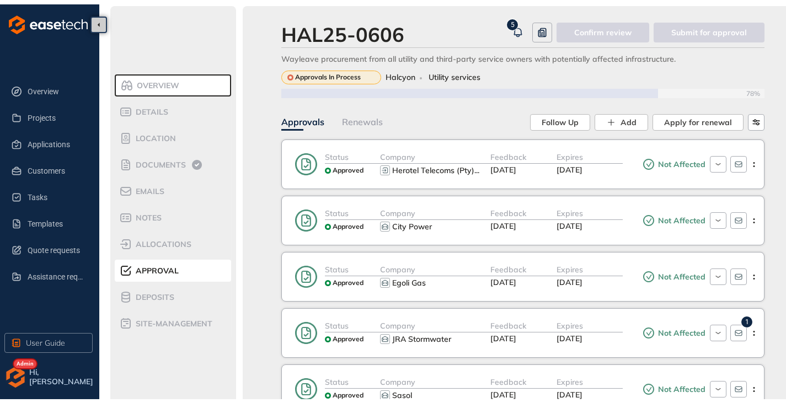
scroll to position [0, 0]
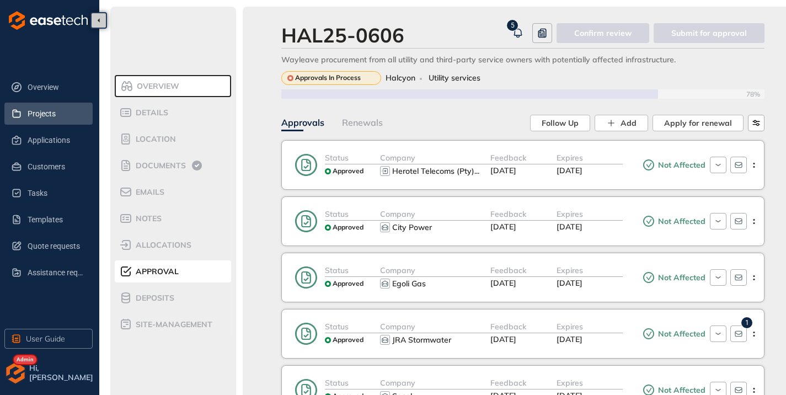
click at [50, 115] on span "Projects" at bounding box center [56, 114] width 56 height 22
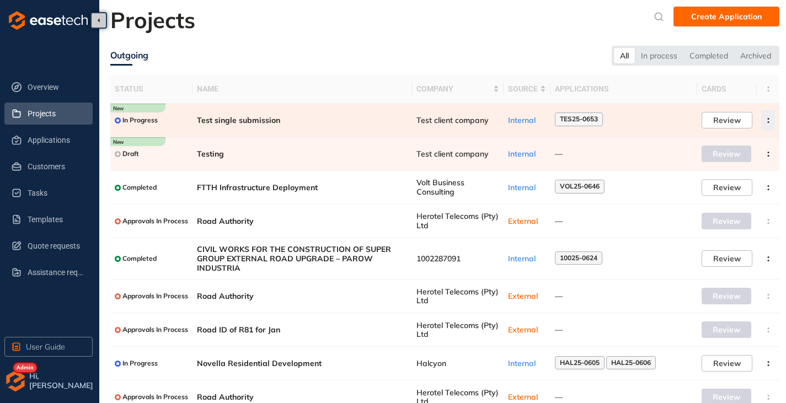
click at [766, 121] on icon "button" at bounding box center [768, 120] width 11 height 5
click at [715, 149] on span "Archive project" at bounding box center [716, 146] width 57 height 9
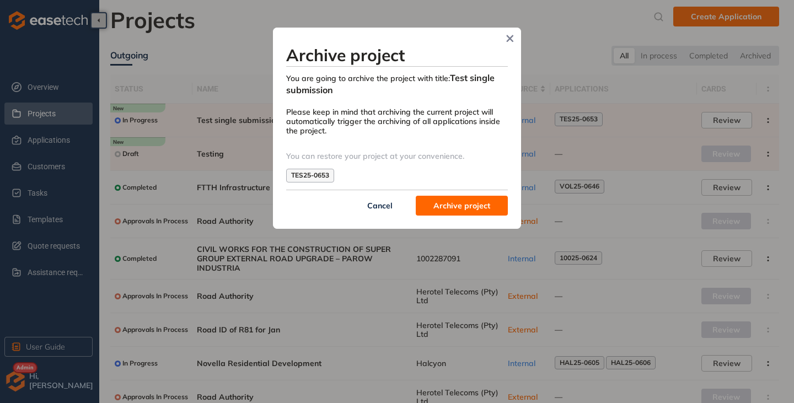
click at [460, 200] on span "Archive project" at bounding box center [462, 206] width 57 height 12
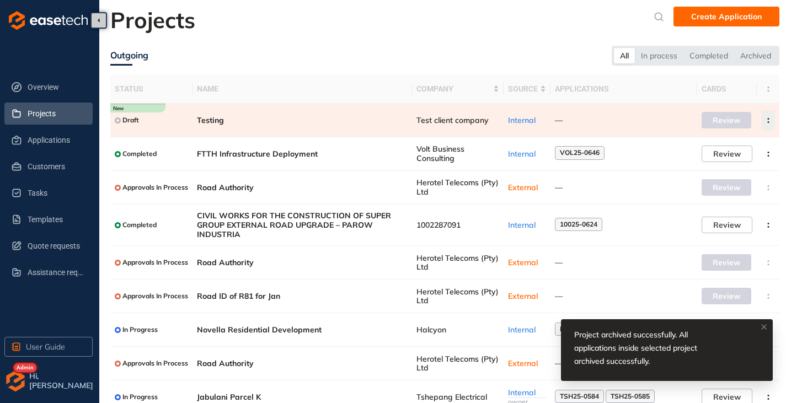
click at [768, 120] on icon "button" at bounding box center [768, 120] width 11 height 5
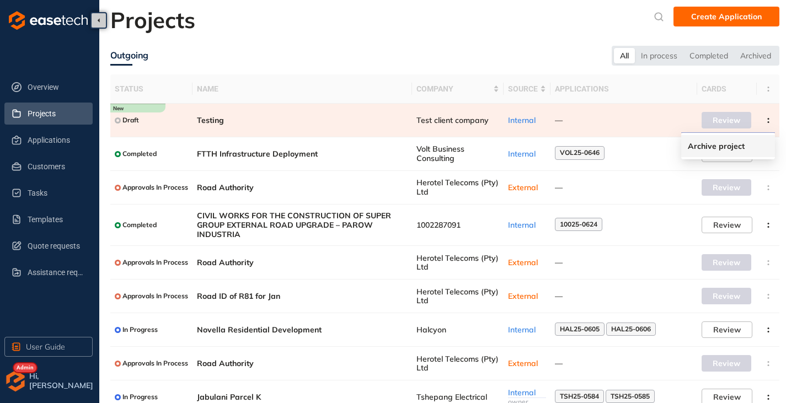
click at [707, 150] on span "Archive project" at bounding box center [716, 146] width 57 height 9
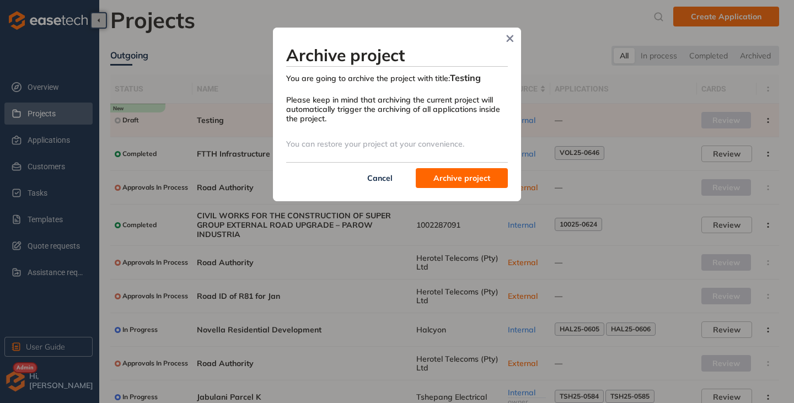
click at [463, 178] on span "Archive project" at bounding box center [462, 178] width 57 height 12
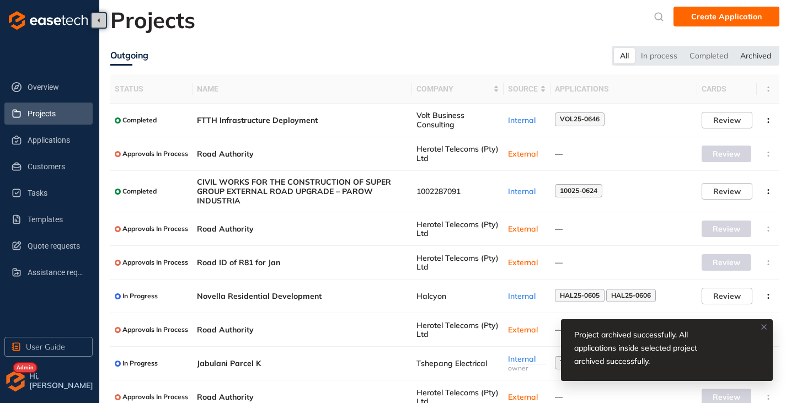
click at [763, 60] on div "Archived" at bounding box center [755, 55] width 43 height 15
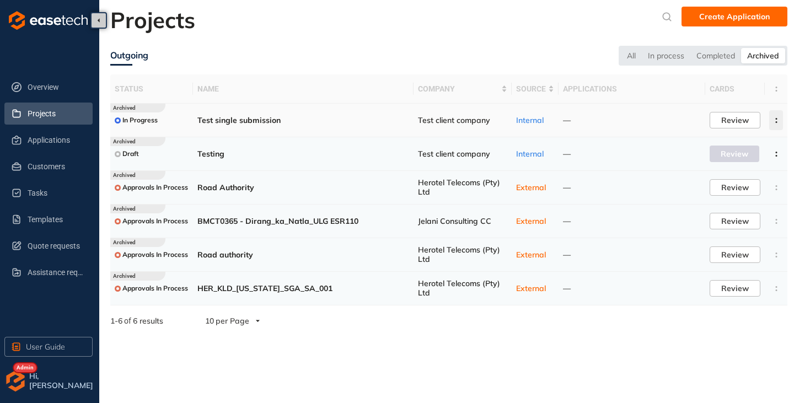
click at [777, 117] on button "button" at bounding box center [776, 120] width 14 height 20
click at [738, 173] on span "Delete project" at bounding box center [722, 168] width 52 height 9
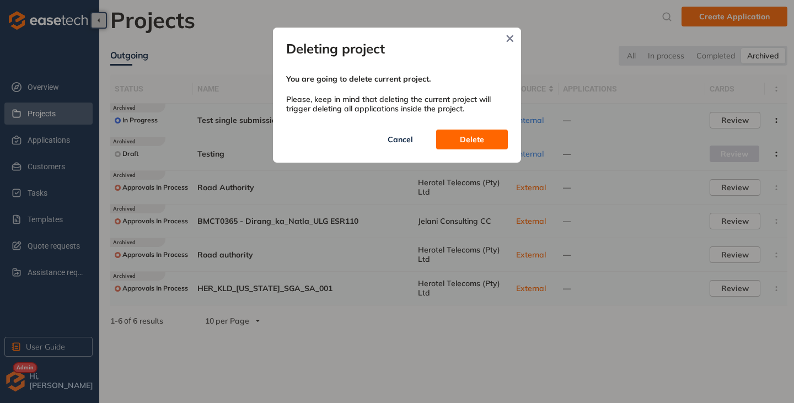
click at [478, 137] on span "Delete" at bounding box center [472, 139] width 24 height 12
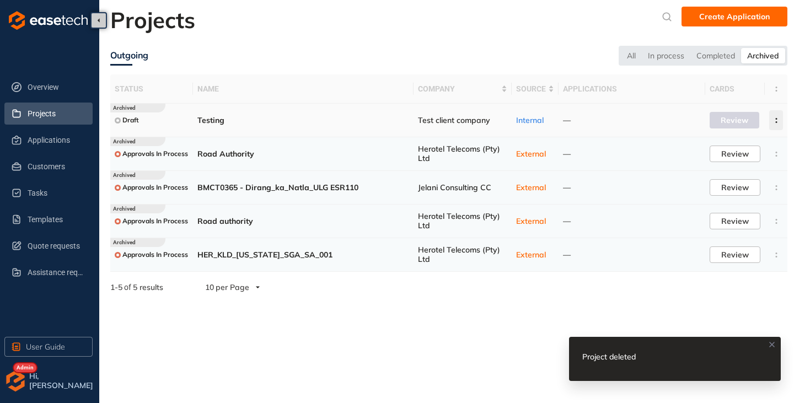
click at [773, 119] on icon "button" at bounding box center [776, 120] width 11 height 5
click at [727, 168] on span "Delete project" at bounding box center [722, 168] width 52 height 9
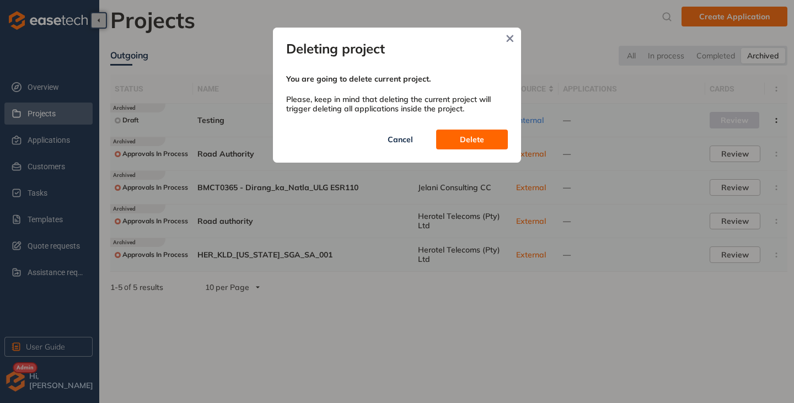
click at [482, 140] on span "Delete" at bounding box center [472, 139] width 24 height 12
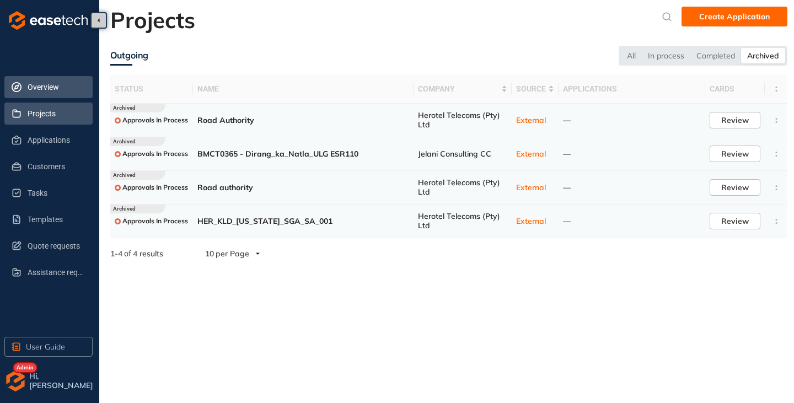
click at [50, 84] on span "Overview" at bounding box center [56, 87] width 56 height 22
